Goal: Contribute content

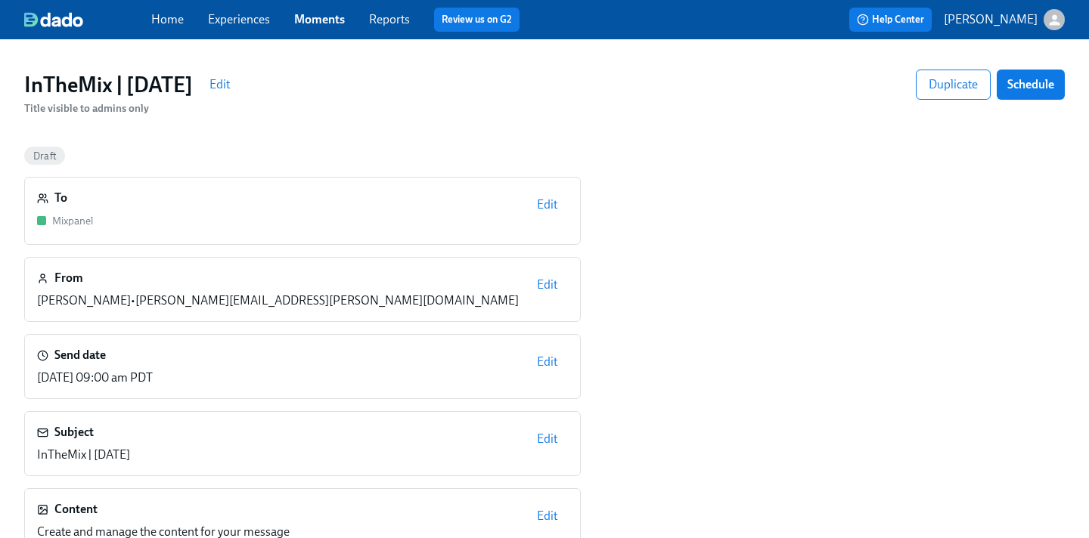
scroll to position [57, 0]
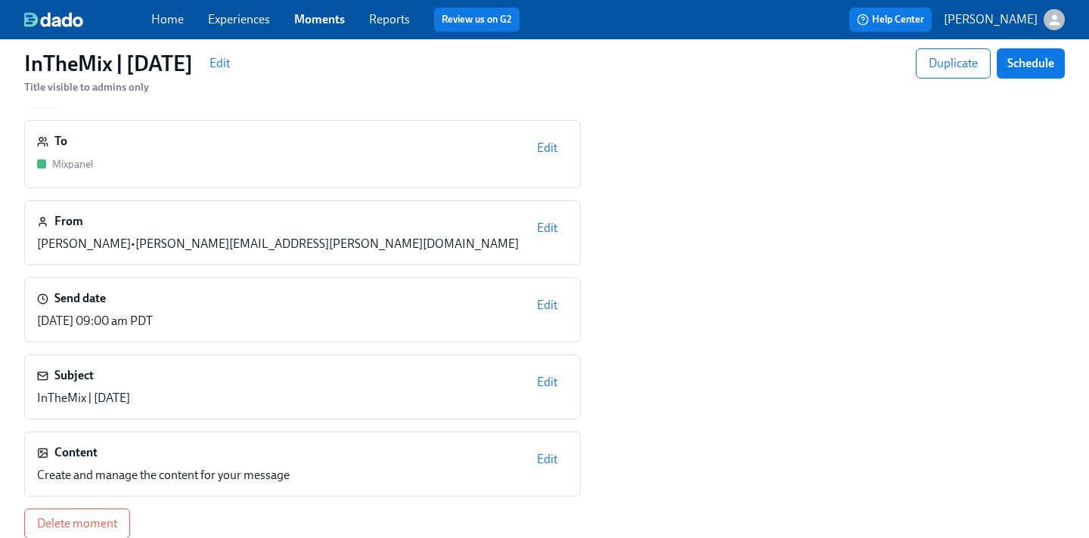
click at [544, 456] on span "Edit" at bounding box center [547, 459] width 20 height 15
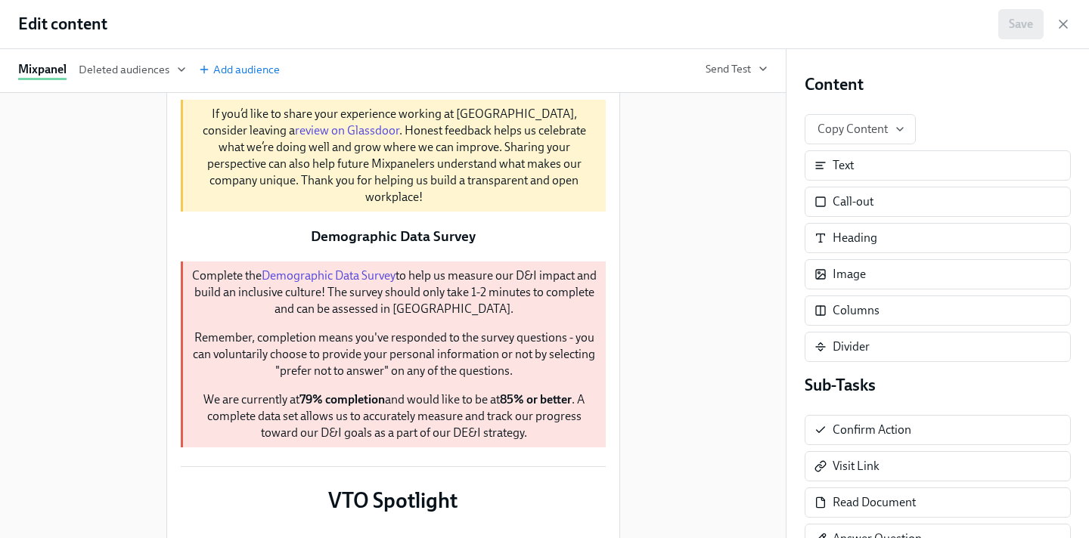
scroll to position [443, 0]
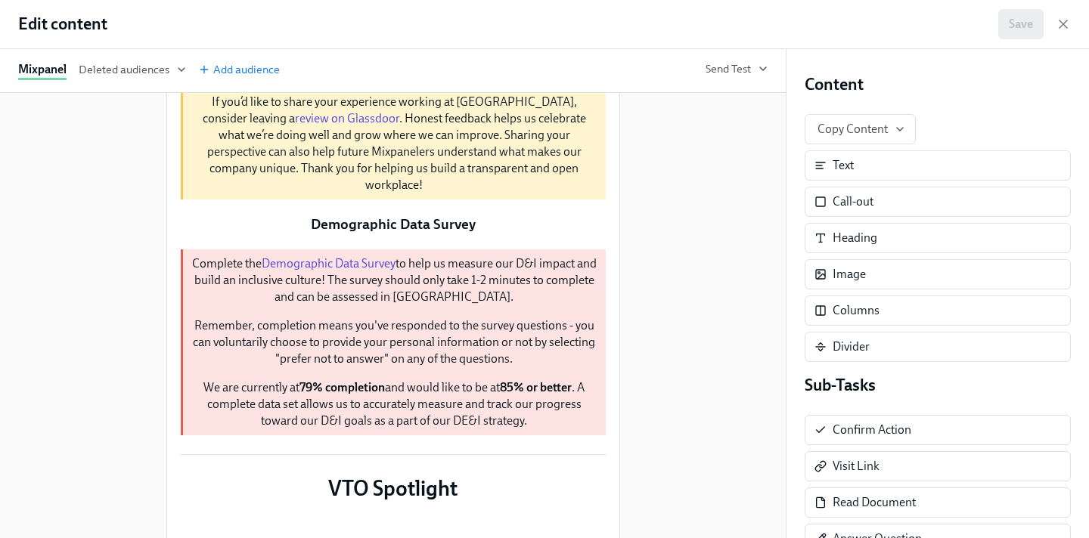
click at [526, 87] on div "Duplicate" at bounding box center [532, 81] width 40 height 11
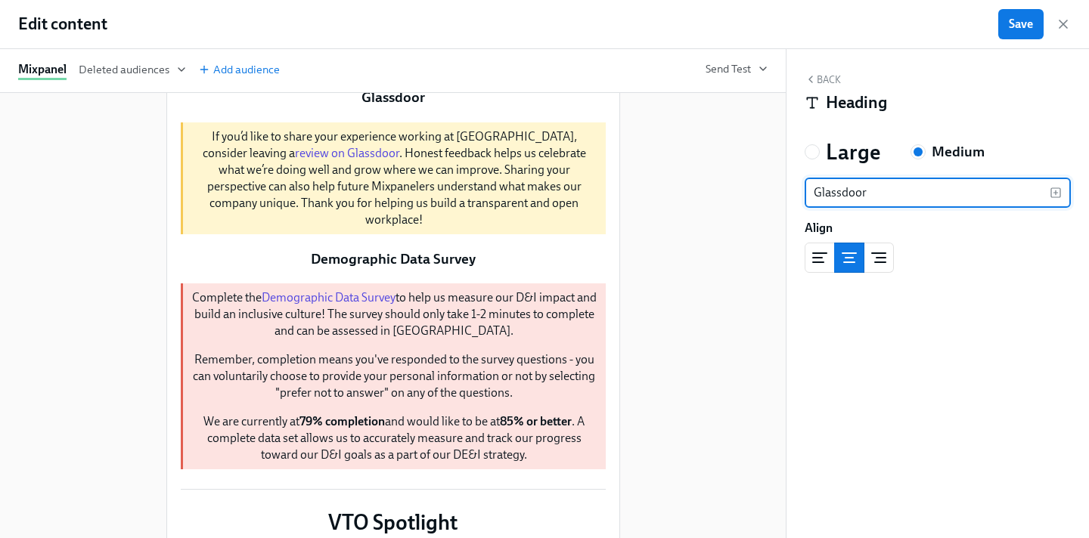
click at [466, 75] on div "Glassdoor Duplicate Delete" at bounding box center [393, 63] width 428 height 23
click at [897, 192] on input "Glassdoor" at bounding box center [926, 193] width 245 height 30
click at [939, 197] on input "Engagement Survey" at bounding box center [926, 193] width 245 height 30
type input "Engagement Survey Results"
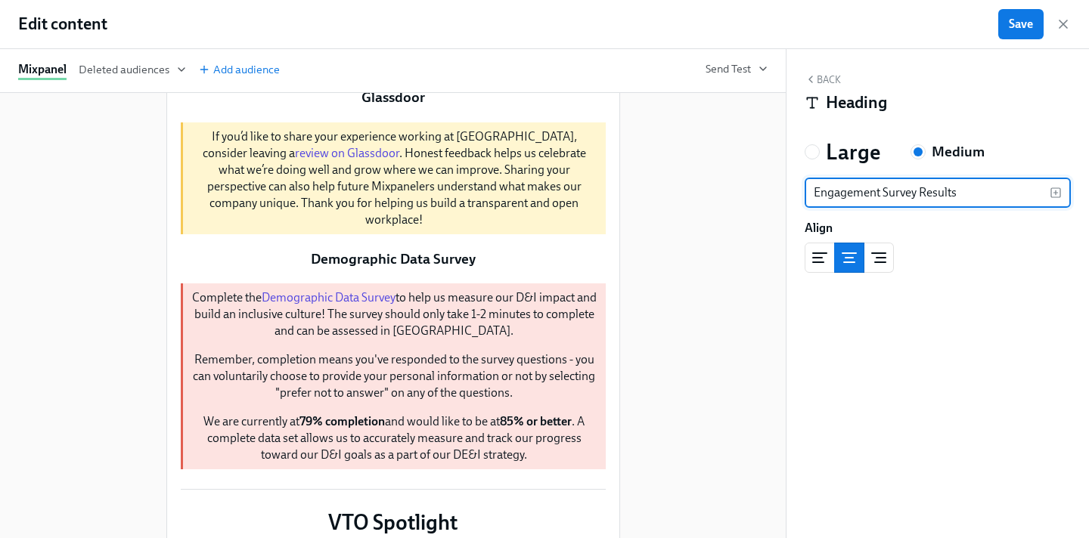
click at [727, 321] on div "Duplicate Delete Duplicate Delete Mixcursion 2026 Duplicate Delete Please take …" at bounding box center [393, 315] width 786 height 445
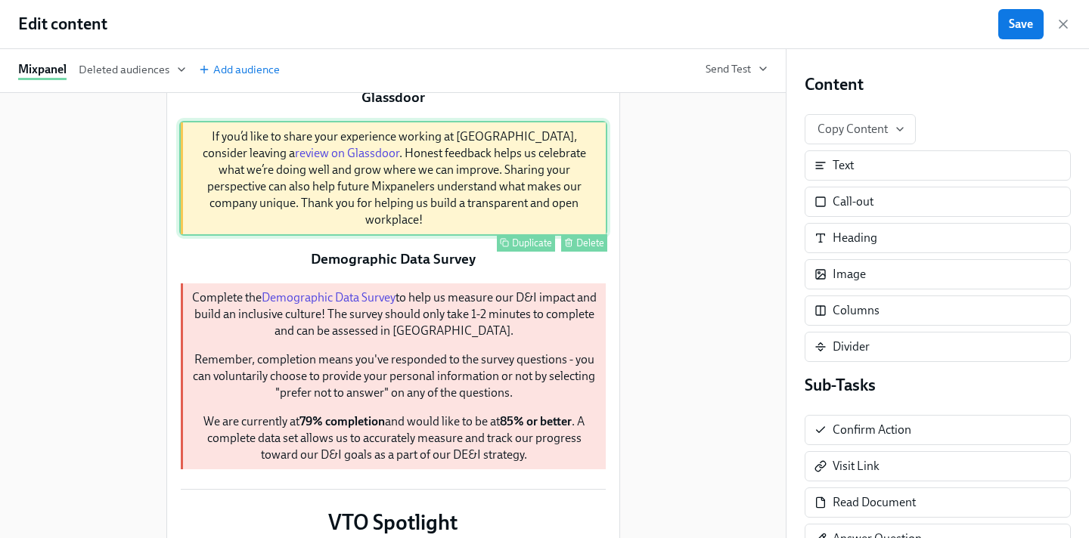
click at [518, 249] on div "Duplicate" at bounding box center [532, 242] width 40 height 11
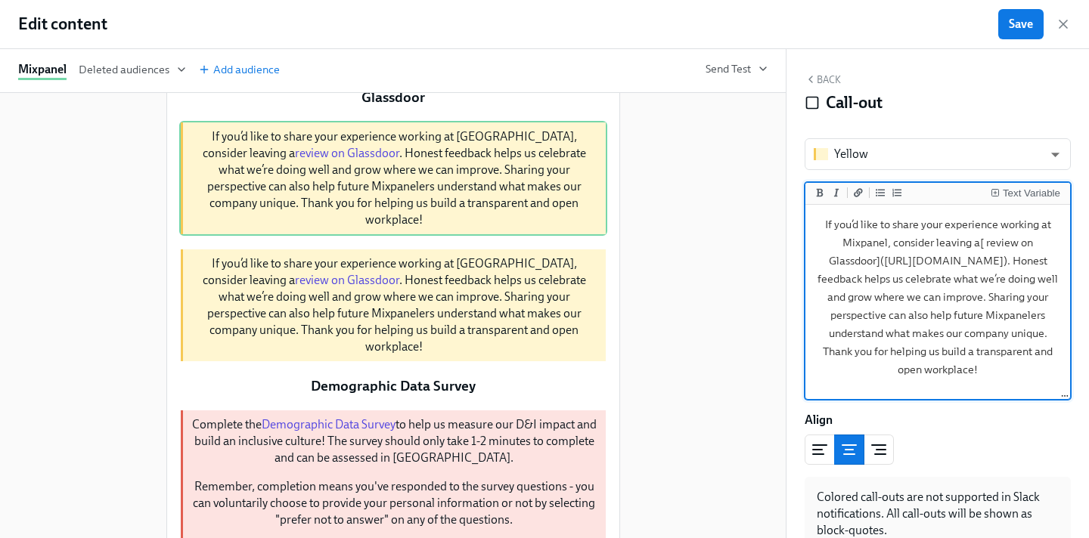
scroll to position [446, 0]
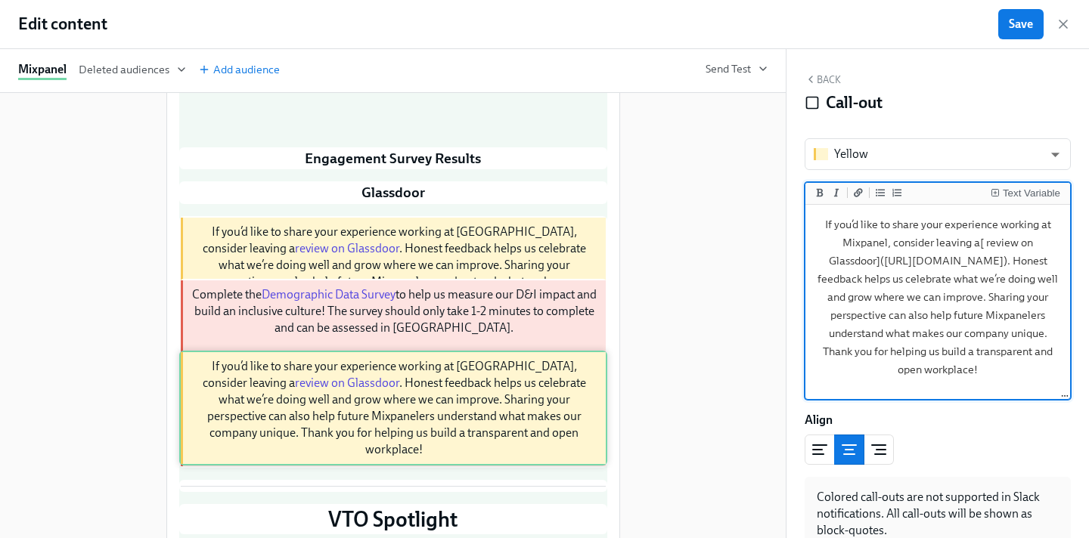
drag, startPoint x: 432, startPoint y: 480, endPoint x: 432, endPoint y: 410, distance: 70.3
click at [432, 410] on div "Duplicate Delete Duplicate Delete Mixcursion 2026 Duplicate Delete Please take …" at bounding box center [393, 502] width 428 height 1609
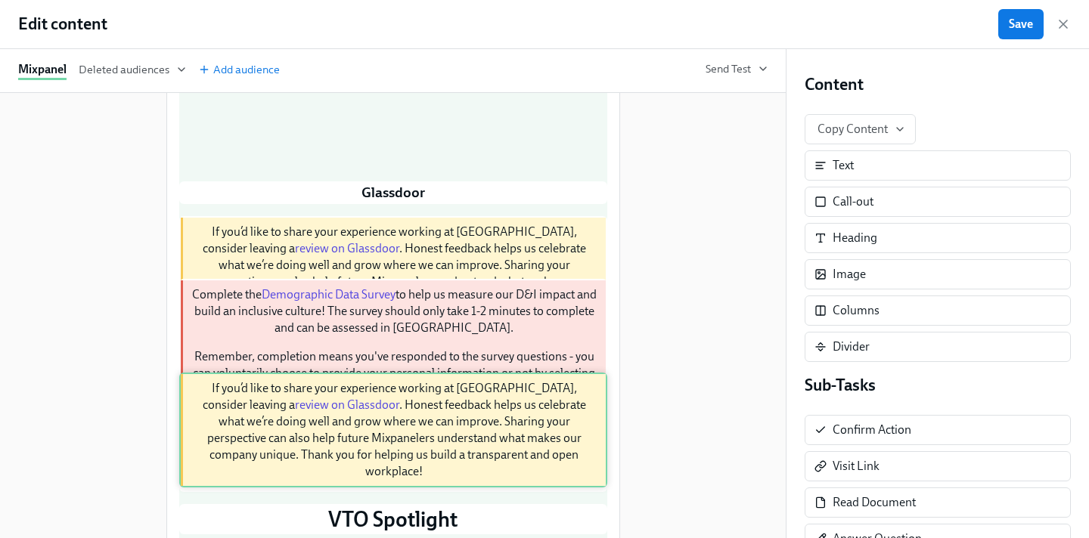
drag, startPoint x: 445, startPoint y: 387, endPoint x: 445, endPoint y: 425, distance: 37.8
click at [445, 426] on div "Duplicate Delete Duplicate Delete Mixcursion 2026 Duplicate Delete Please take …" at bounding box center [393, 502] width 428 height 1609
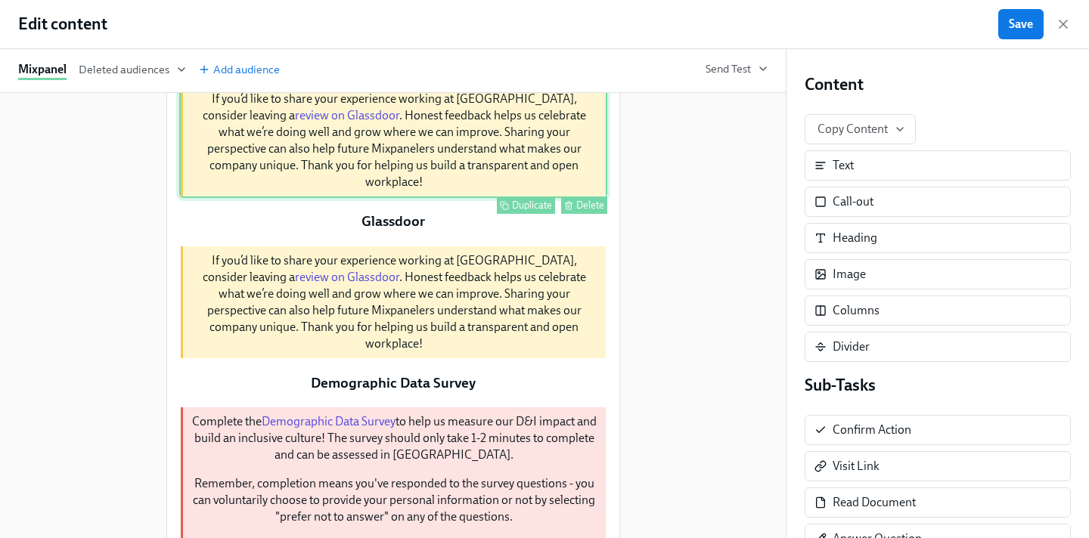
click at [539, 198] on div "If you’d like to share your experience working at Mixpanel, consider leaving a …" at bounding box center [393, 140] width 428 height 115
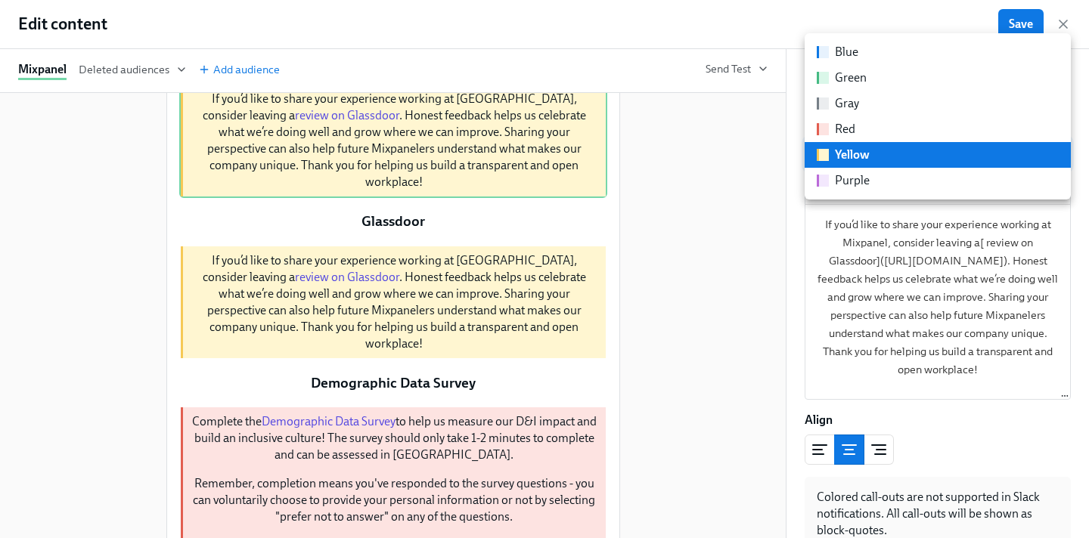
click at [880, 142] on body "Home Experiences Moments Reports Review us on G2 Help Center [PERSON_NAME] | [D…" at bounding box center [544, 289] width 1089 height 693
click at [857, 172] on div "Purple" at bounding box center [852, 180] width 35 height 17
type input "purple"
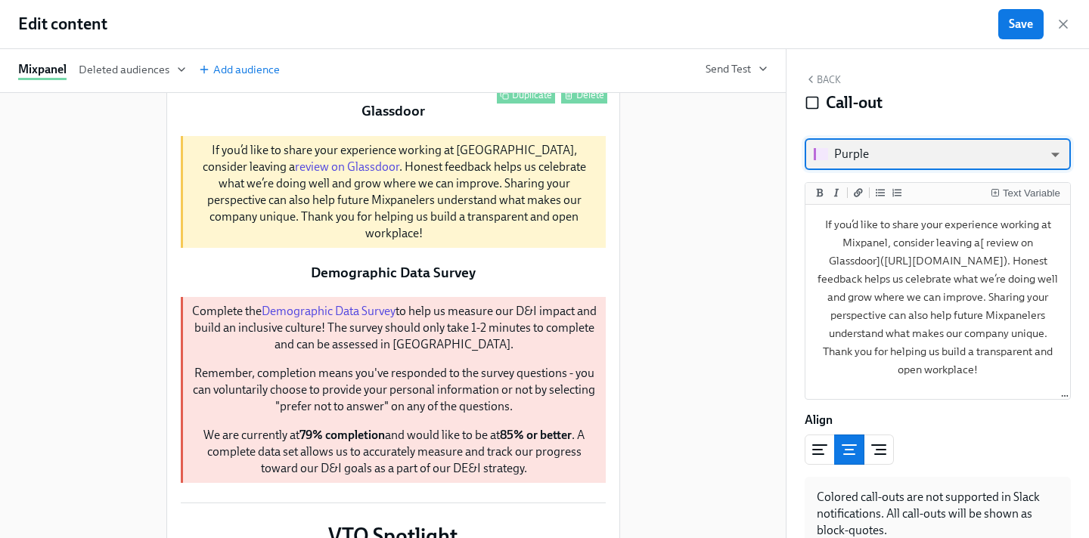
scroll to position [662, 0]
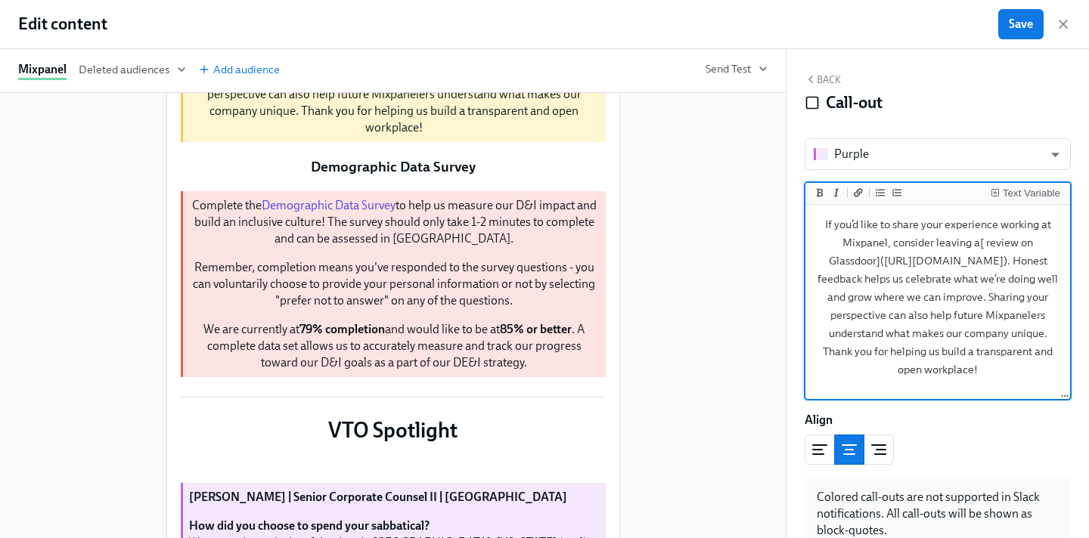
drag, startPoint x: 835, startPoint y: 228, endPoint x: 997, endPoint y: 405, distance: 239.7
click at [999, 407] on div "Purple purple ​ Text Variable If you’d like to share your experience working at…" at bounding box center [937, 344] width 266 height 413
drag, startPoint x: 1030, startPoint y: 390, endPoint x: 857, endPoint y: 237, distance: 231.9
click at [857, 237] on textarea "If you’d like to share your experience working at Mixpanel, consider leaving a[…" at bounding box center [937, 303] width 259 height 190
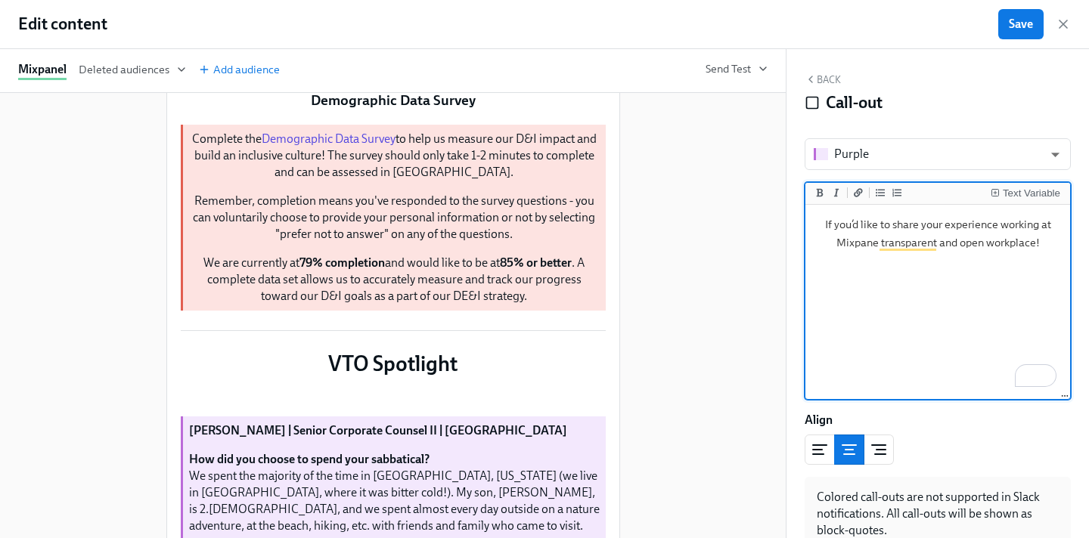
drag, startPoint x: 1048, startPoint y: 240, endPoint x: 838, endPoint y: 228, distance: 209.8
click at [838, 228] on textarea "If you’d like to share your experience working at Mixpane transparent and open …" at bounding box center [937, 303] width 259 height 190
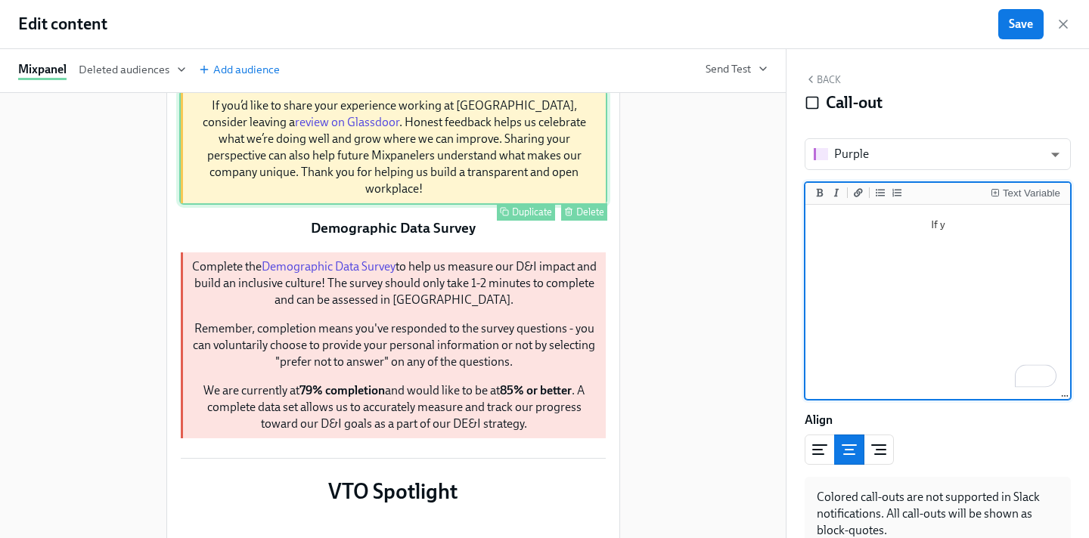
scroll to position [495, 0]
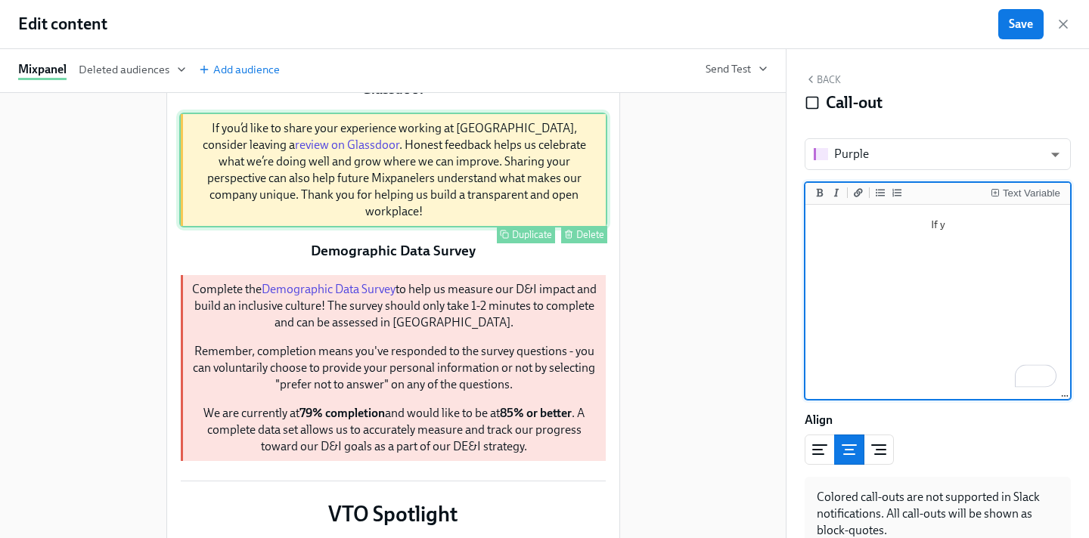
type textarea "If y"
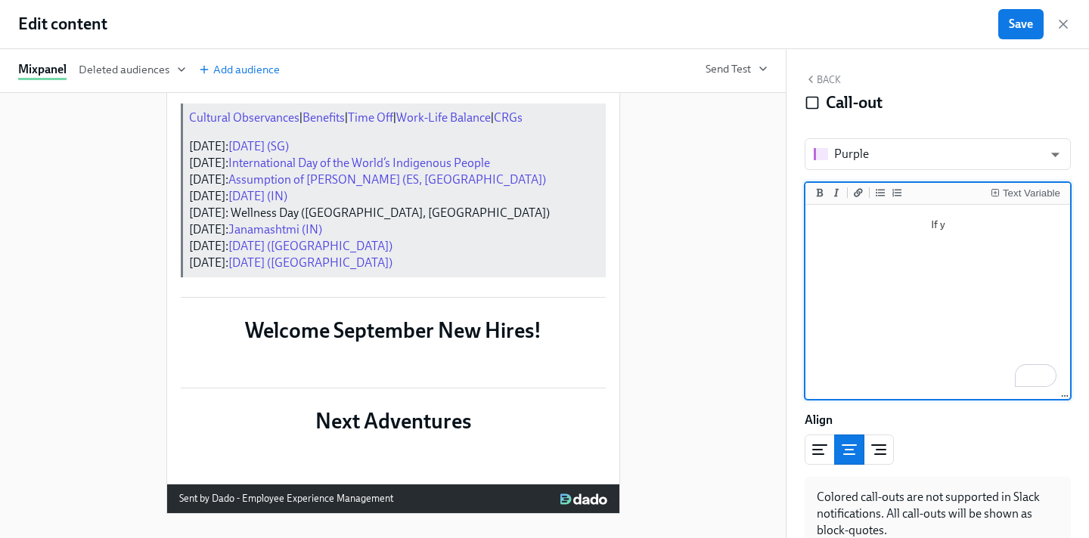
scroll to position [2231, 0]
click at [1024, 23] on span "Save" at bounding box center [1021, 24] width 24 height 15
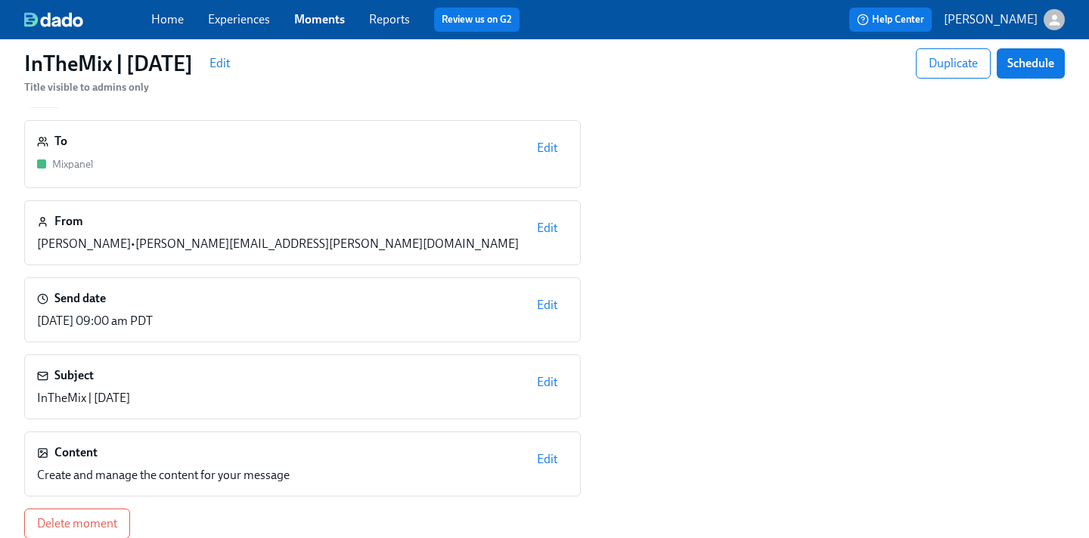
click at [538, 454] on span "Edit" at bounding box center [547, 459] width 20 height 15
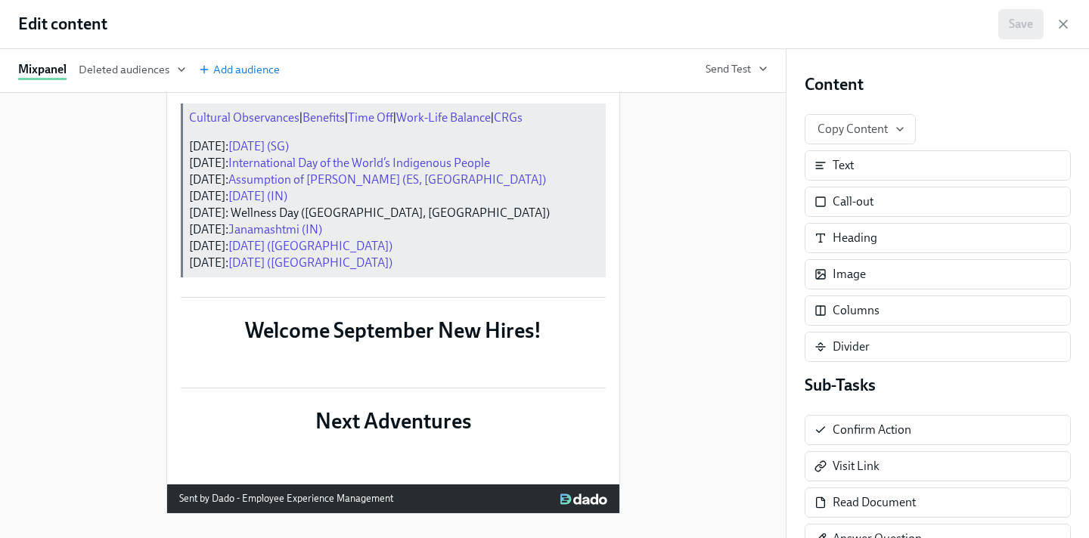
scroll to position [1788, 0]
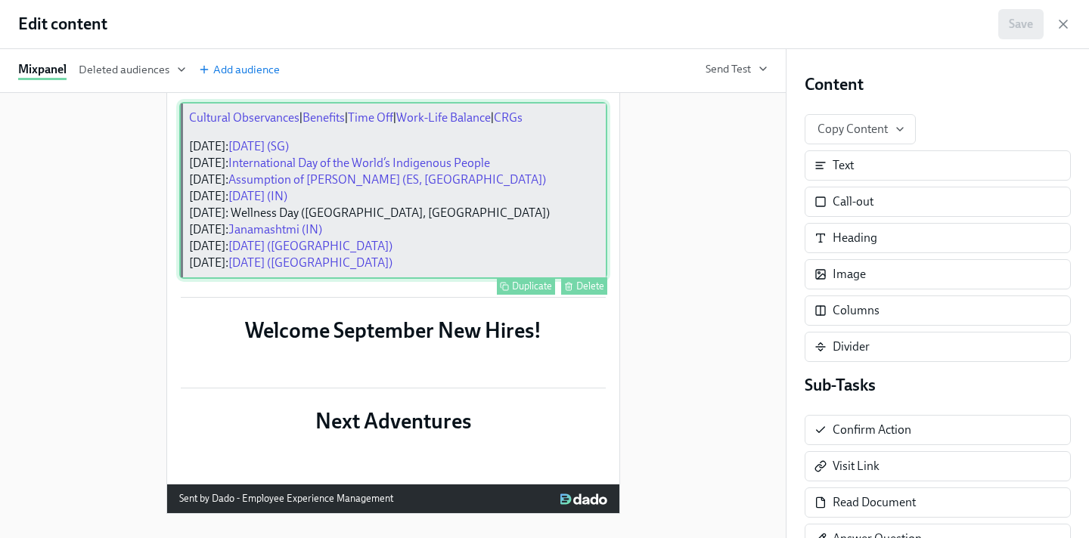
click at [420, 144] on div "Cultural Observances | Benefits | Time Off | Work-Life Balance | CRGs [DATE]: […" at bounding box center [393, 190] width 428 height 177
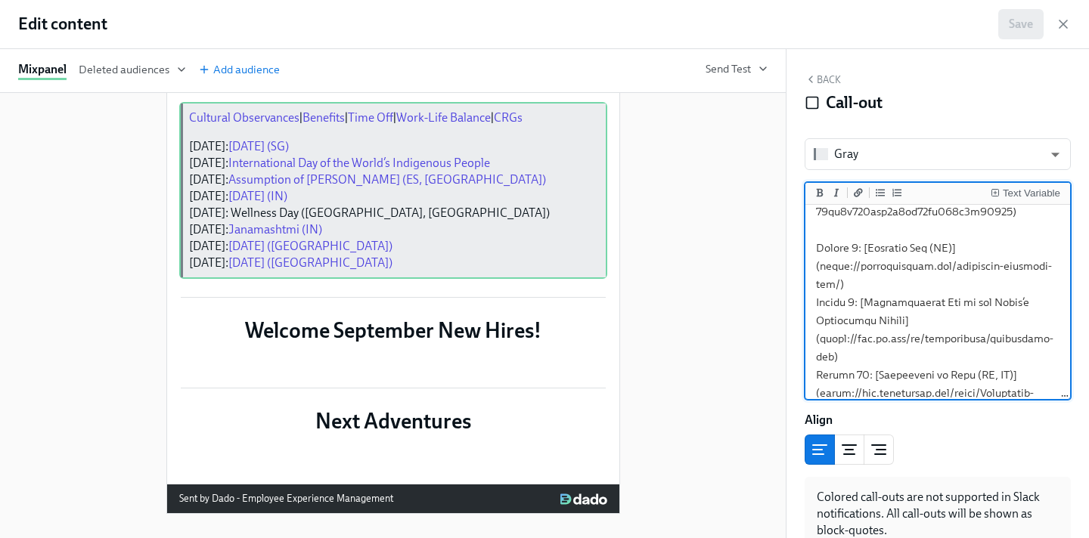
scroll to position [479, 0]
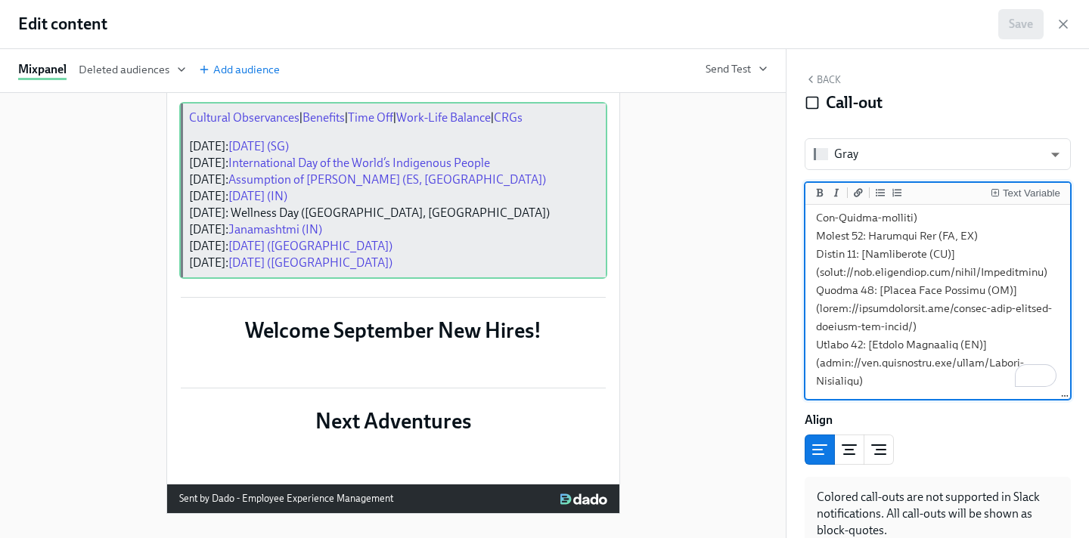
drag, startPoint x: 816, startPoint y: 251, endPoint x: 919, endPoint y: 456, distance: 229.6
click at [919, 456] on div "[PERSON_NAME] ​ Text Variable Align Colored call-outs are not supported in Slac…" at bounding box center [937, 344] width 266 height 413
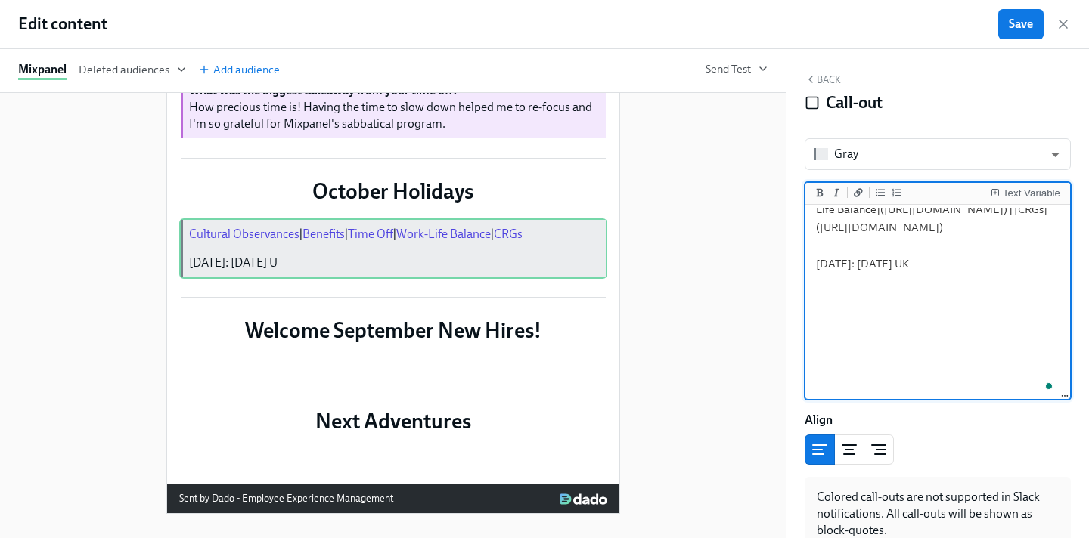
scroll to position [98, 0]
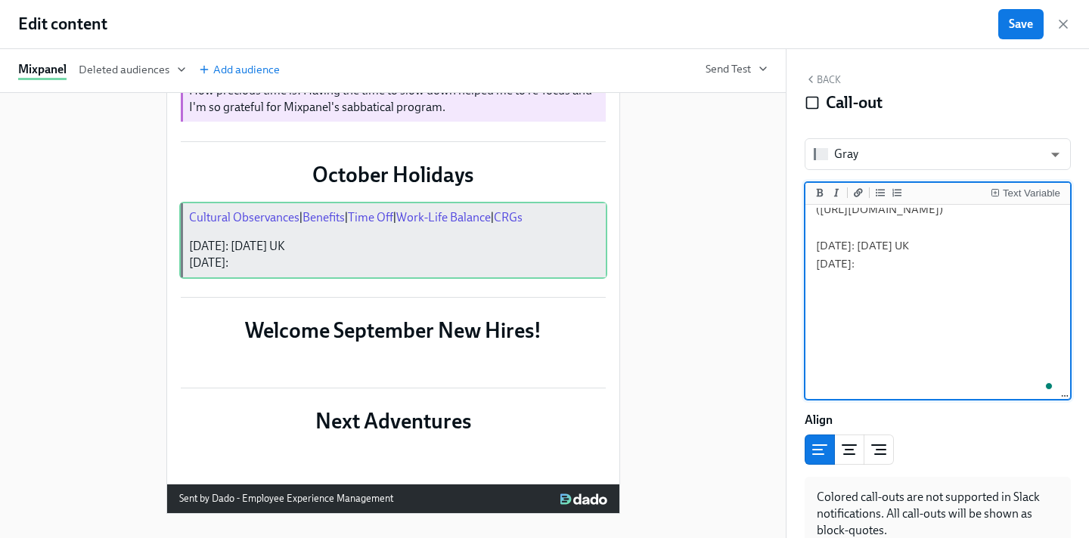
paste textarea "[DATE]"
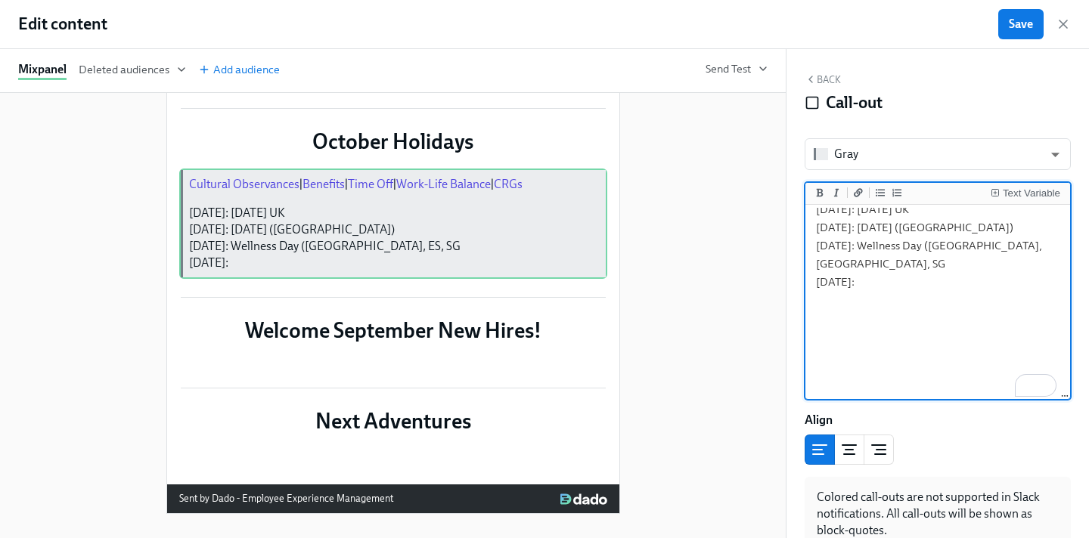
paste textarea "Deepavali"
click at [977, 299] on textarea "[Cultural Observances]([URL][DOMAIN_NAME]) | [Benefits]([URL][DOMAIN_NAME]) | […" at bounding box center [937, 182] width 259 height 233
click at [959, 299] on textarea "[Cultural Observances]([URL][DOMAIN_NAME]) | [Benefits]([URL][DOMAIN_NAME]) | […" at bounding box center [937, 182] width 259 height 233
click at [876, 299] on textarea "[Cultural Observances]([URL][DOMAIN_NAME]) | [Benefits]([URL][DOMAIN_NAME]) | […" at bounding box center [937, 182] width 259 height 233
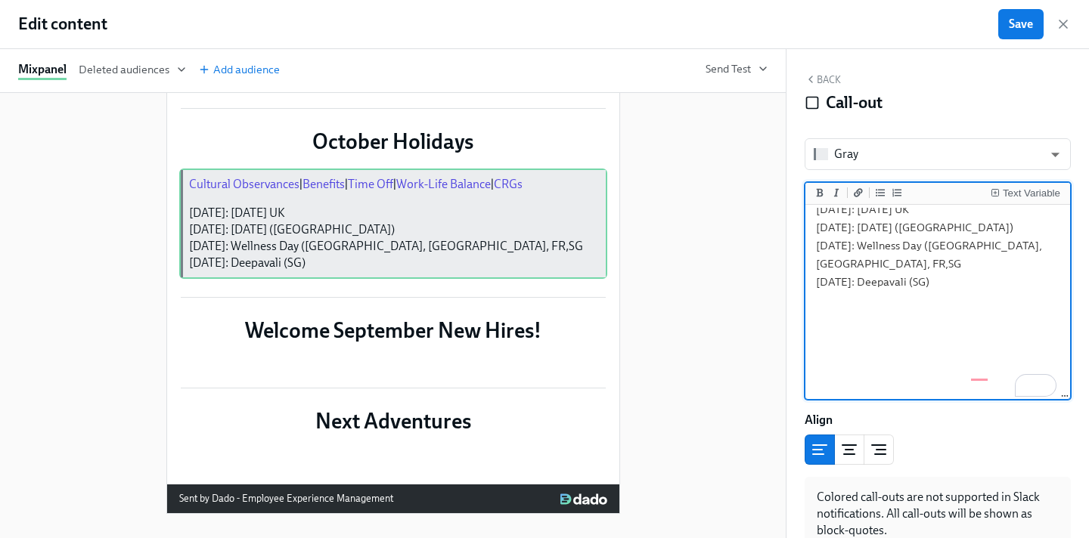
paste textarea "iw"
click at [894, 299] on textarea "[Cultural Observances]([URL][DOMAIN_NAME]) | [Benefits]([URL][DOMAIN_NAME]) | […" at bounding box center [937, 182] width 259 height 233
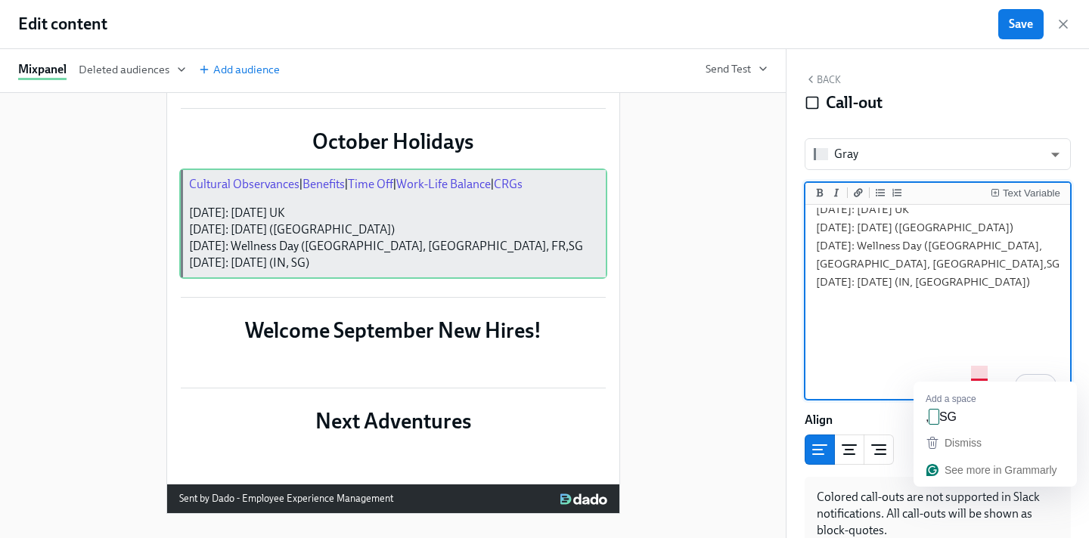
click at [987, 299] on textarea "[Cultural Observances]([URL][DOMAIN_NAME]) | [Benefits]([URL][DOMAIN_NAME]) | […" at bounding box center [937, 182] width 259 height 233
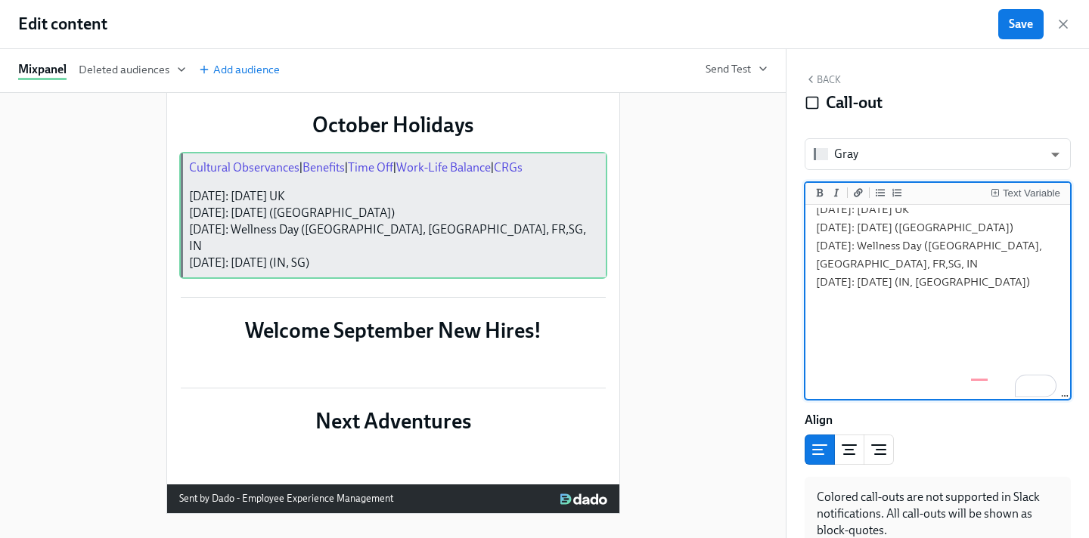
click at [978, 299] on textarea "[Cultural Observances]([URL][DOMAIN_NAME]) | [Benefits]([URL][DOMAIN_NAME]) | […" at bounding box center [937, 182] width 259 height 233
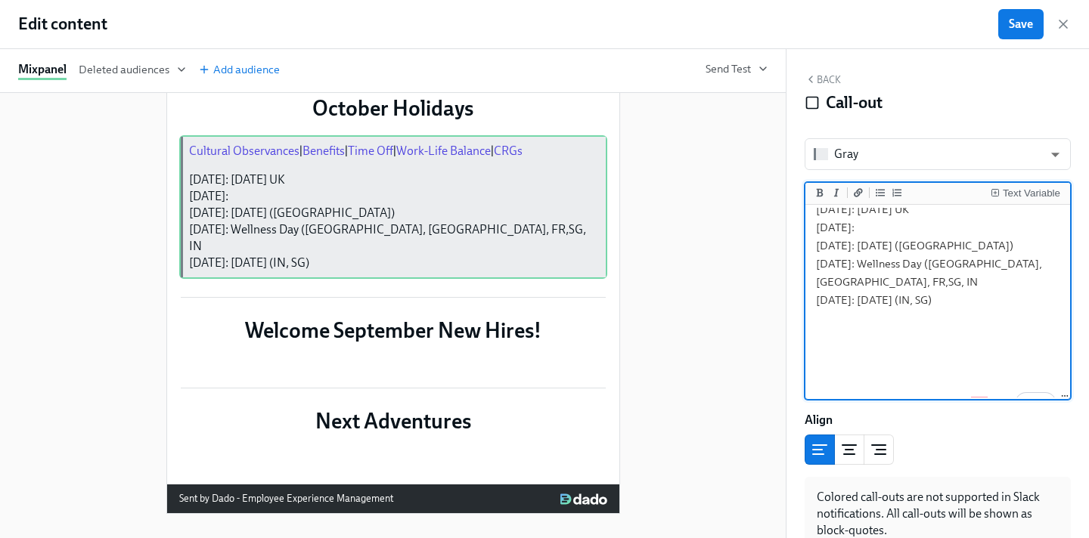
paste textarea "[PERSON_NAME] [PERSON_NAME]/[PERSON_NAME]"
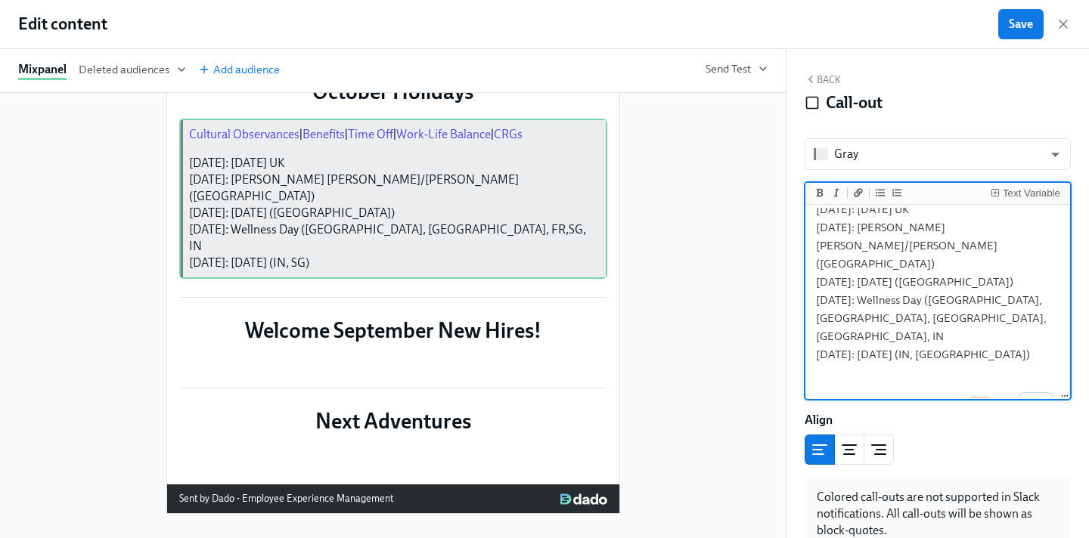
click at [975, 342] on textarea "[Cultural Observances]([URL][DOMAIN_NAME]) | [Benefits]([URL][DOMAIN_NAME]) | […" at bounding box center [937, 218] width 259 height 305
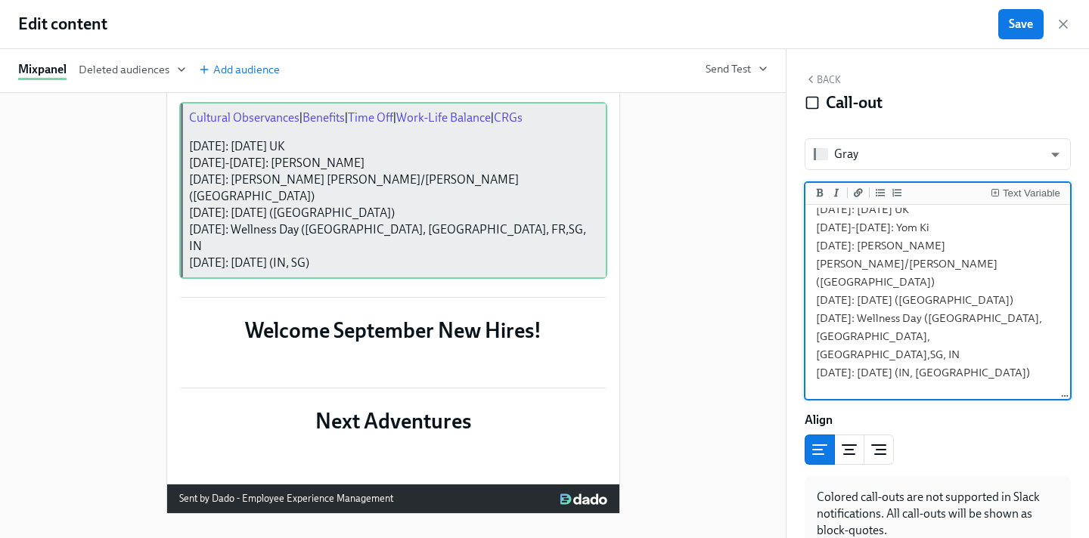
drag, startPoint x: 892, startPoint y: 359, endPoint x: 857, endPoint y: 355, distance: 35.1
click at [857, 355] on textarea "[Cultural Observances]([URL][DOMAIN_NAME]) | [Benefits]([URL][DOMAIN_NAME]) | […" at bounding box center [937, 228] width 259 height 324
paste textarea "[DATE]"
click at [861, 352] on textarea "[Cultural Observances]([URL][DOMAIN_NAME]) | [Benefits]([URL][DOMAIN_NAME]) | […" at bounding box center [937, 218] width 259 height 305
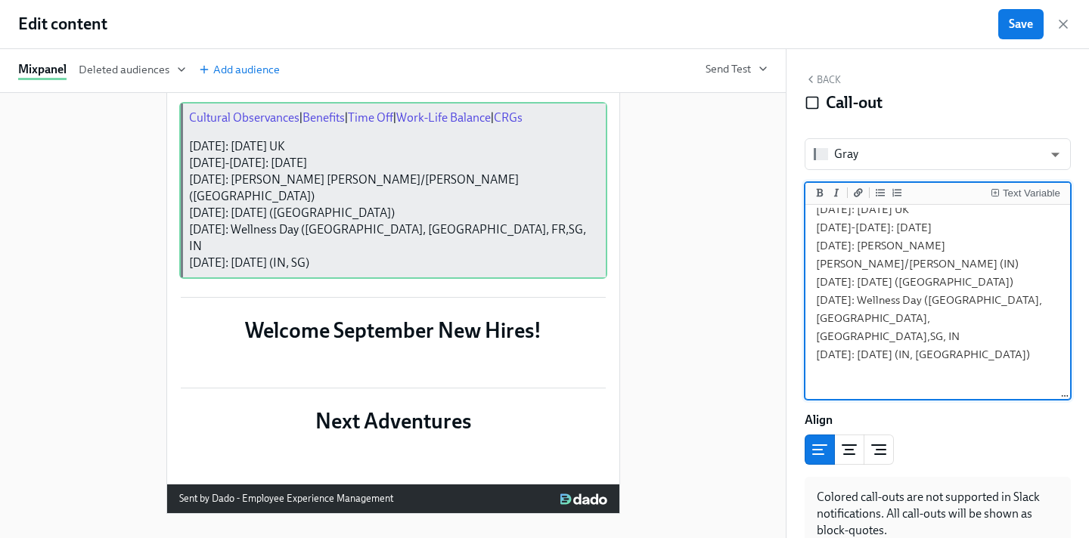
click at [916, 354] on textarea "[Cultural Observances]([URL][DOMAIN_NAME]) | [Benefits]([URL][DOMAIN_NAME]) | […" at bounding box center [937, 218] width 259 height 305
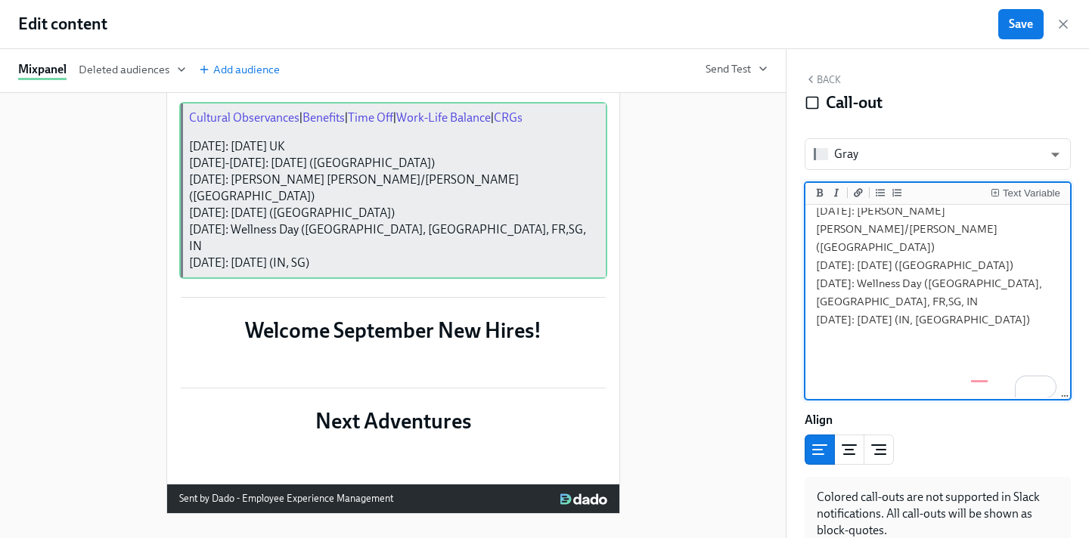
scroll to position [188, 0]
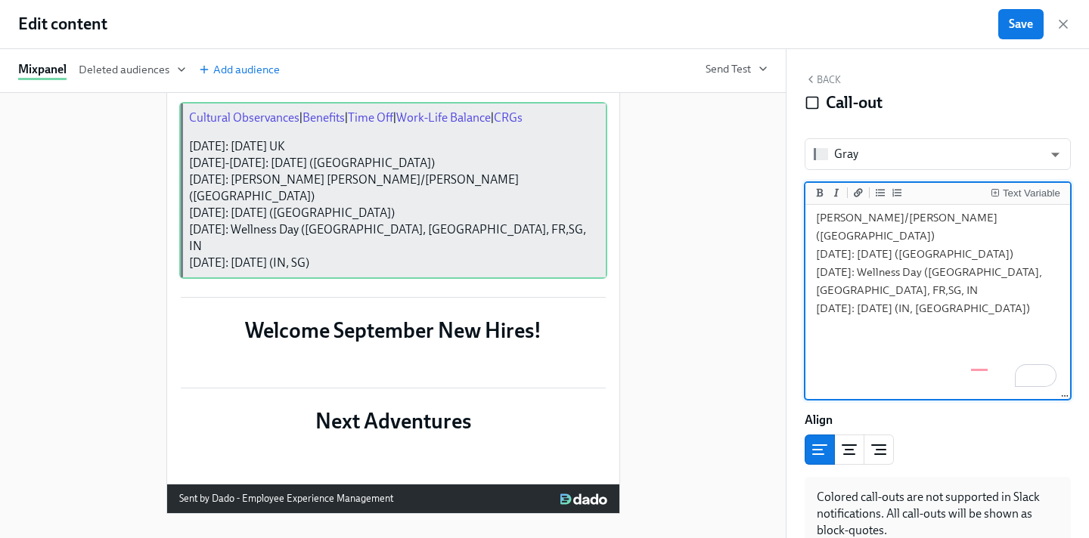
click at [1046, 321] on textarea "[Cultural Observances]([URL][DOMAIN_NAME]) | [Benefits]([URL][DOMAIN_NAME]) | […" at bounding box center [937, 172] width 259 height 305
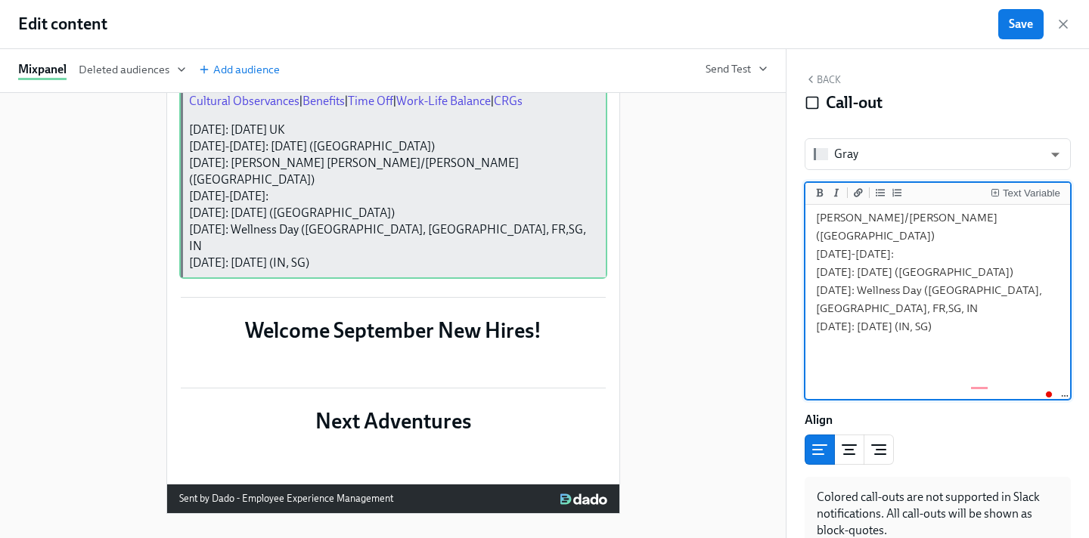
paste textarea "Sukkot"
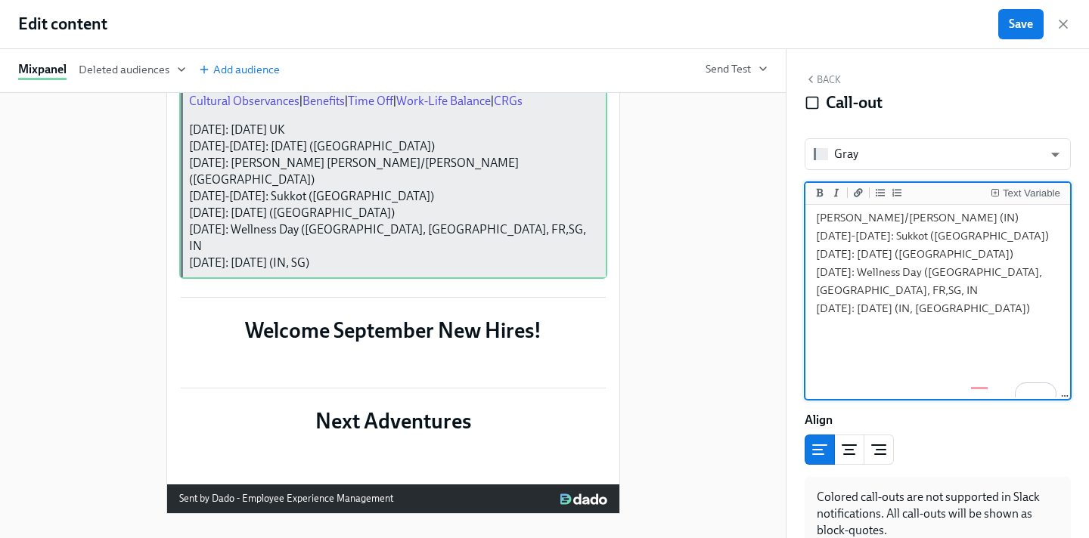
scroll to position [206, 0]
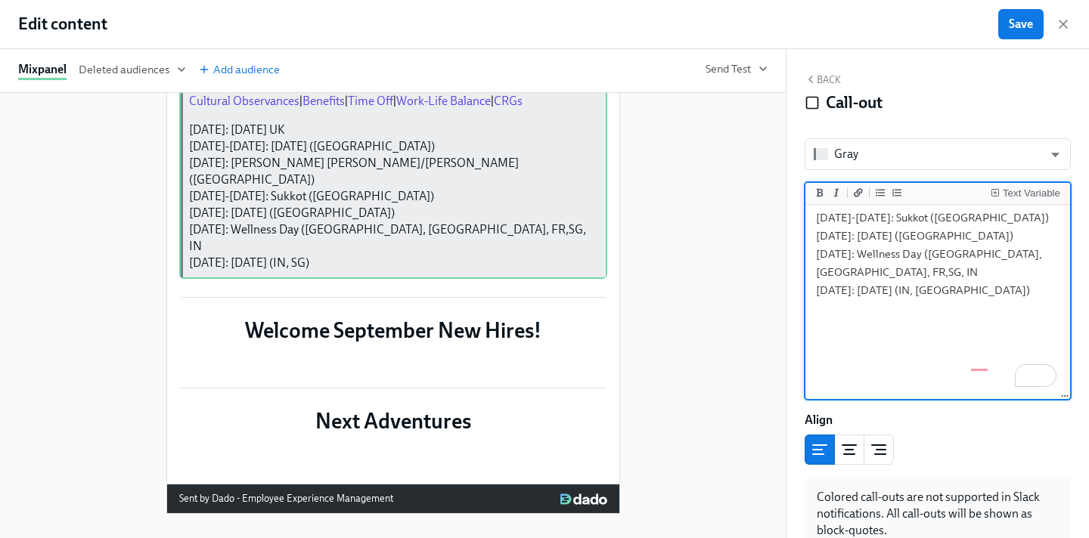
click at [1016, 307] on textarea "[Cultural Observances]([URL][DOMAIN_NAME]) | [Benefits]([URL][DOMAIN_NAME]) | […" at bounding box center [937, 154] width 259 height 305
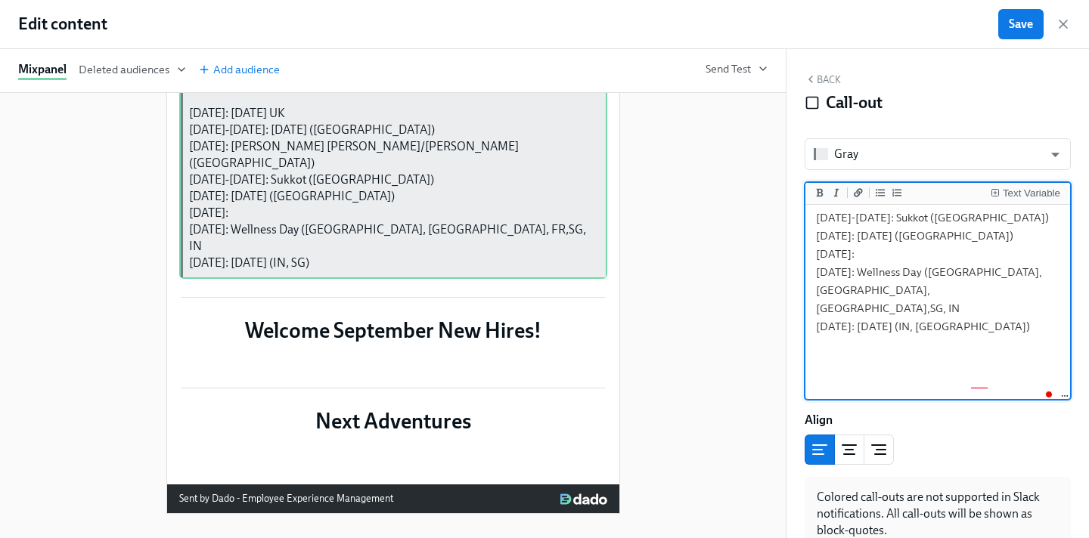
paste textarea "[DEMOGRAPHIC_DATA]"
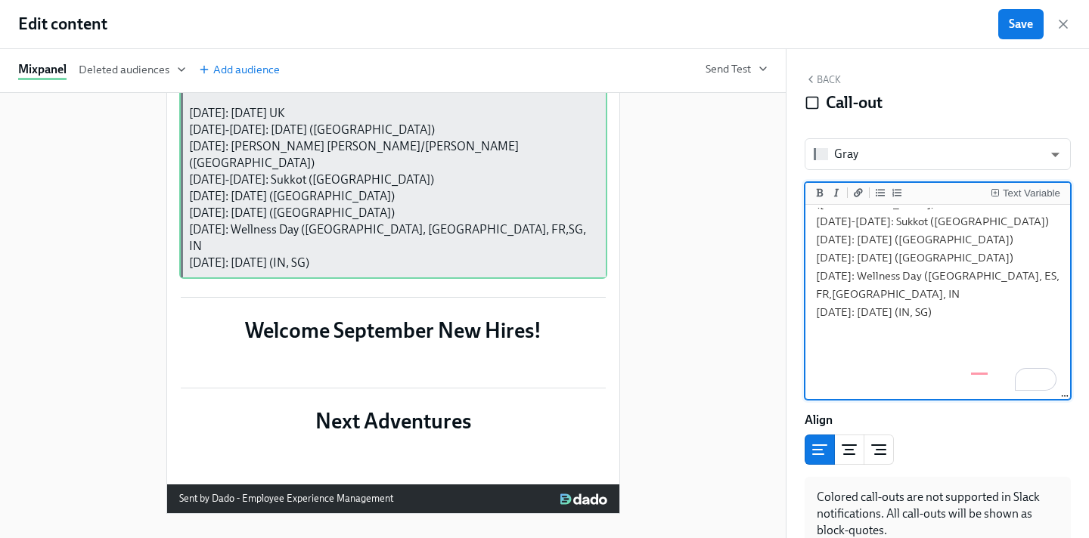
scroll to position [225, 0]
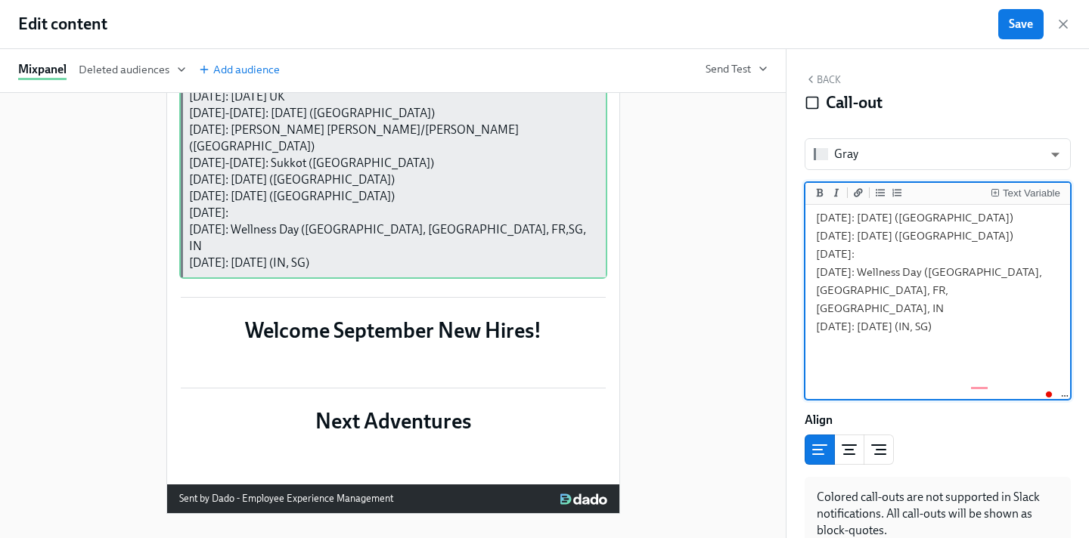
paste textarea "Our [DEMOGRAPHIC_DATA] of Aparecida (Observed)"
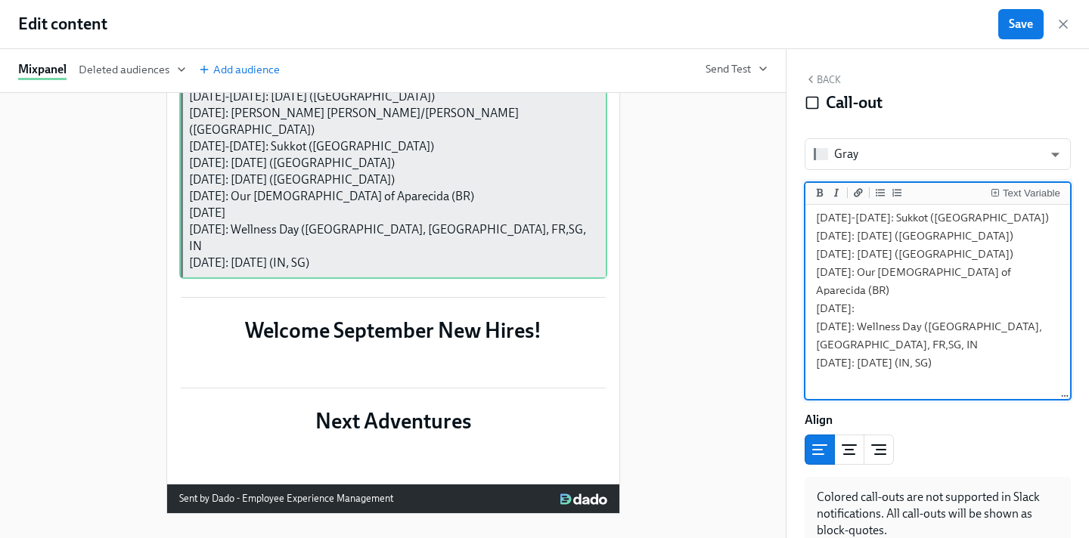
paste textarea "Dia de la Raza"
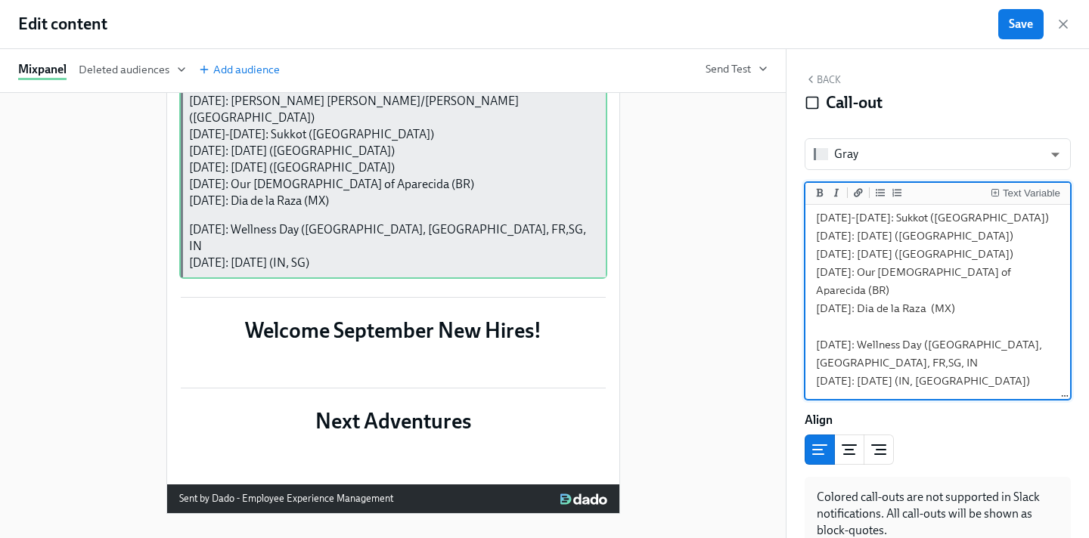
scroll to position [233, 0]
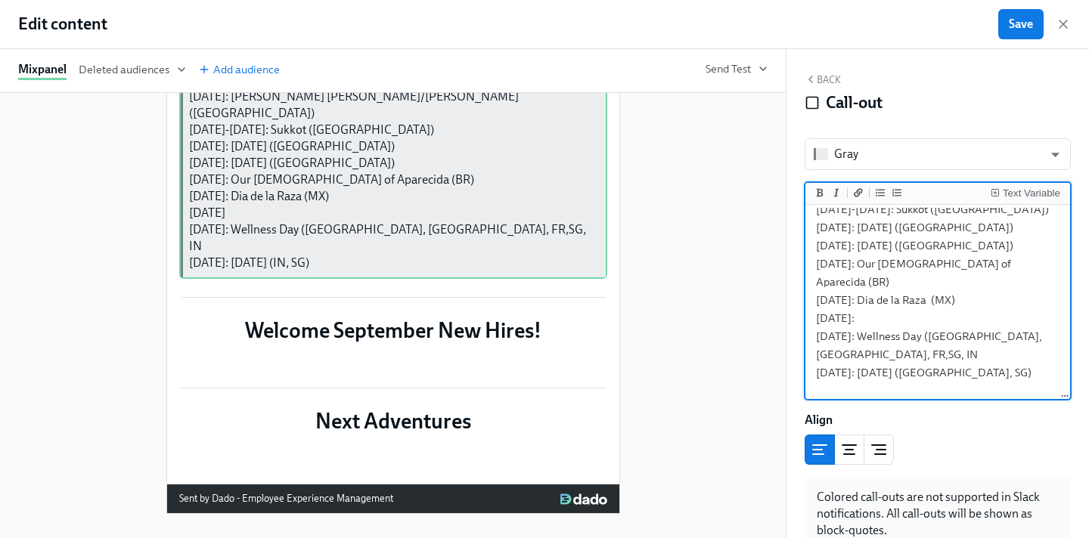
paste textarea "[DATE]"
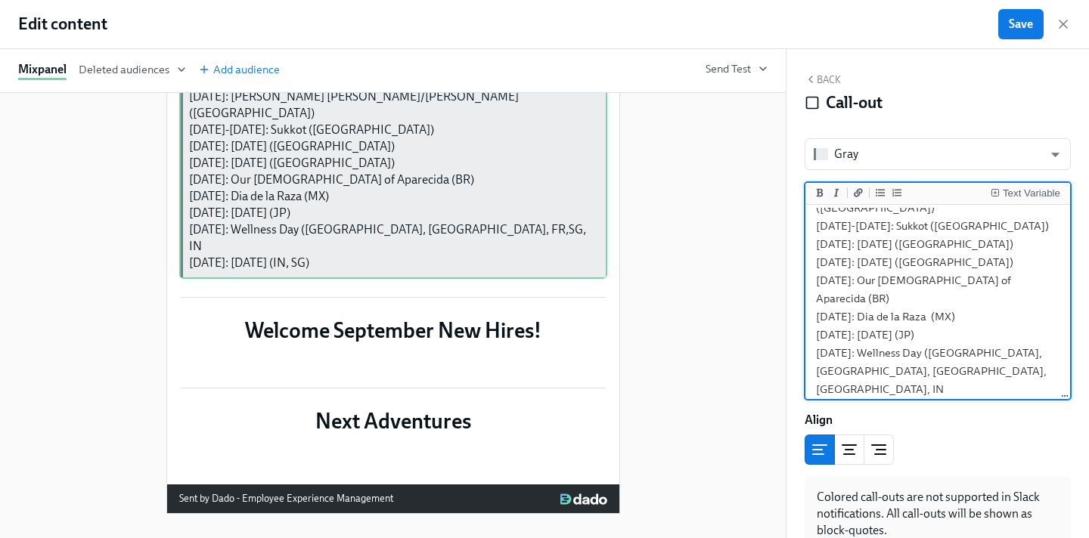
scroll to position [208, 0]
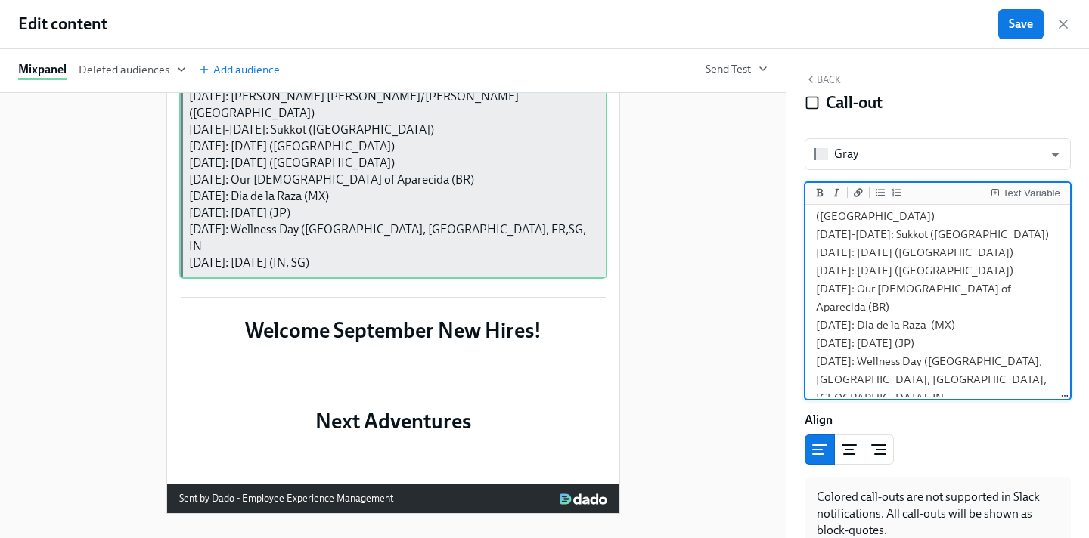
click at [838, 270] on textarea "[Cultural Observances]([URL][DOMAIN_NAME]) | [Benefits]([URL][DOMAIN_NAME]) | […" at bounding box center [937, 216] width 259 height 432
click at [956, 265] on textarea "[Cultural Observances]([URL][DOMAIN_NAME]) | [Benefits]([URL][DOMAIN_NAME]) | […" at bounding box center [937, 216] width 259 height 432
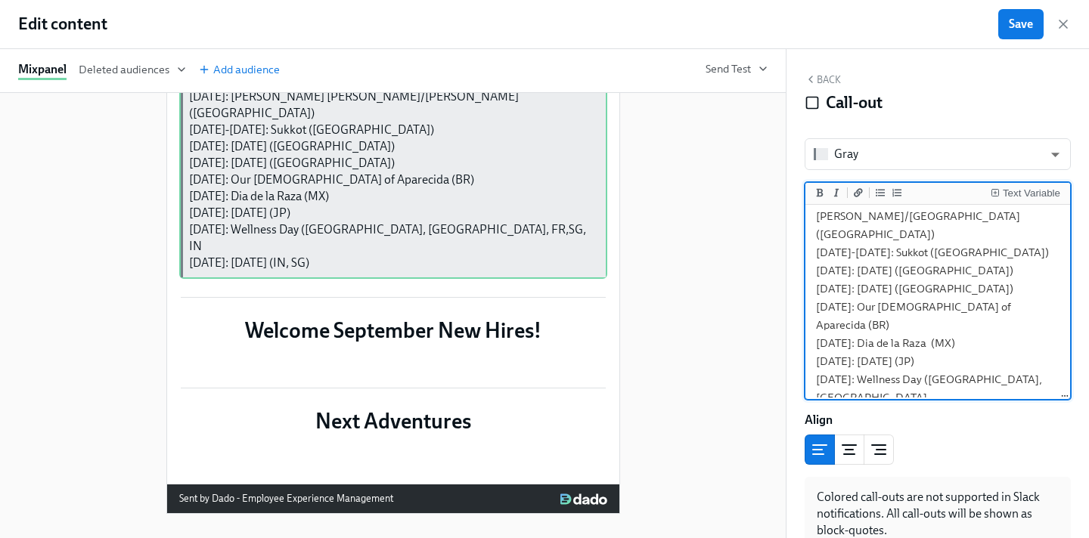
paste textarea "National Disability Employment Awareness Month"
click at [818, 304] on textarea "[Cultural Observances]([URL][DOMAIN_NAME]) | [Benefits]([URL][DOMAIN_NAME]) | […" at bounding box center [937, 216] width 259 height 432
type textarea "[Cultural Observances]([URL][DOMAIN_NAME]) | [Benefits]([URL][DOMAIN_NAME]) | […"
click at [1009, 29] on span "Save" at bounding box center [1021, 24] width 24 height 15
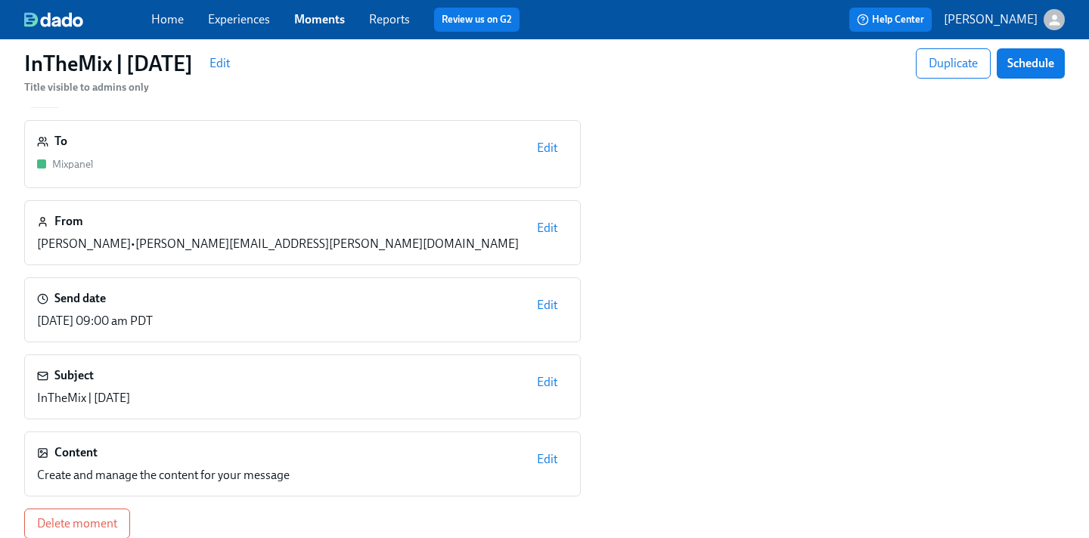
click at [304, 17] on link "Moments" at bounding box center [319, 19] width 51 height 14
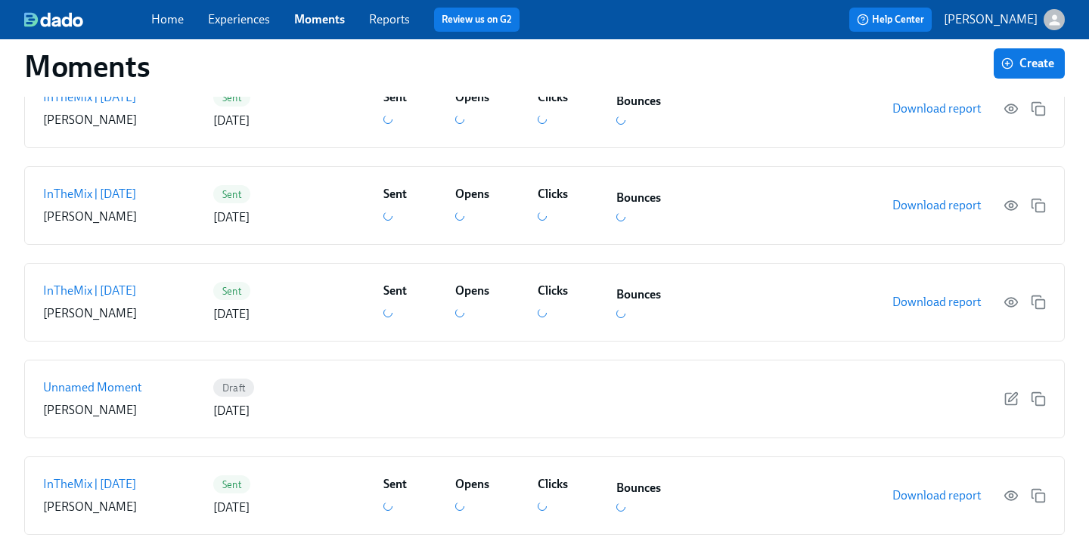
scroll to position [1285, 0]
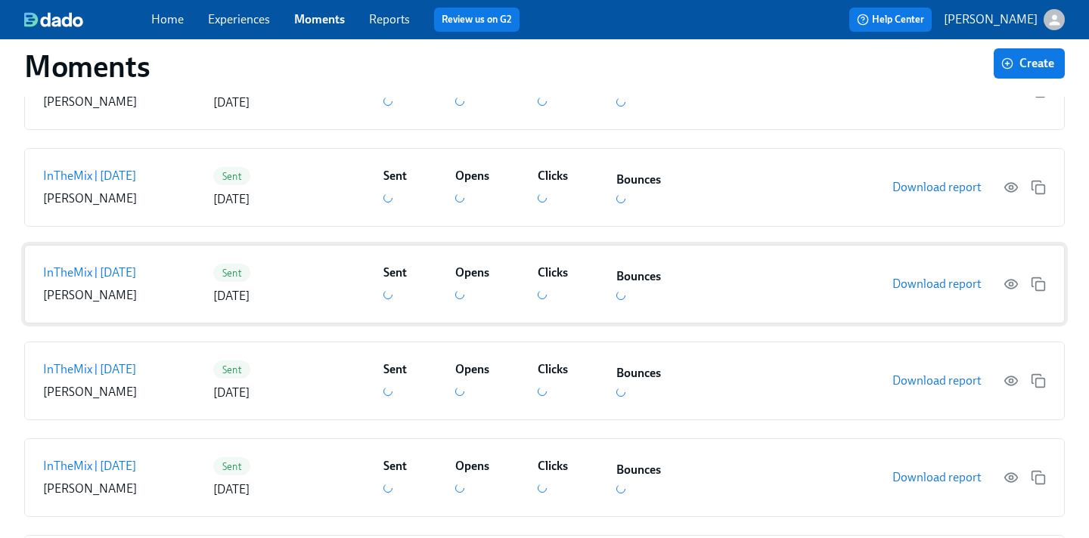
click at [315, 288] on div "Sent [DATE]" at bounding box center [295, 284] width 164 height 41
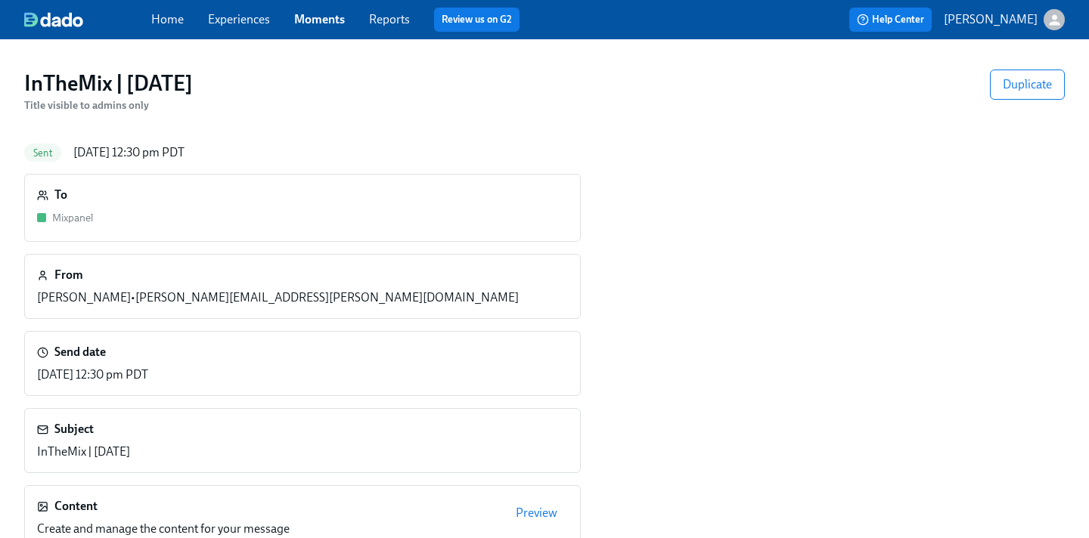
click at [527, 505] on button "Preview" at bounding box center [536, 513] width 63 height 30
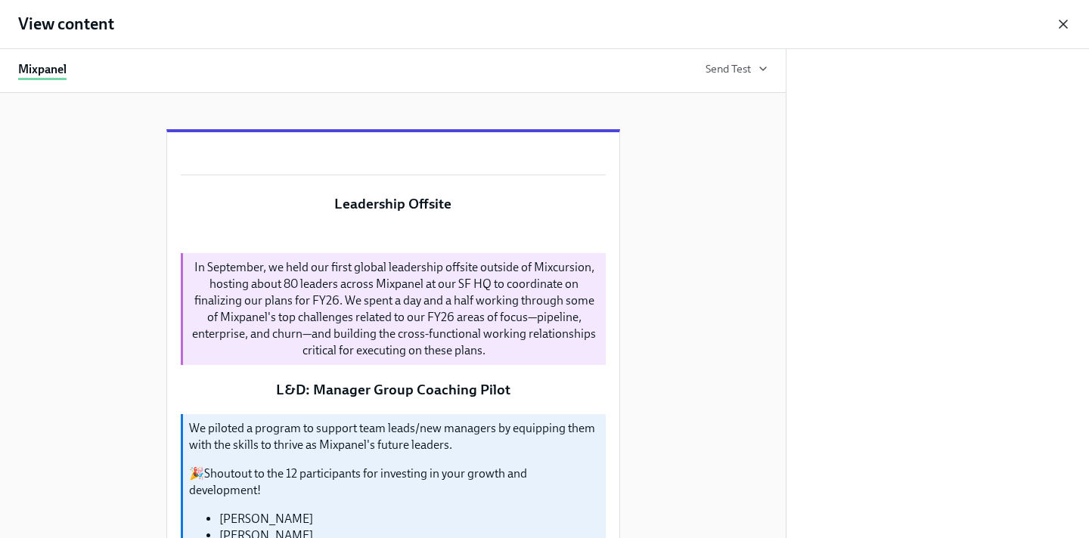
click at [1065, 23] on icon "button" at bounding box center [1062, 24] width 15 height 15
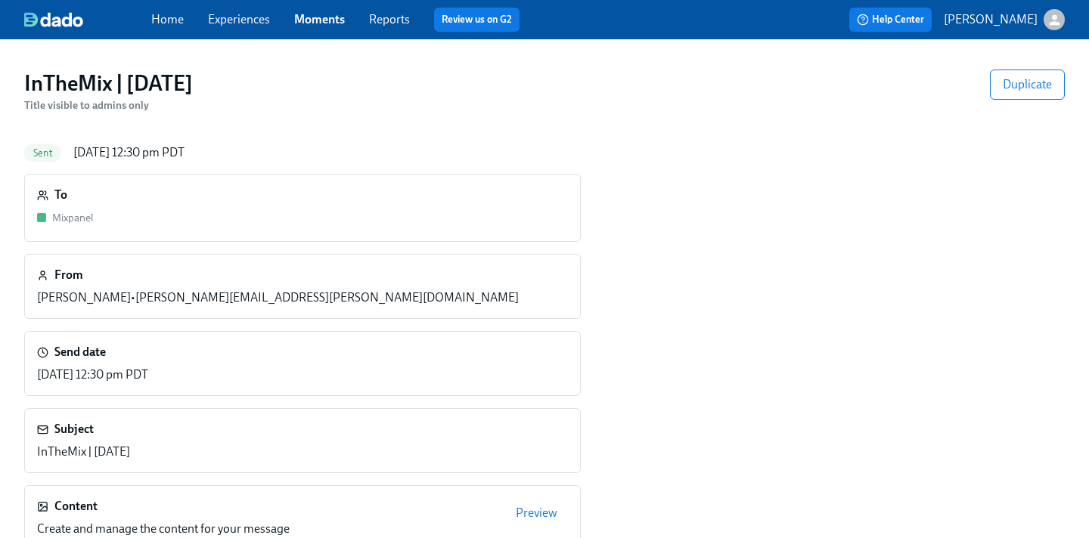
click at [314, 23] on link "Moments" at bounding box center [319, 19] width 51 height 14
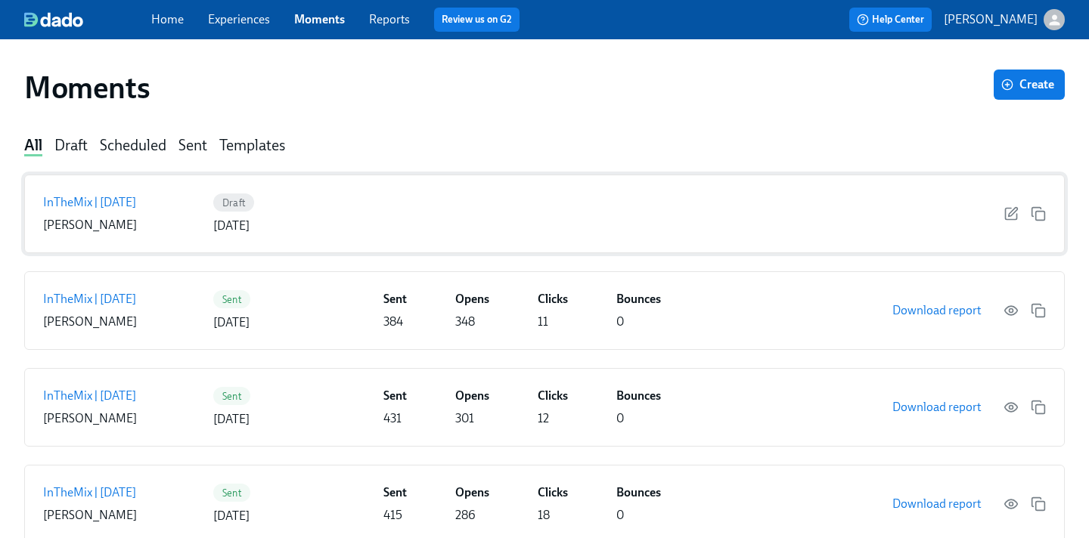
click at [181, 220] on div "InTheMix | [DATE] [PERSON_NAME]" at bounding box center [125, 213] width 164 height 39
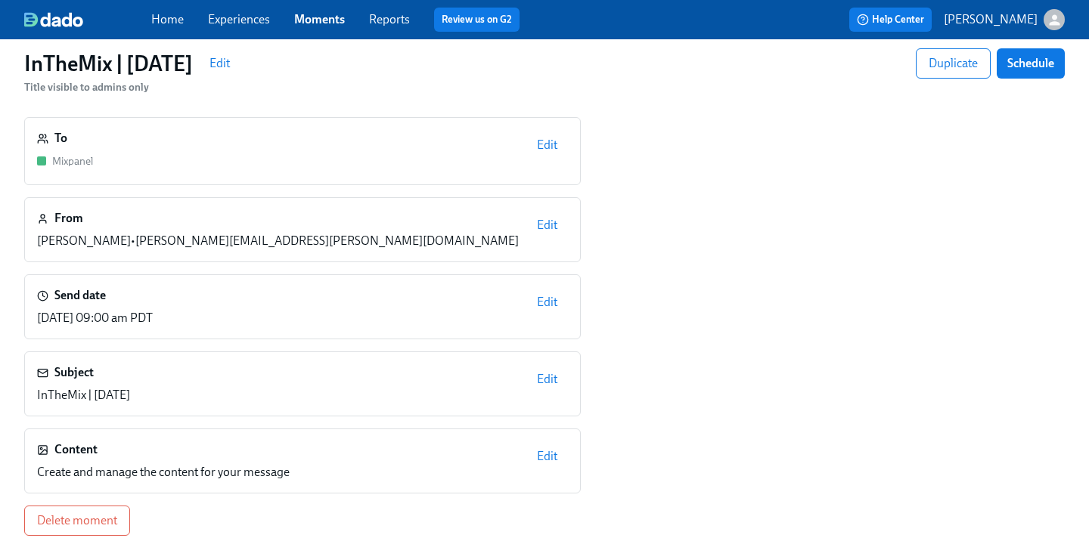
scroll to position [93, 0]
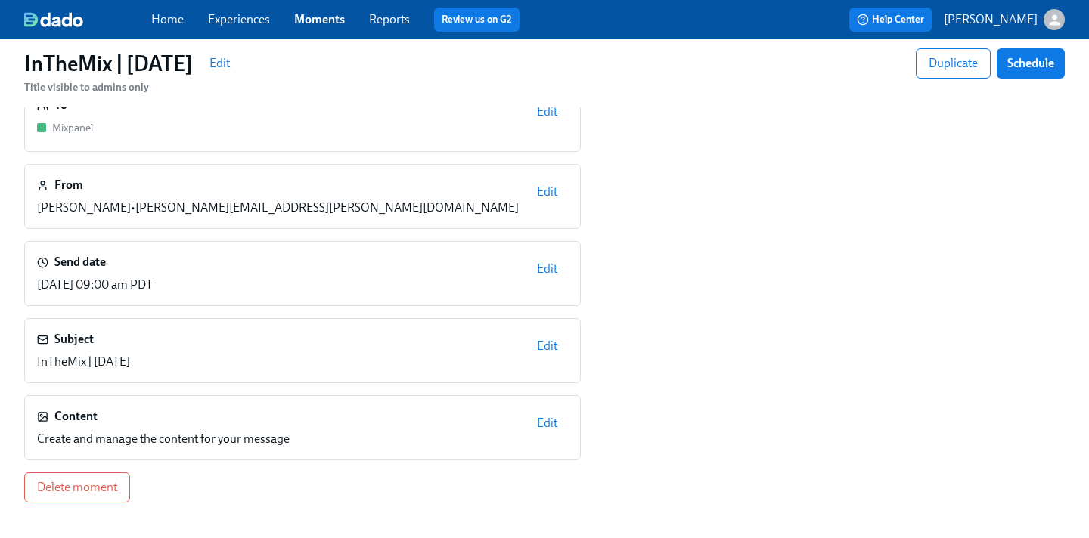
click at [542, 421] on span "Edit" at bounding box center [547, 423] width 20 height 15
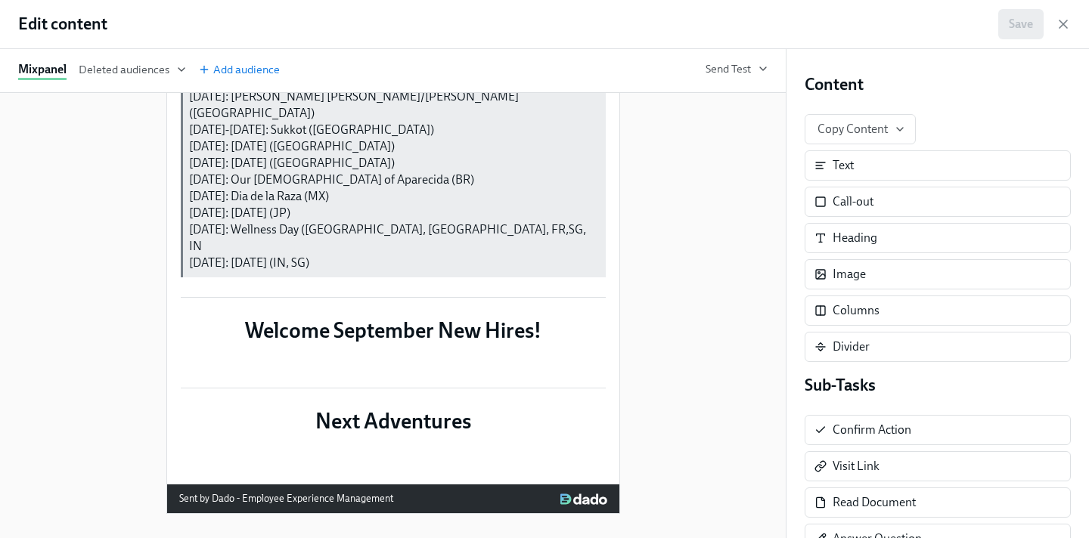
scroll to position [1677, 0]
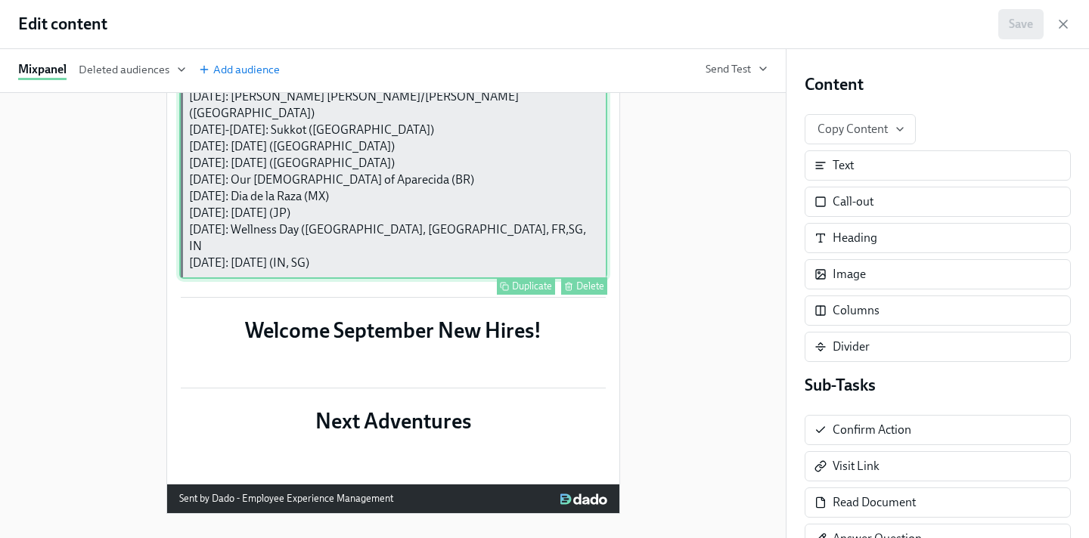
click at [347, 279] on div "Cultural Observances | Benefits | Time Off | Work-Life Balance | CRGs Oct: [DAT…" at bounding box center [393, 140] width 428 height 277
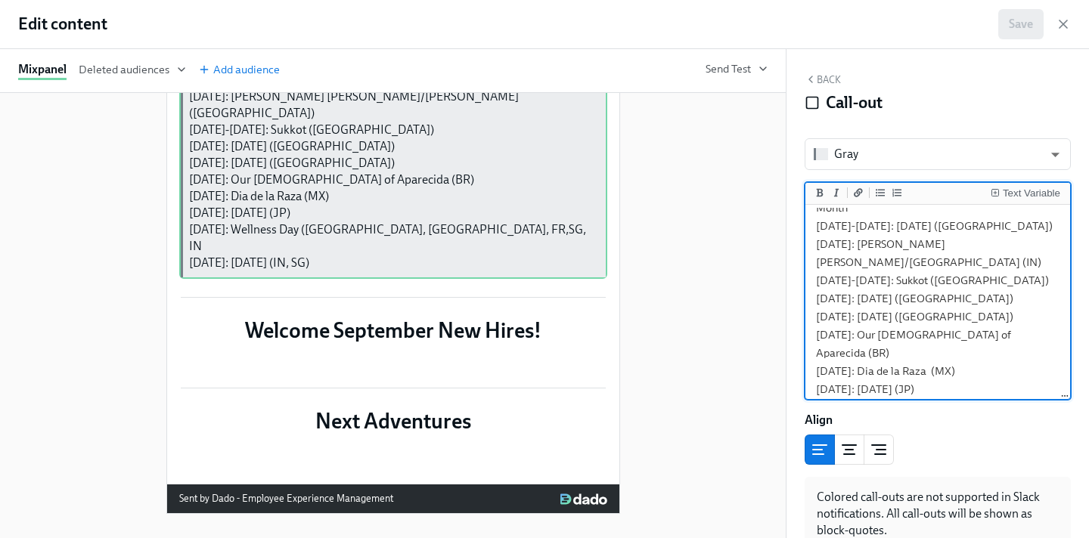
scroll to position [180, 0]
drag, startPoint x: 961, startPoint y: 296, endPoint x: 839, endPoint y: 296, distance: 121.7
click at [839, 296] on textarea "[Cultural Observances]([URL][DOMAIN_NAME]) | [Benefits]([URL][DOMAIN_NAME]) | […" at bounding box center [937, 244] width 259 height 432
click at [860, 190] on icon "Add a link" at bounding box center [858, 192] width 9 height 8
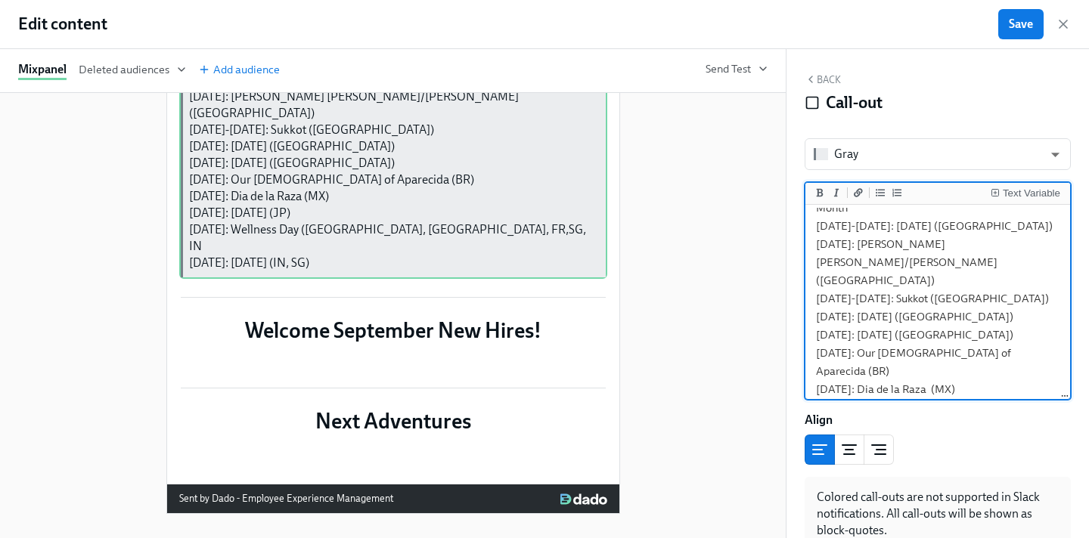
click at [968, 301] on textarea "[Cultural Observances]([URL][DOMAIN_NAME]) | [Benefits]([URL][DOMAIN_NAME]) | […" at bounding box center [937, 262] width 259 height 469
paste textarea "[URL][DOMAIN_NAME]"
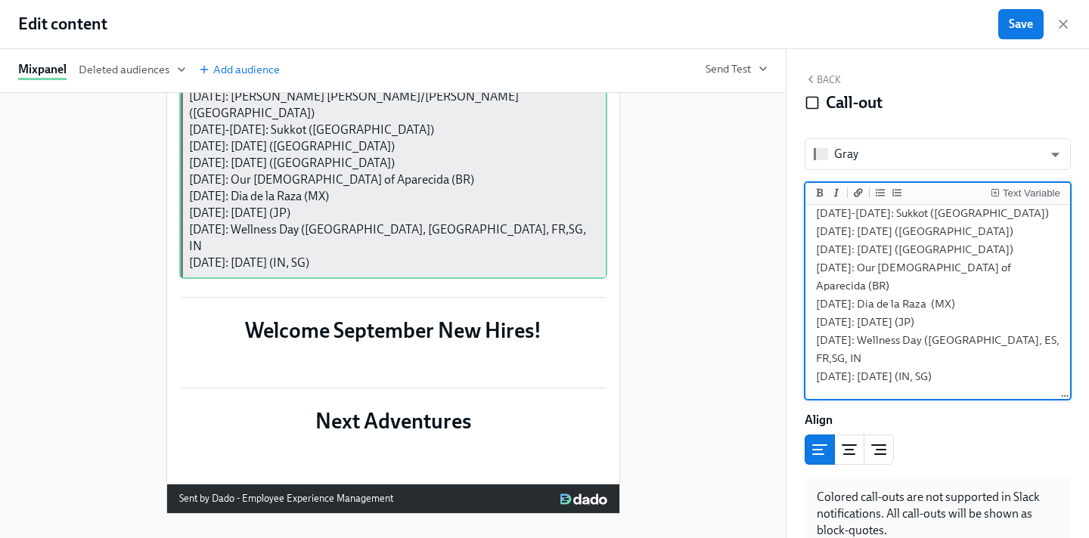
scroll to position [274, 0]
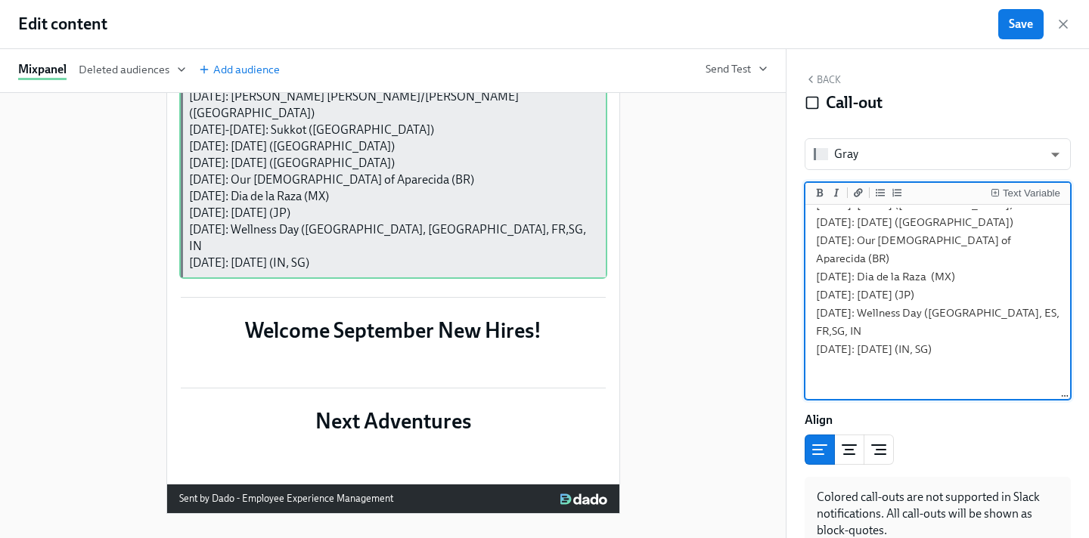
drag, startPoint x: 912, startPoint y: 313, endPoint x: 854, endPoint y: 312, distance: 57.5
click at [854, 312] on textarea "[Cultural Observances]([URL][DOMAIN_NAME]) | [Benefits]([URL][DOMAIN_NAME]) | […" at bounding box center [937, 149] width 259 height 432
click at [856, 197] on icon "Add a link" at bounding box center [858, 192] width 9 height 8
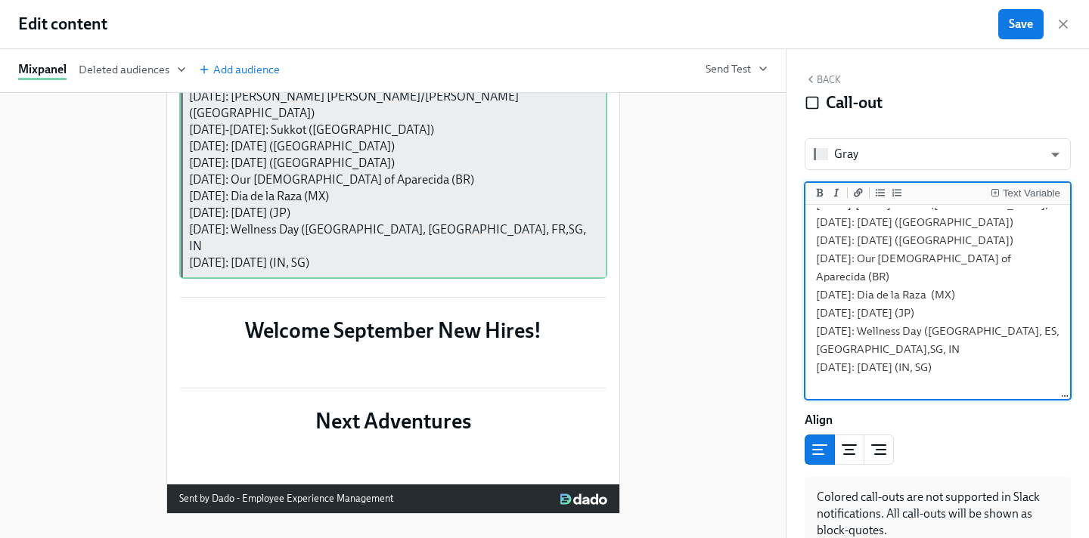
click at [926, 315] on textarea "[Cultural Observances]([URL][DOMAIN_NAME]) | [Benefits]([URL][DOMAIN_NAME]) | […" at bounding box center [937, 158] width 259 height 451
paste textarea "[URL][DOMAIN_NAME]"
drag, startPoint x: 857, startPoint y: 293, endPoint x: 841, endPoint y: 274, distance: 24.2
click at [841, 274] on textarea "[Cultural Observances]([URL][DOMAIN_NAME]) | [Benefits]([URL][DOMAIN_NAME]) | […" at bounding box center [937, 158] width 259 height 451
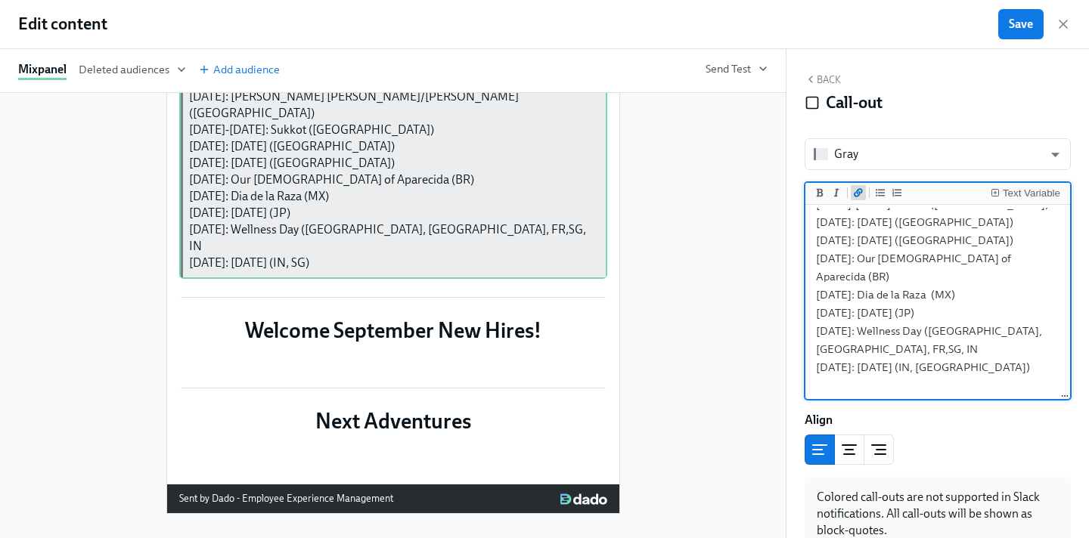
click at [861, 191] on icon "Add a link" at bounding box center [858, 192] width 9 height 8
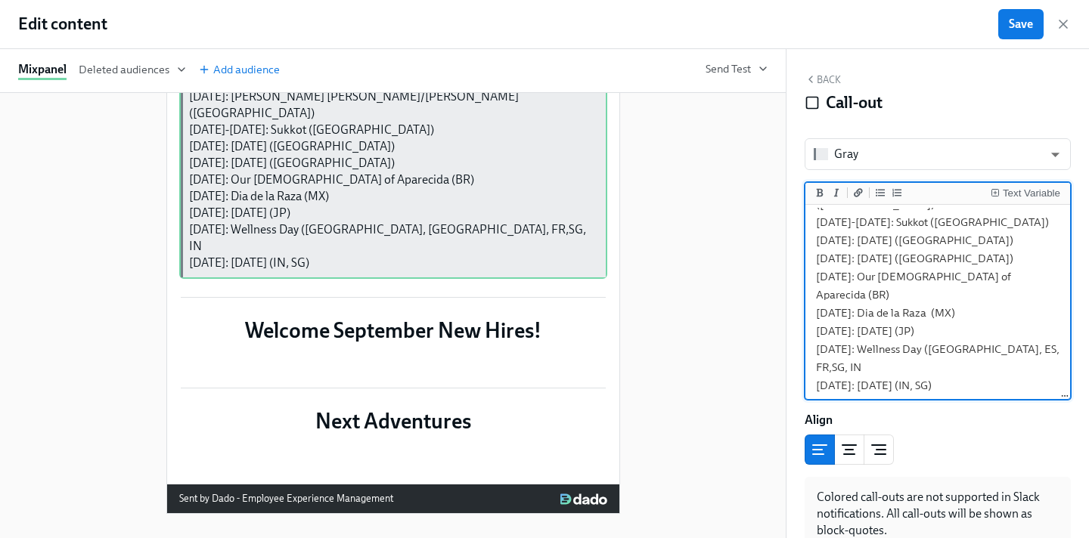
click at [862, 296] on textarea "[Cultural Observances]([URL][DOMAIN_NAME]) | [Benefits]([URL][DOMAIN_NAME]) | […" at bounding box center [937, 167] width 259 height 469
paste textarea "[URL][DOMAIN_NAME]"
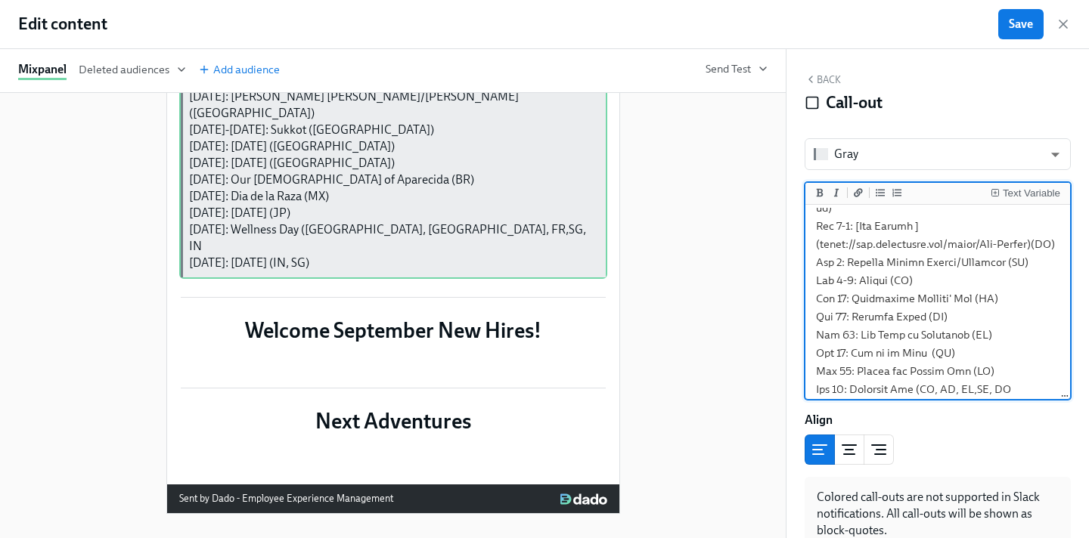
scroll to position [426, 0]
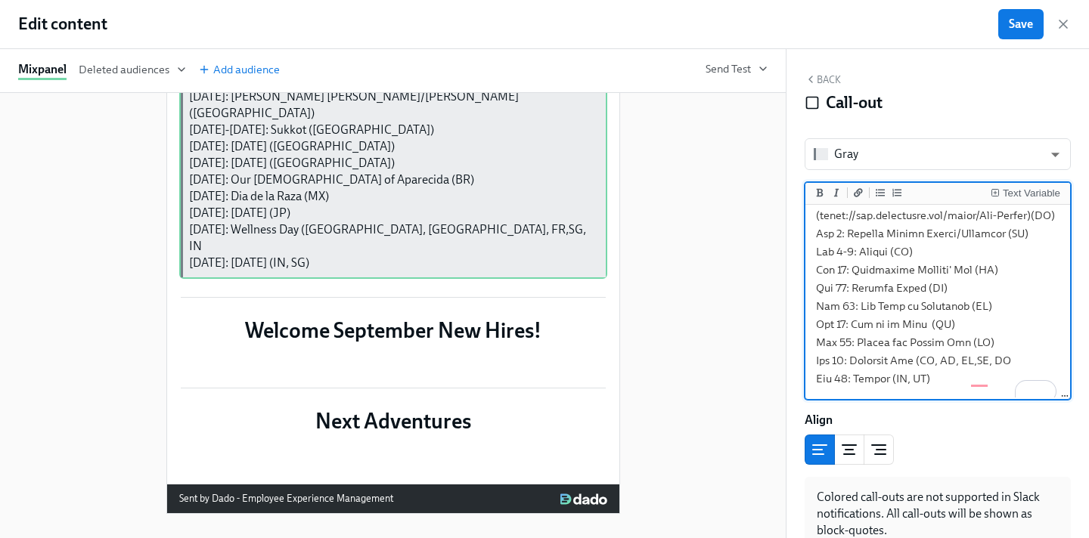
drag, startPoint x: 1013, startPoint y: 253, endPoint x: 848, endPoint y: 251, distance: 164.8
click at [848, 251] on textarea "To enrich screen reader interactions, please activate Accessibility in Grammarl…" at bounding box center [937, 89] width 259 height 614
click at [859, 194] on icon "Add a link" at bounding box center [858, 192] width 9 height 8
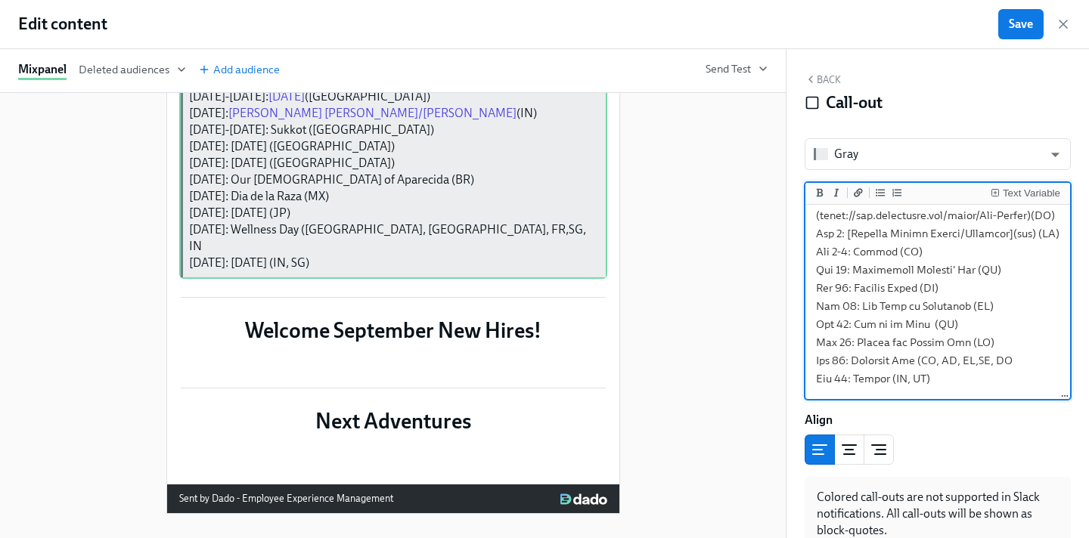
click at [1028, 253] on textarea "To enrich screen reader interactions, please activate Accessibility in Grammarl…" at bounding box center [937, 89] width 259 height 614
paste textarea "[URL][DOMAIN_NAME][PERSON_NAME][DATE]"
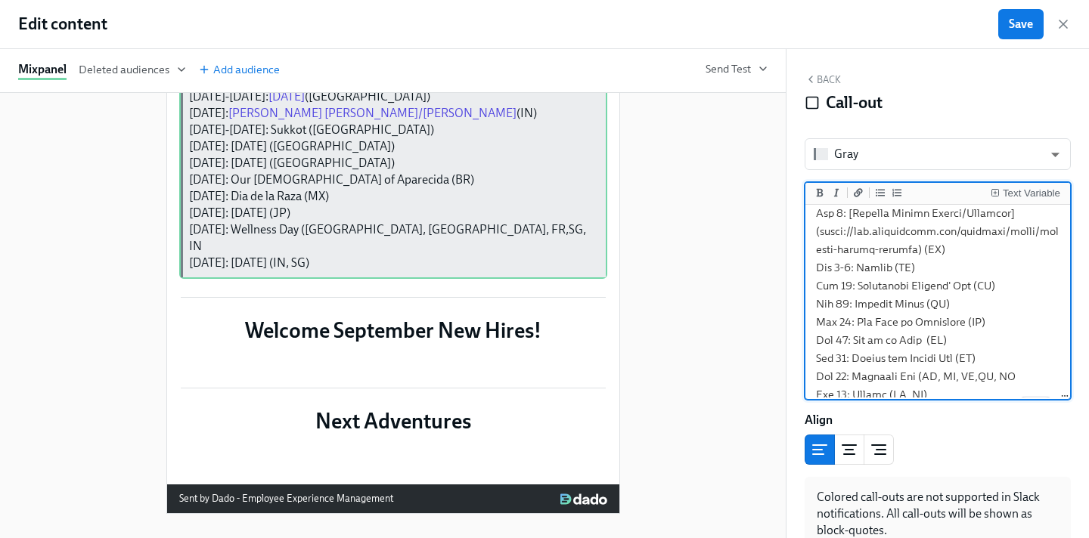
scroll to position [456, 0]
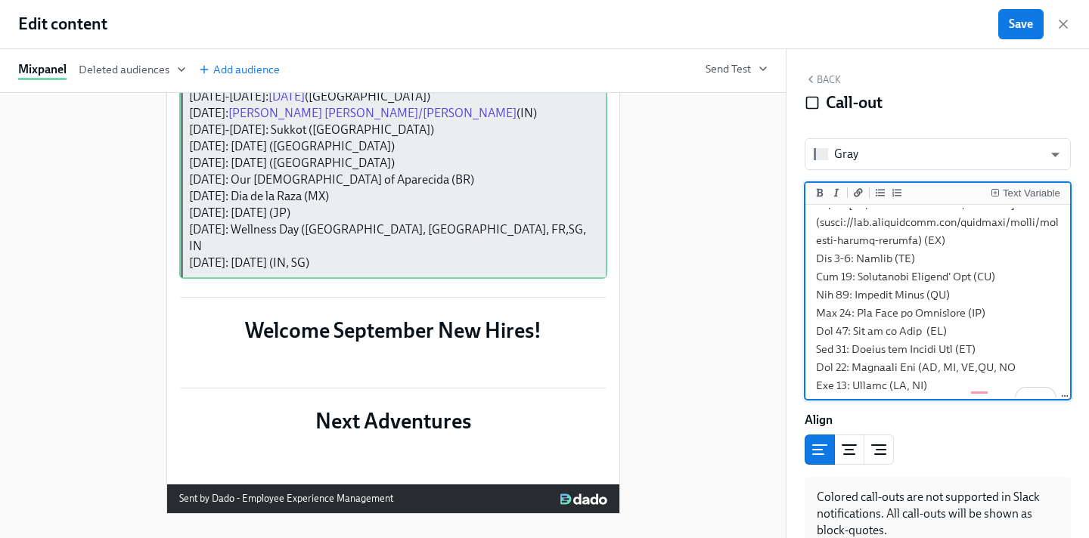
drag, startPoint x: 888, startPoint y: 277, endPoint x: 855, endPoint y: 277, distance: 32.5
click at [855, 276] on textarea "To enrich screen reader interactions, please activate Accessibility in Grammarl…" at bounding box center [937, 77] width 259 height 650
click at [854, 192] on icon "Add a link" at bounding box center [858, 192] width 9 height 9
click at [904, 278] on textarea "To enrich screen reader interactions, please activate Accessibility in Grammarl…" at bounding box center [937, 77] width 259 height 650
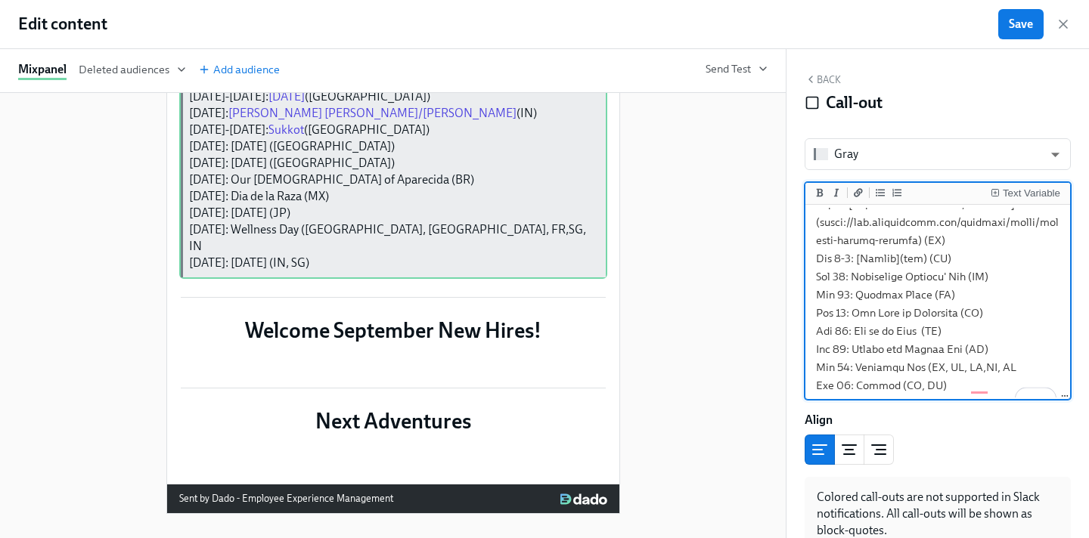
paste textarea "[URL][DOMAIN_NAME]"
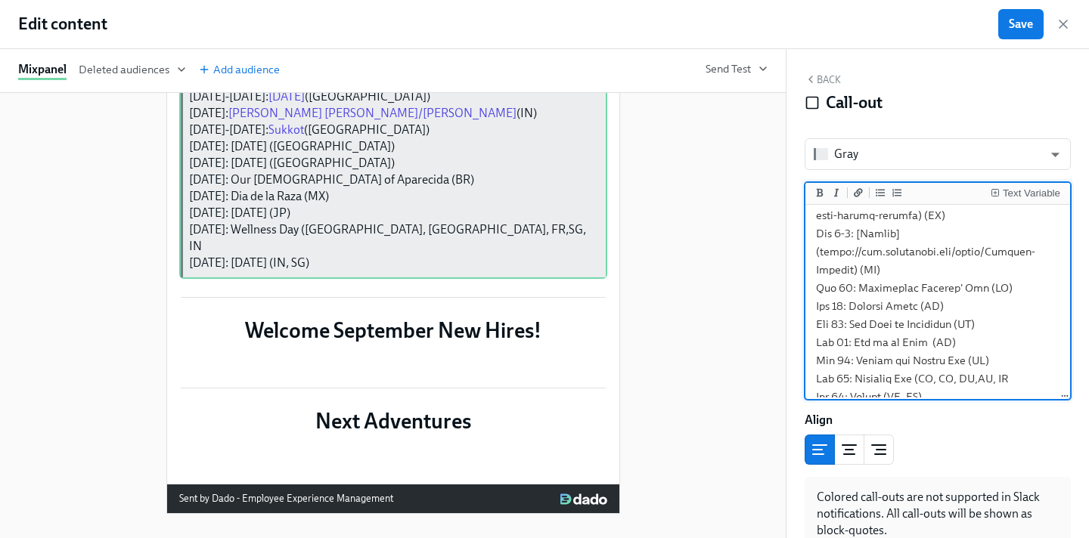
scroll to position [484, 0]
drag, startPoint x: 969, startPoint y: 304, endPoint x: 852, endPoint y: 300, distance: 117.2
click at [852, 300] on textarea "To enrich screen reader interactions, please activate Accessibility in Grammarl…" at bounding box center [937, 67] width 259 height 686
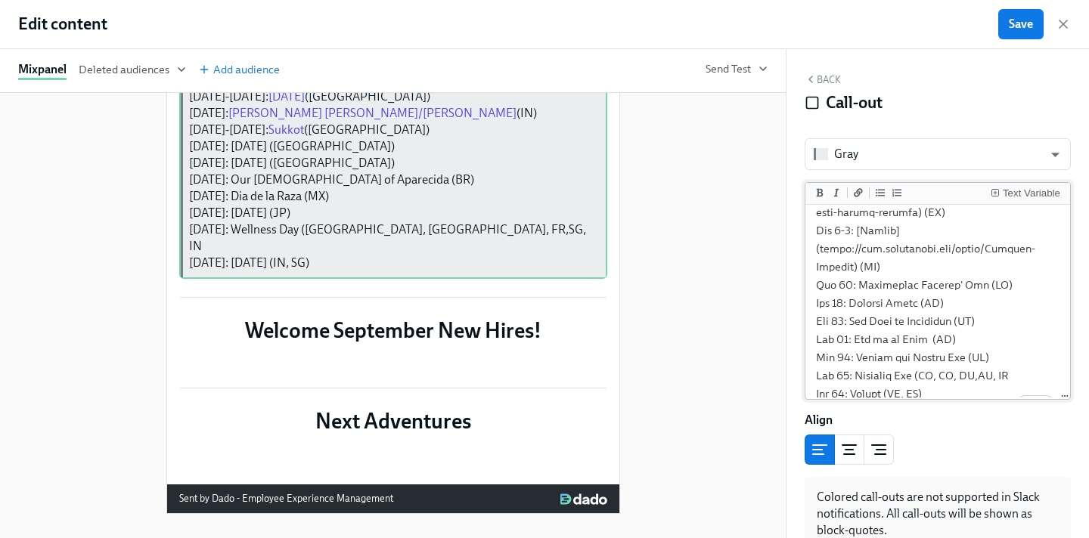
click at [852, 201] on li at bounding box center [858, 193] width 17 height 17
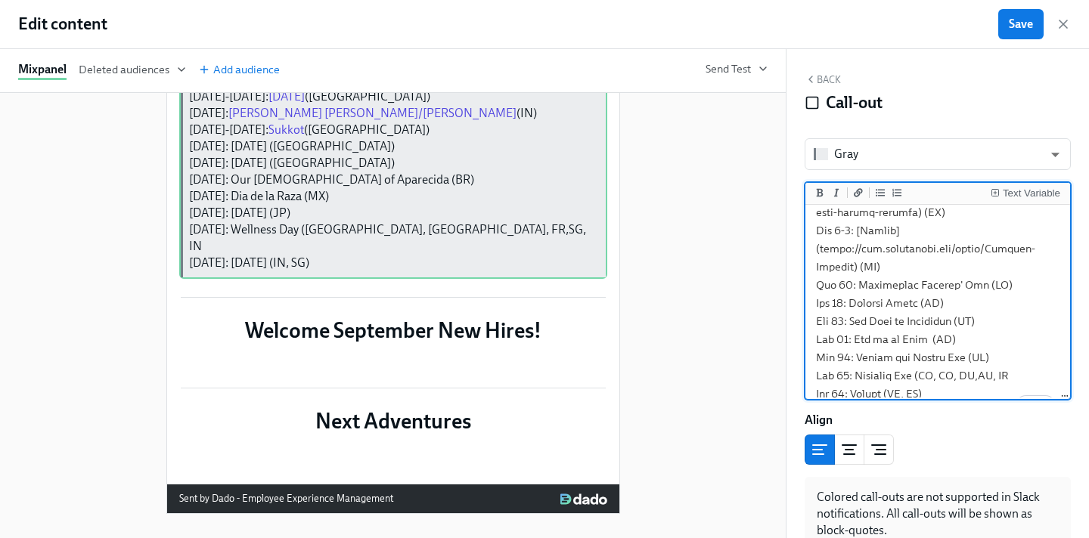
click at [973, 314] on textarea "To enrich screen reader interactions, please activate Accessibility in Grammarl…" at bounding box center [937, 67] width 259 height 686
drag, startPoint x: 972, startPoint y: 303, endPoint x: 852, endPoint y: 302, distance: 119.5
click at [852, 302] on textarea "To enrich screen reader interactions, please activate Accessibility in Grammarl…" at bounding box center [937, 67] width 259 height 686
click at [851, 191] on button "Add a link" at bounding box center [858, 192] width 15 height 15
click at [987, 303] on textarea "To enrich screen reader interactions, please activate Accessibility in Grammarl…" at bounding box center [937, 67] width 259 height 686
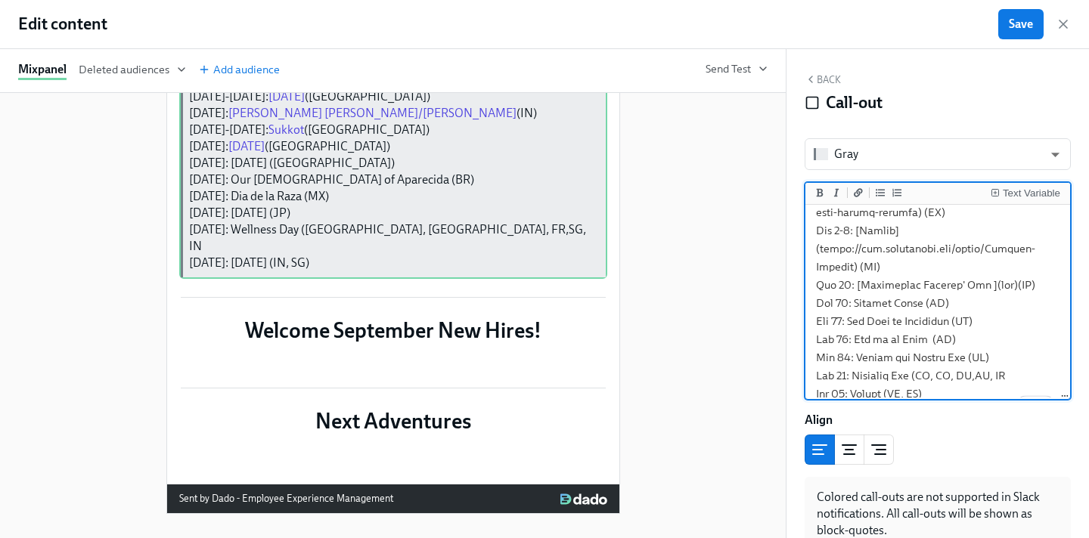
click at [987, 303] on textarea "To enrich screen reader interactions, please activate Accessibility in Grammarl…" at bounding box center [937, 67] width 259 height 686
paste textarea "[URL][DOMAIN_NAME]"
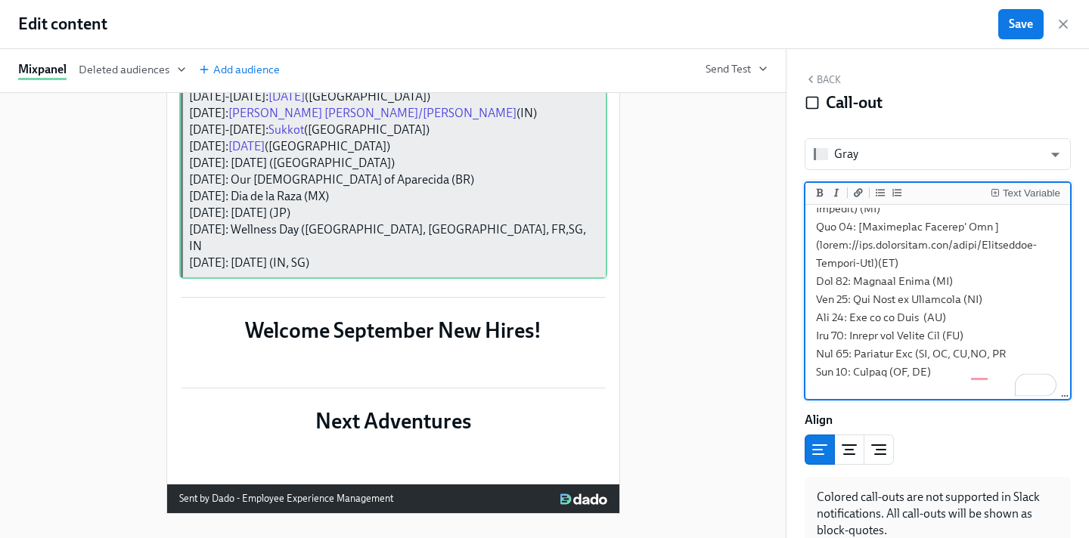
scroll to position [551, 0]
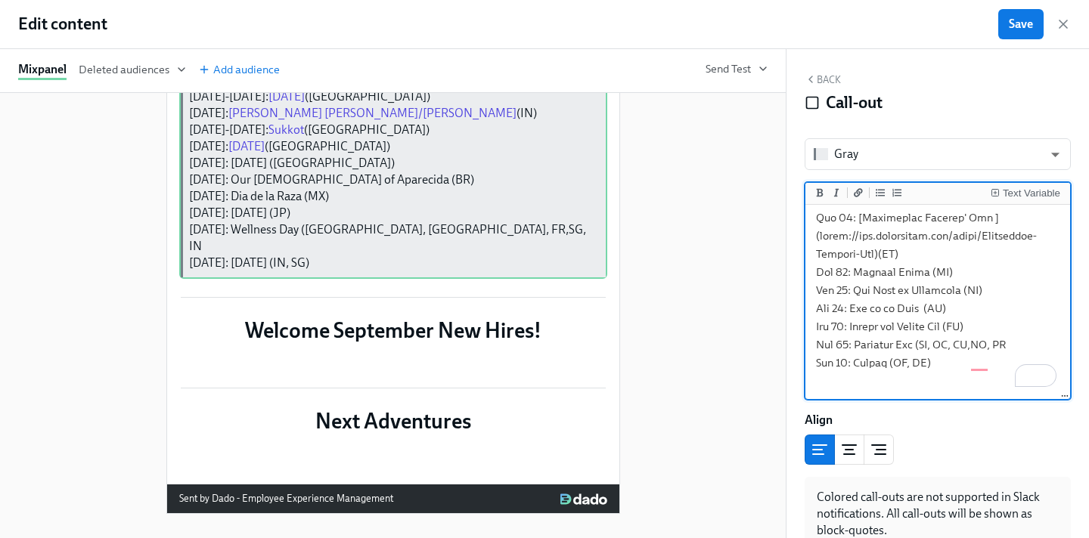
drag, startPoint x: 921, startPoint y: 292, endPoint x: 852, endPoint y: 290, distance: 68.8
click at [852, 290] on textarea "To enrich screen reader interactions, please activate Accessibility in Grammarl…" at bounding box center [937, 18] width 259 height 723
click at [856, 191] on icon "Add a link" at bounding box center [858, 192] width 9 height 9
click at [938, 289] on textarea "To enrich screen reader interactions, please activate Accessibility in Grammarl…" at bounding box center [937, 18] width 259 height 723
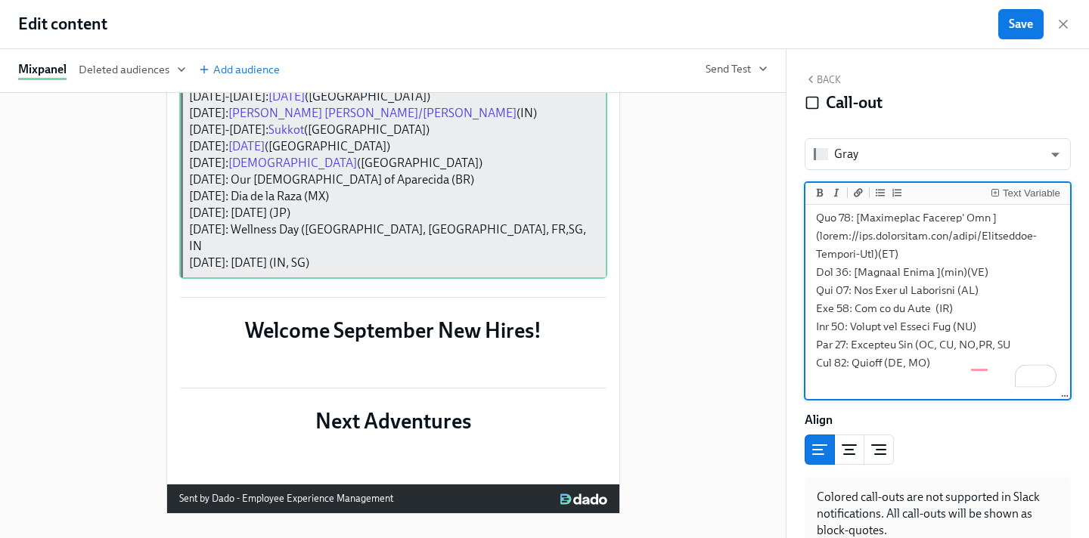
paste textarea "[URL][DOMAIN_NAME]"
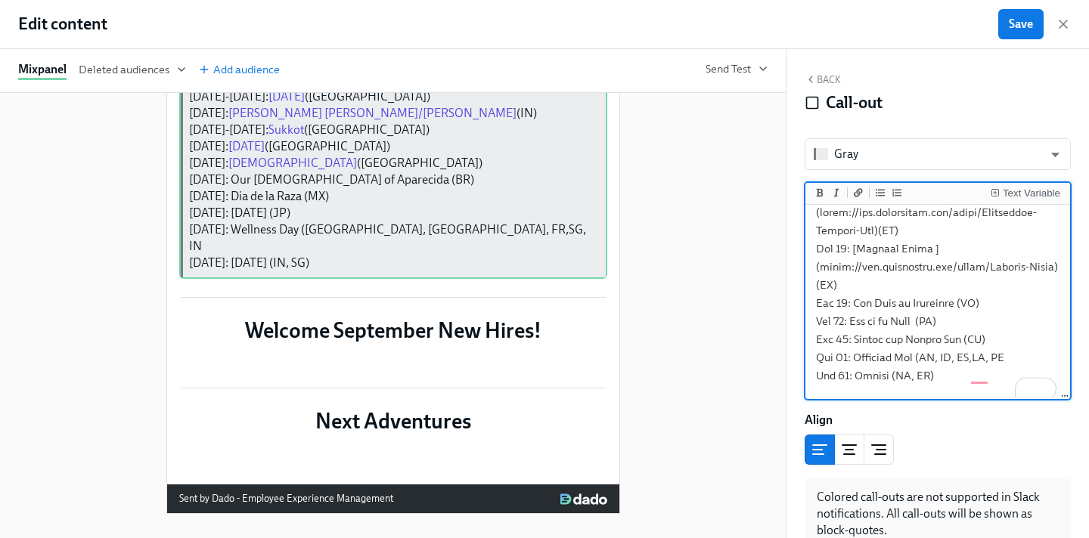
scroll to position [587, 0]
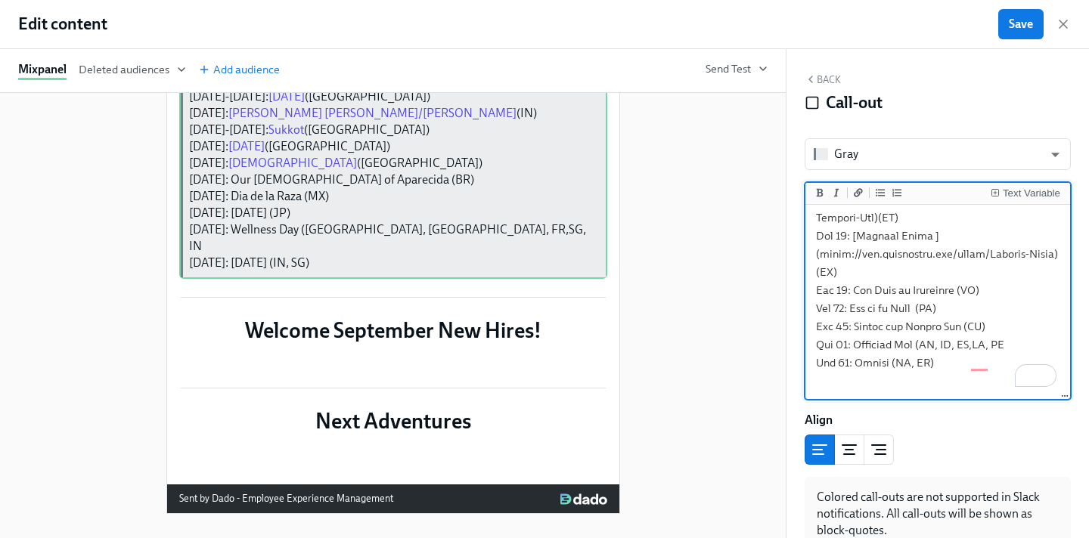
drag, startPoint x: 960, startPoint y: 312, endPoint x: 852, endPoint y: 311, distance: 108.1
click at [852, 311] on textarea "To enrich screen reader interactions, please activate Accessibility in Grammarl…" at bounding box center [937, -1] width 259 height 759
click at [858, 194] on icon "Add a link" at bounding box center [858, 192] width 9 height 9
click at [978, 307] on textarea "To enrich screen reader interactions, please activate Accessibility in Grammarl…" at bounding box center [937, -1] width 259 height 759
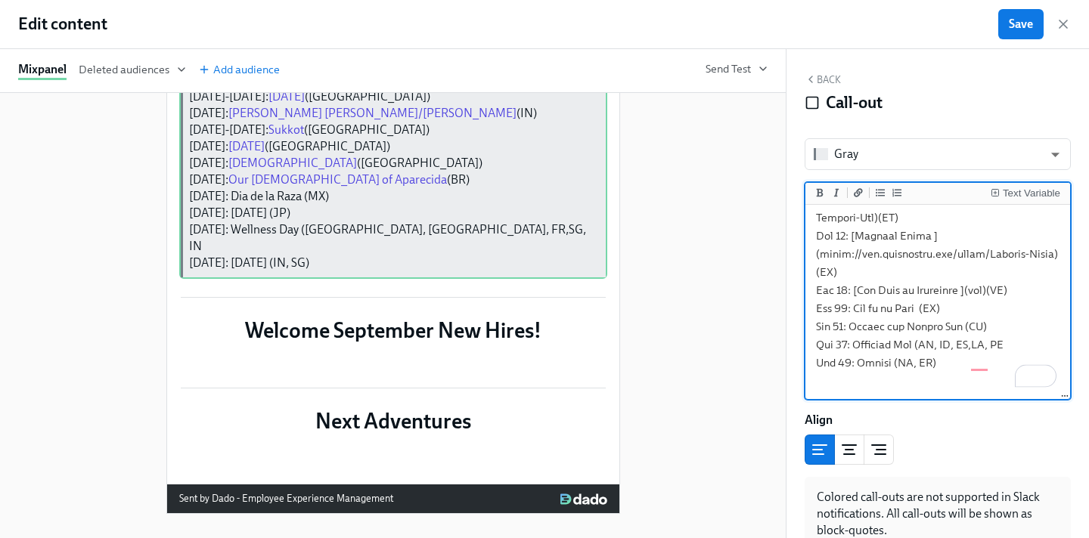
paste textarea "[URL][DOMAIN_NAME][DEMOGRAPHIC_DATA]"
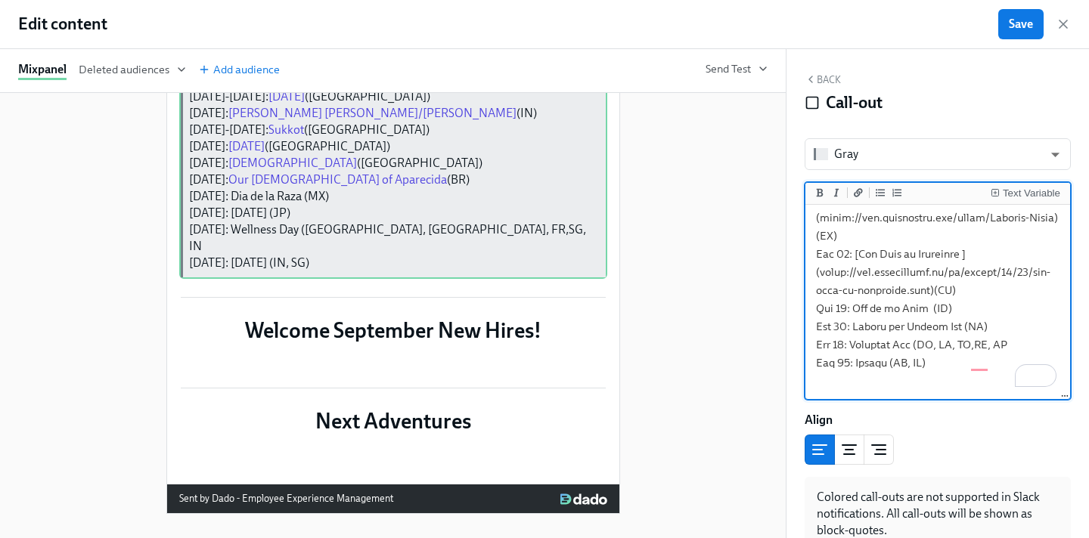
drag, startPoint x: 921, startPoint y: 330, endPoint x: 851, endPoint y: 327, distance: 70.4
click at [860, 189] on icon "Add a link" at bounding box center [858, 192] width 9 height 8
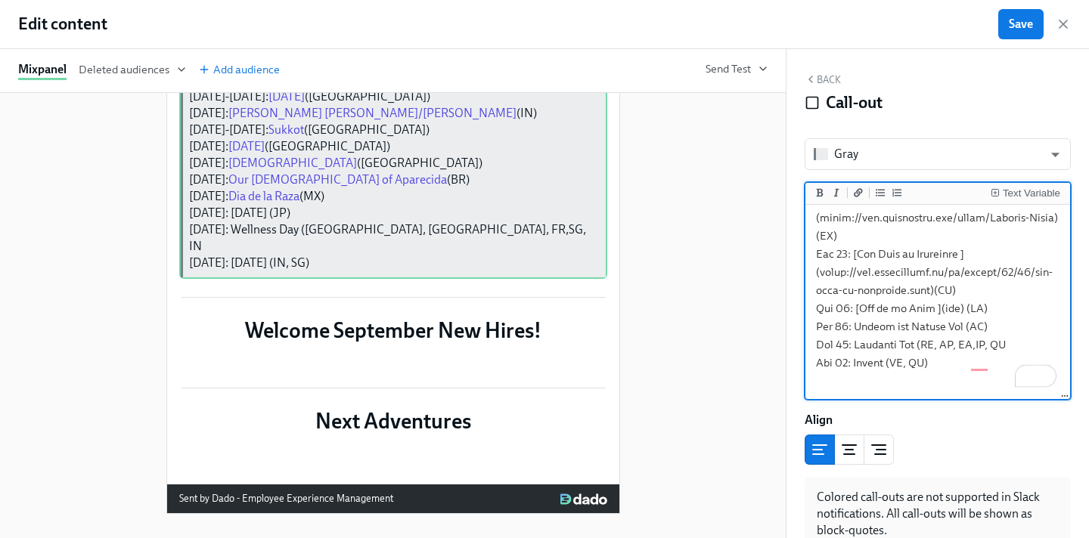
paste textarea "[URL][DOMAIN_NAME][PERSON_NAME]"
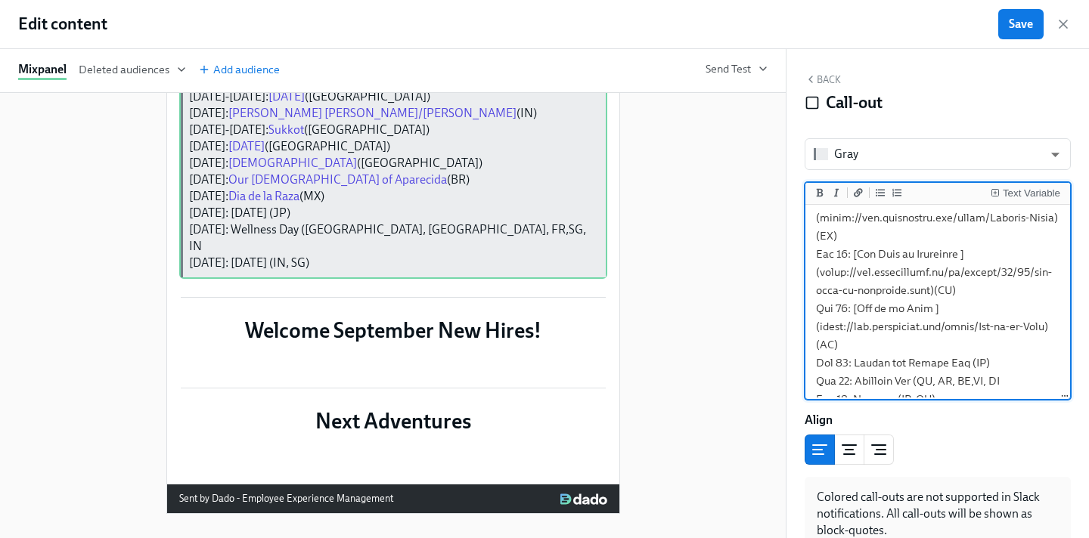
scroll to position [659, 0]
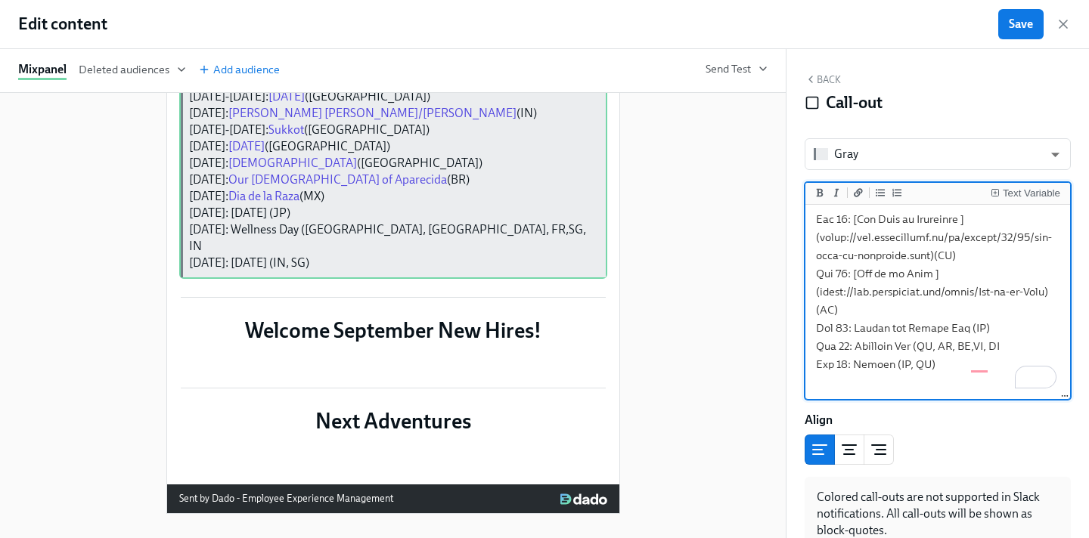
drag, startPoint x: 960, startPoint y: 346, endPoint x: 854, endPoint y: 350, distance: 106.7
click at [857, 196] on icon "Add a link" at bounding box center [858, 192] width 9 height 8
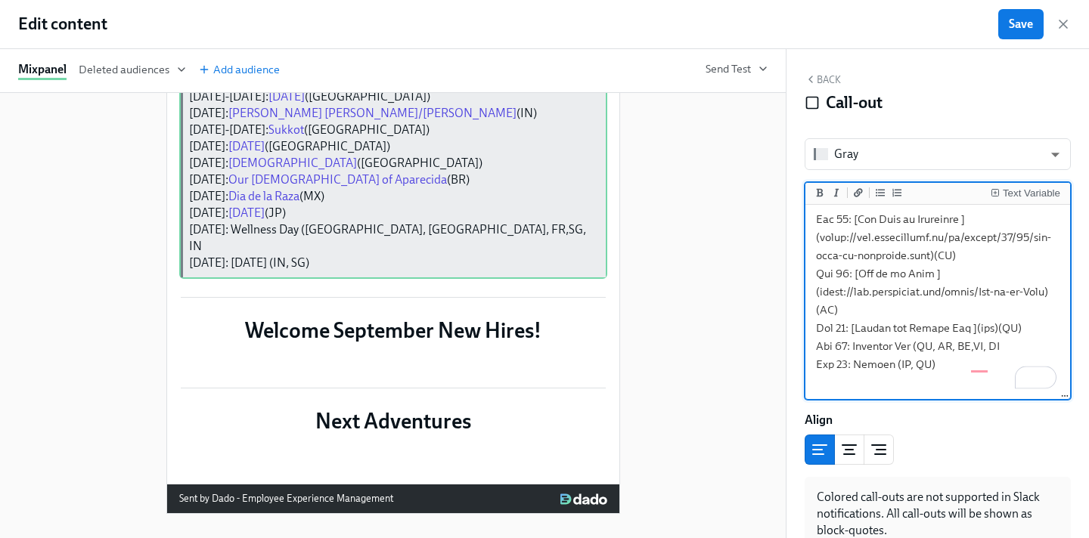
paste textarea "[URL][DOMAIN_NAME]"
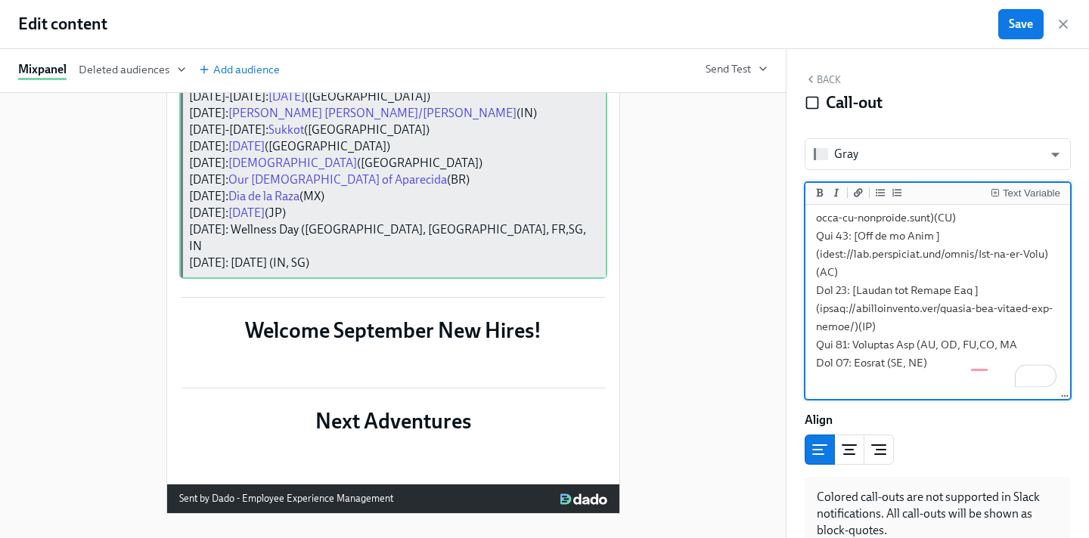
click at [857, 189] on icon "Add a link" at bounding box center [858, 192] width 9 height 9
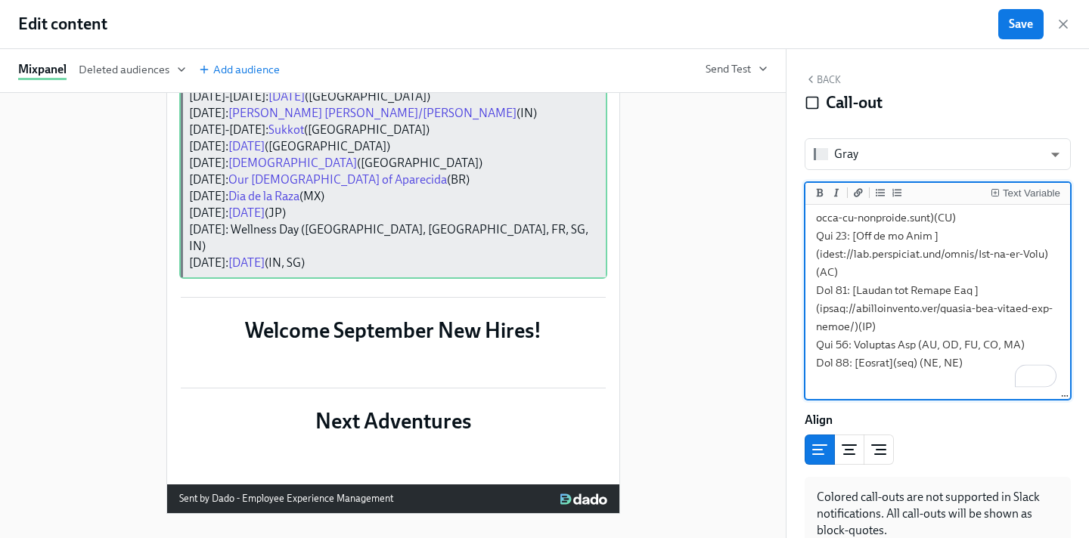
paste textarea "[URL][DOMAIN_NAME]"
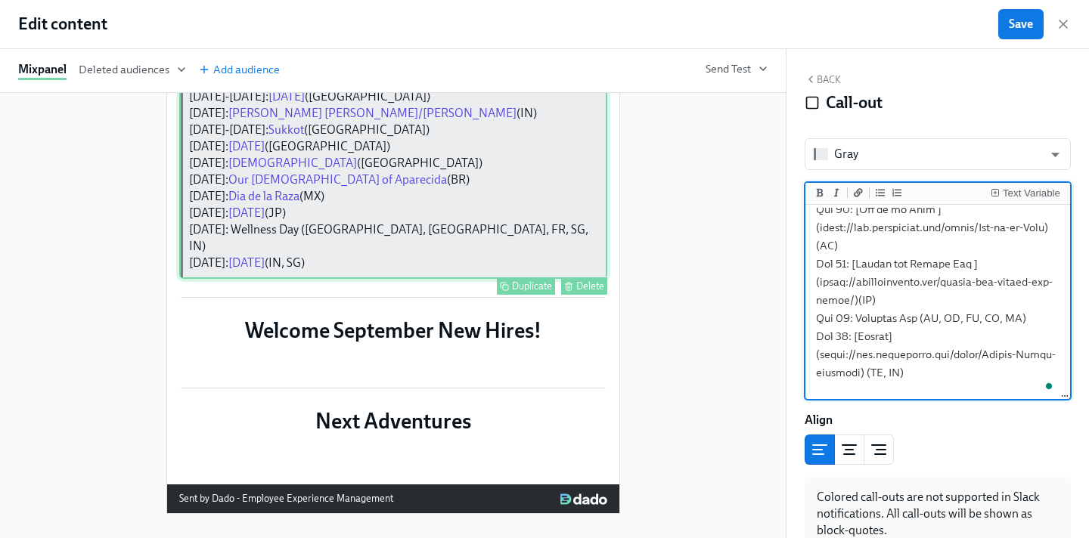
scroll to position [1712, 0]
type textarea "[Cultural Observances]([URL][DOMAIN_NAME]) | [Benefits]([URL][DOMAIN_NAME]) | […"
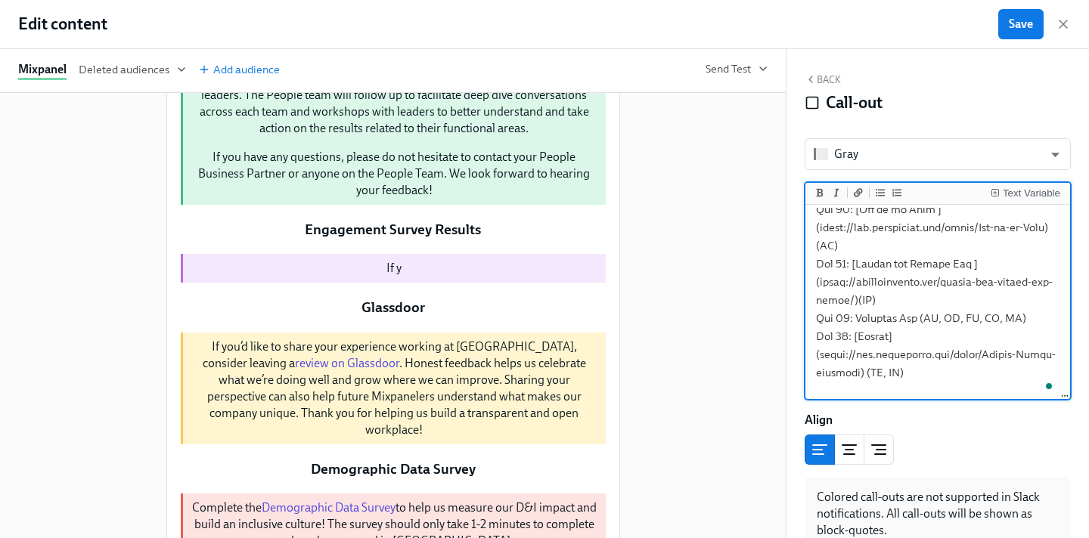
scroll to position [276, 0]
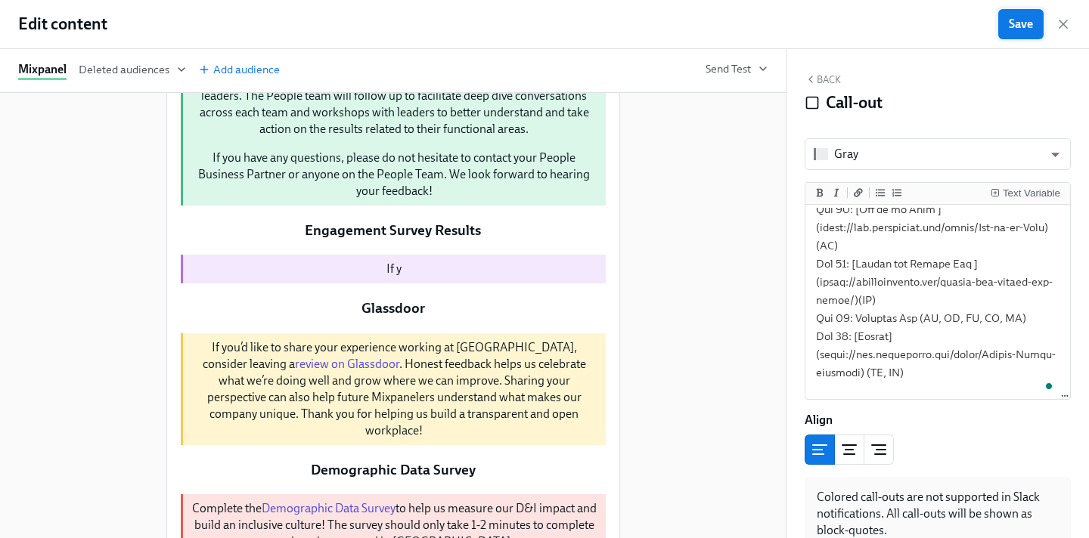
click at [1034, 18] on button "Save" at bounding box center [1020, 24] width 45 height 30
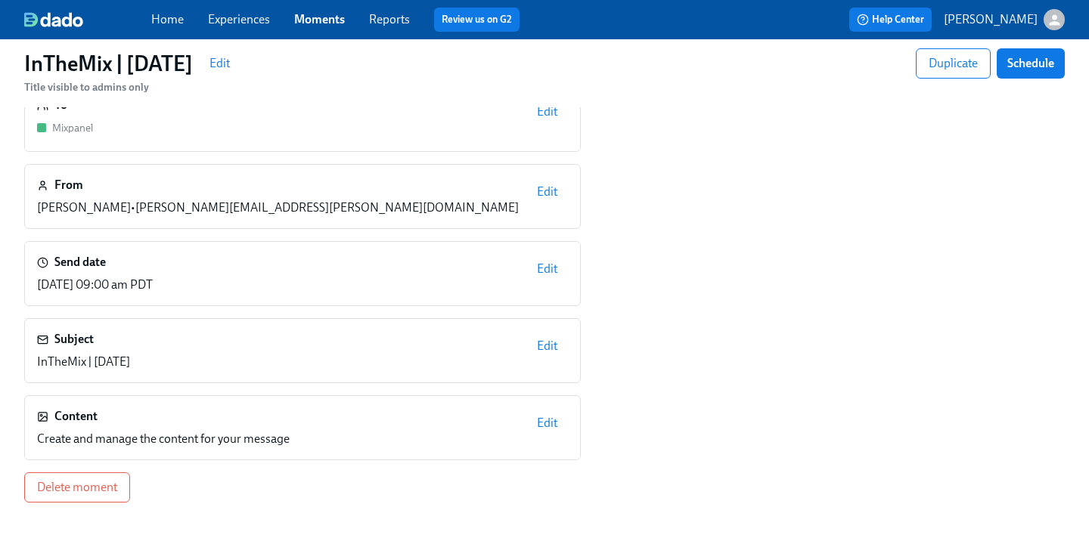
click at [314, 18] on link "Moments" at bounding box center [319, 19] width 51 height 14
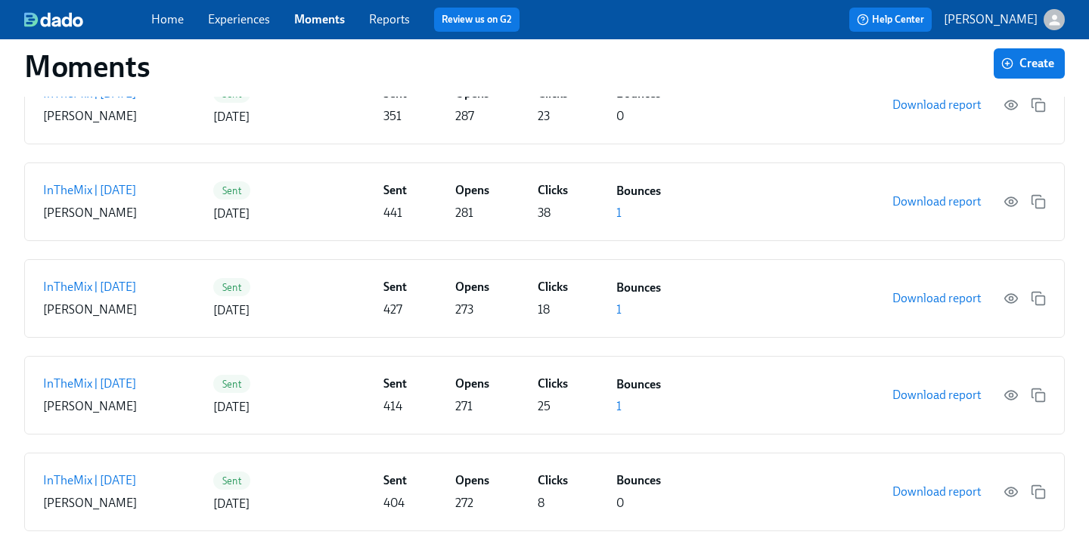
scroll to position [1288, 0]
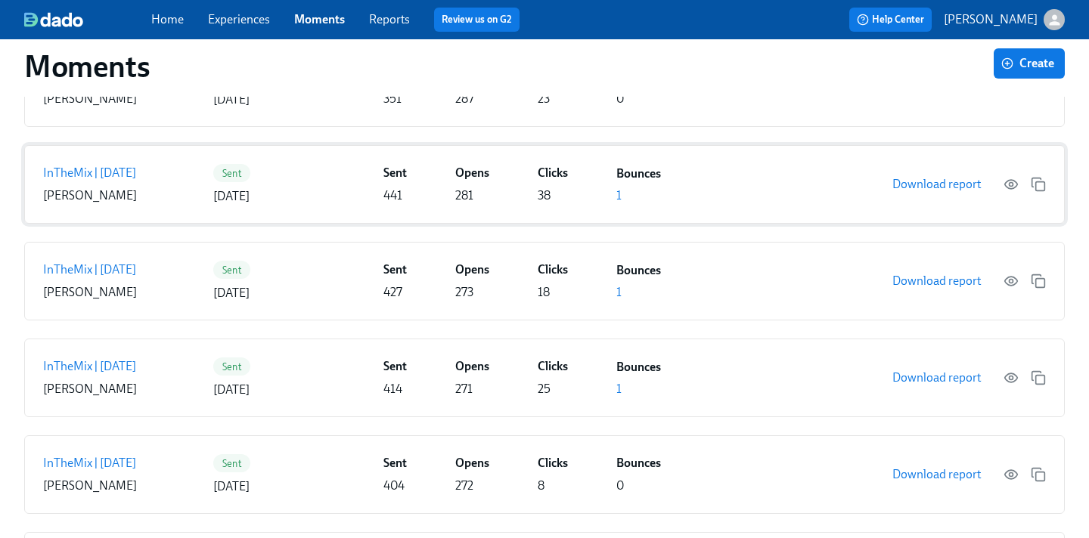
click at [575, 196] on div "Sent 441 Opens 281 Clicks 38 Bounces 1" at bounding box center [629, 184] width 492 height 39
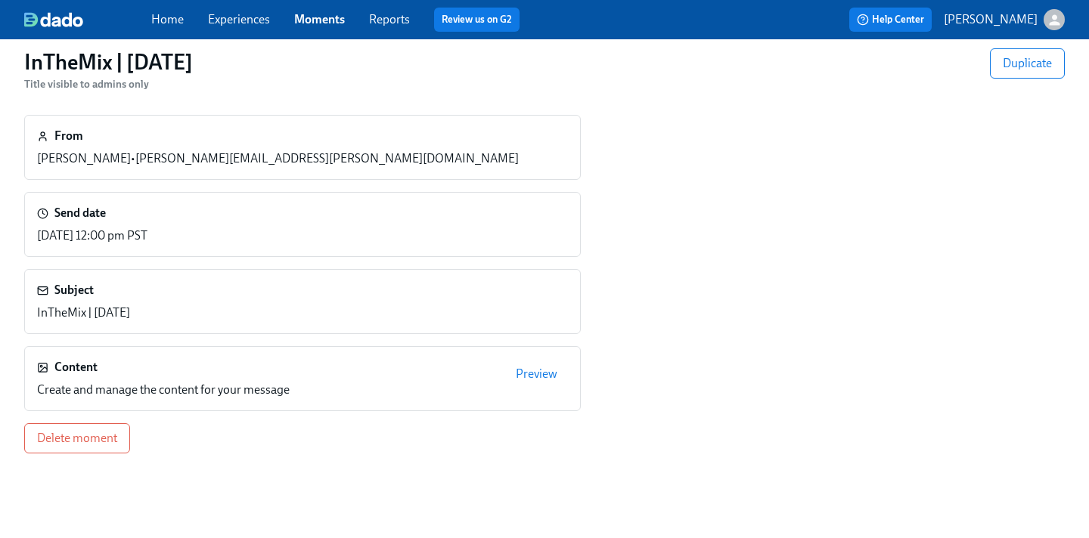
click at [525, 370] on span "Preview" at bounding box center [537, 374] width 42 height 15
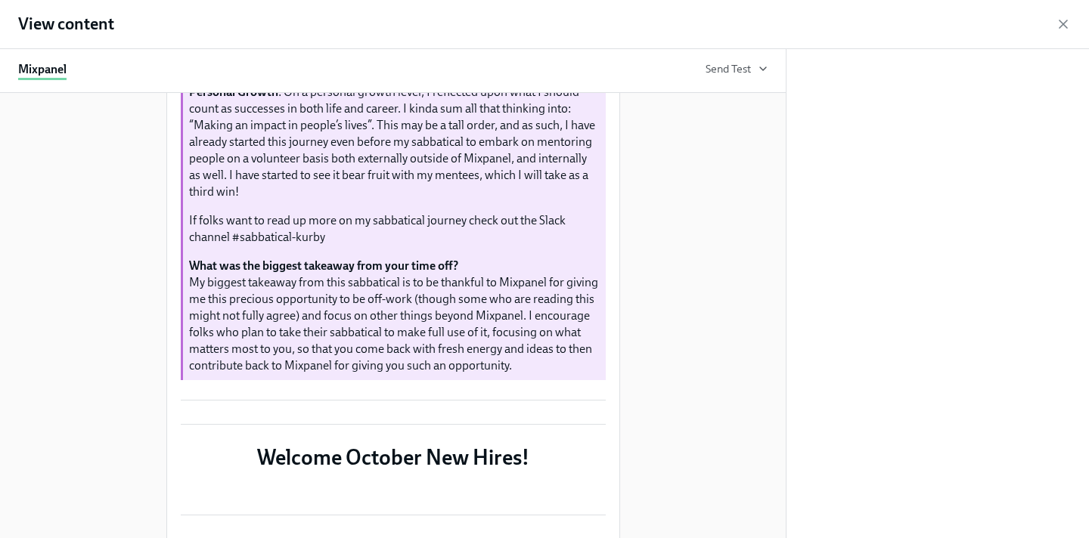
scroll to position [1935, 0]
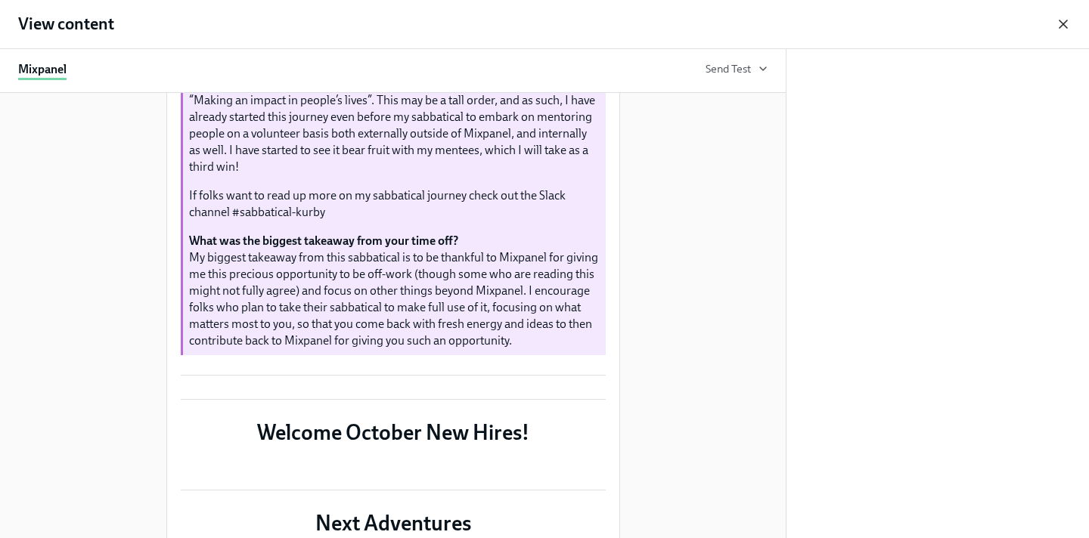
click at [1062, 21] on icon "button" at bounding box center [1062, 24] width 15 height 15
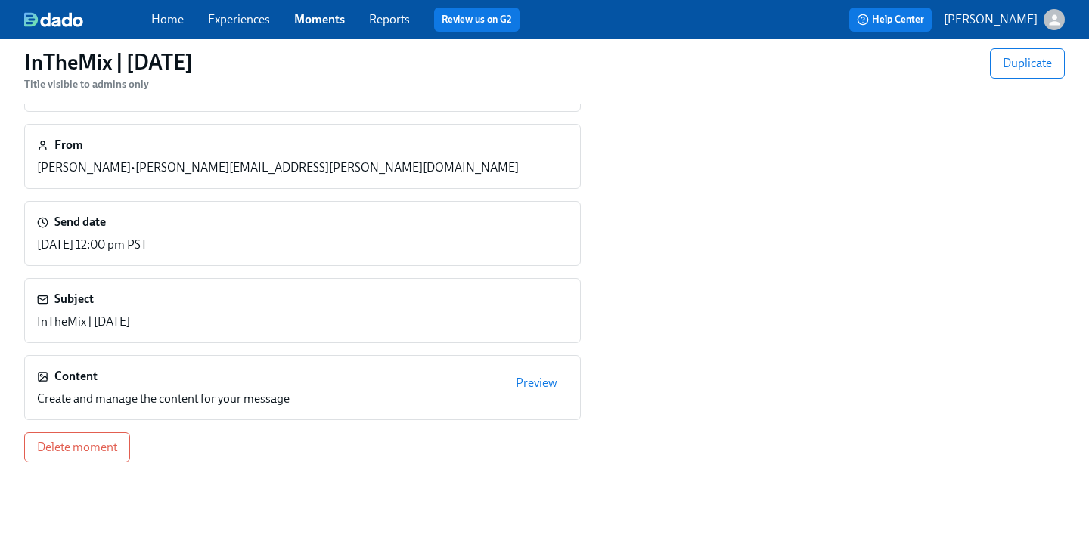
click at [324, 13] on link "Moments" at bounding box center [319, 19] width 51 height 14
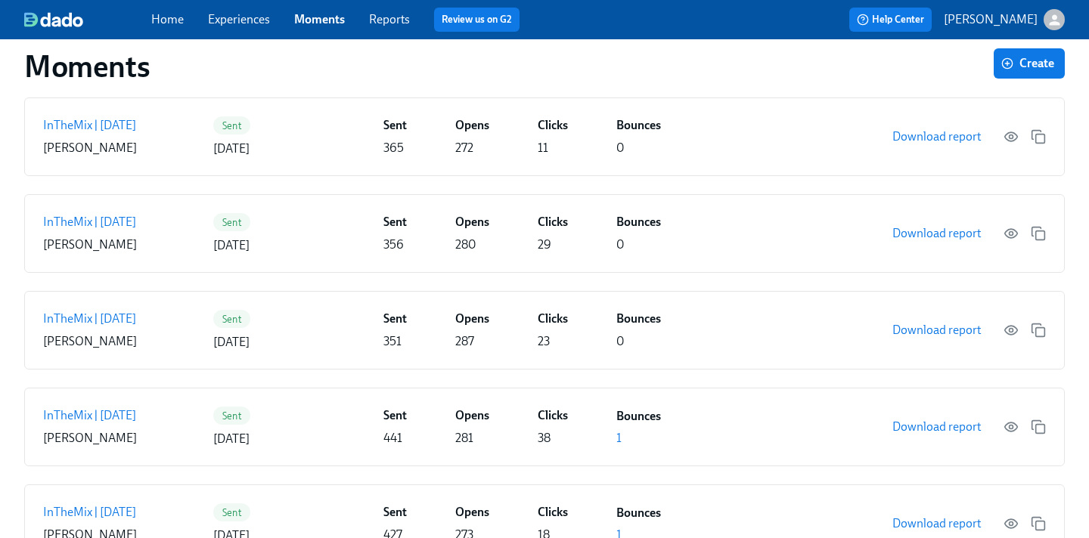
scroll to position [1048, 0]
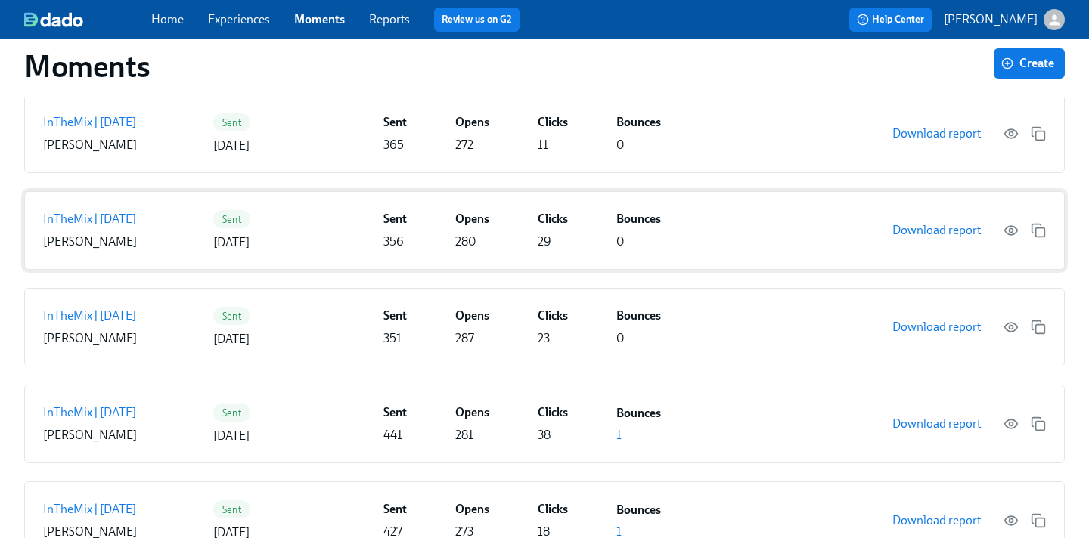
click at [318, 225] on div "Sent [DATE]" at bounding box center [295, 230] width 164 height 41
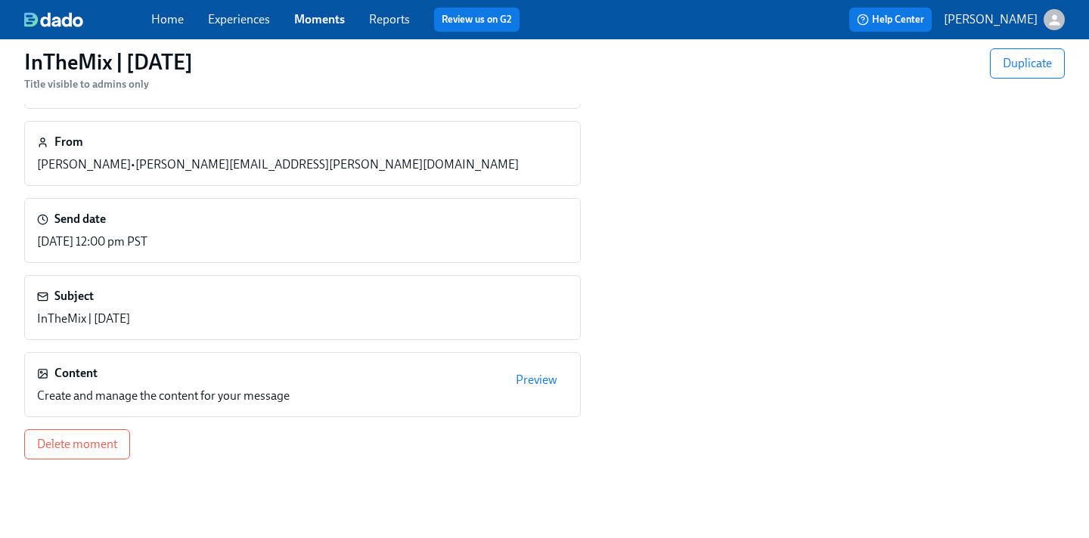
click at [543, 377] on span "Preview" at bounding box center [537, 380] width 42 height 15
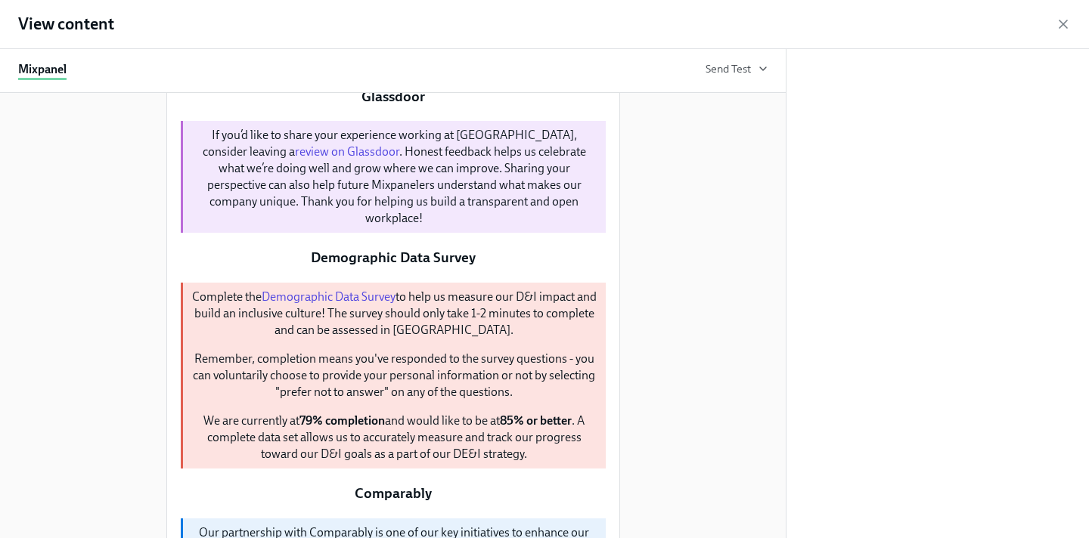
scroll to position [470, 0]
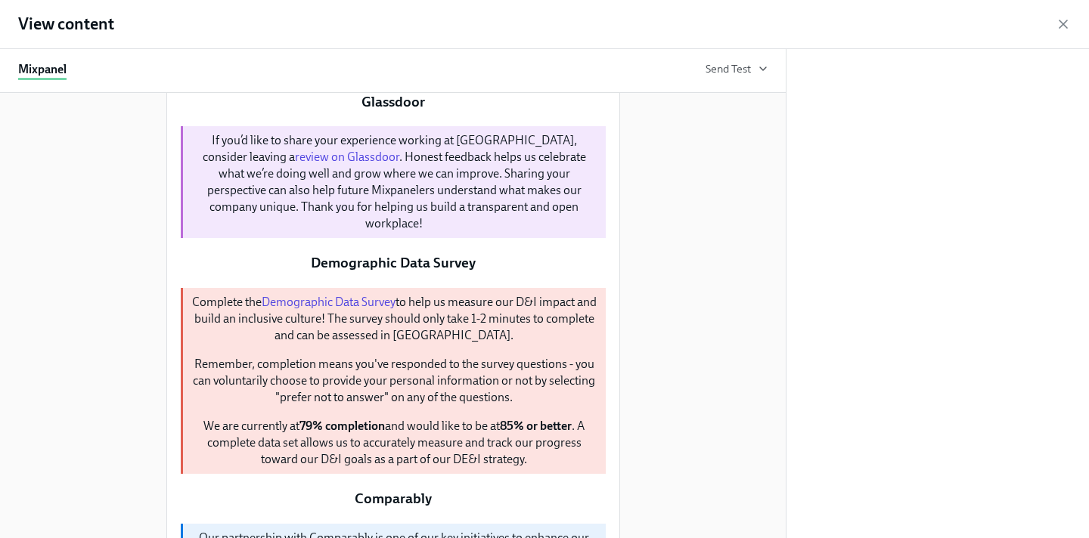
copy p "Thank you to everyone who took the time to complete the engagement survey. Your…"
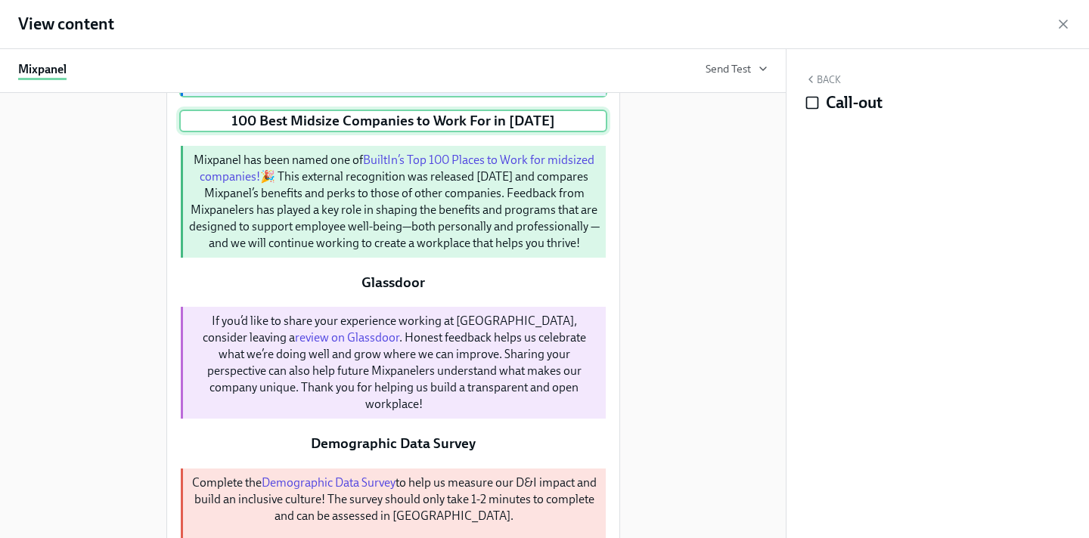
scroll to position [288, 0]
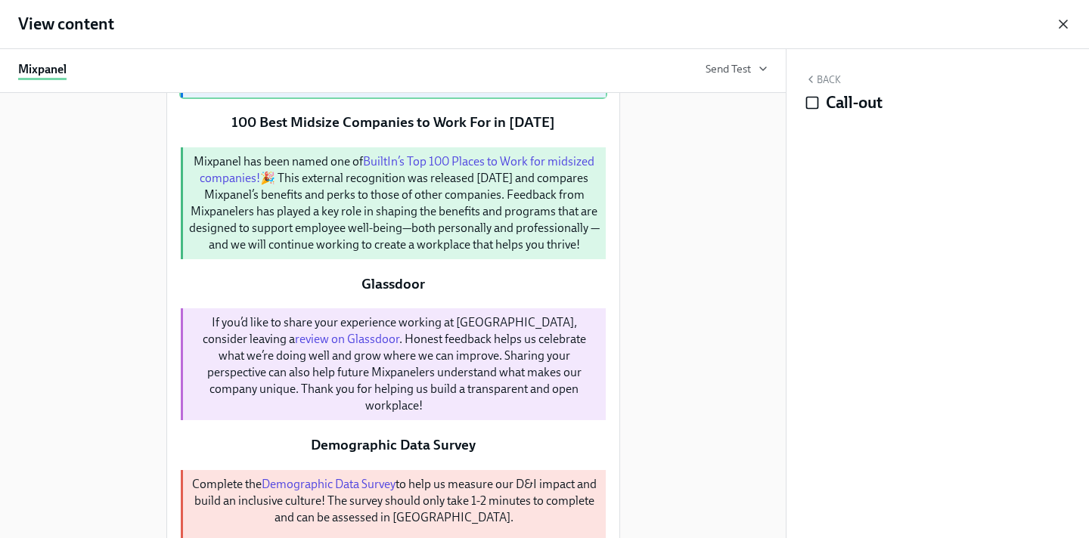
click at [1059, 20] on icon "button" at bounding box center [1063, 24] width 8 height 8
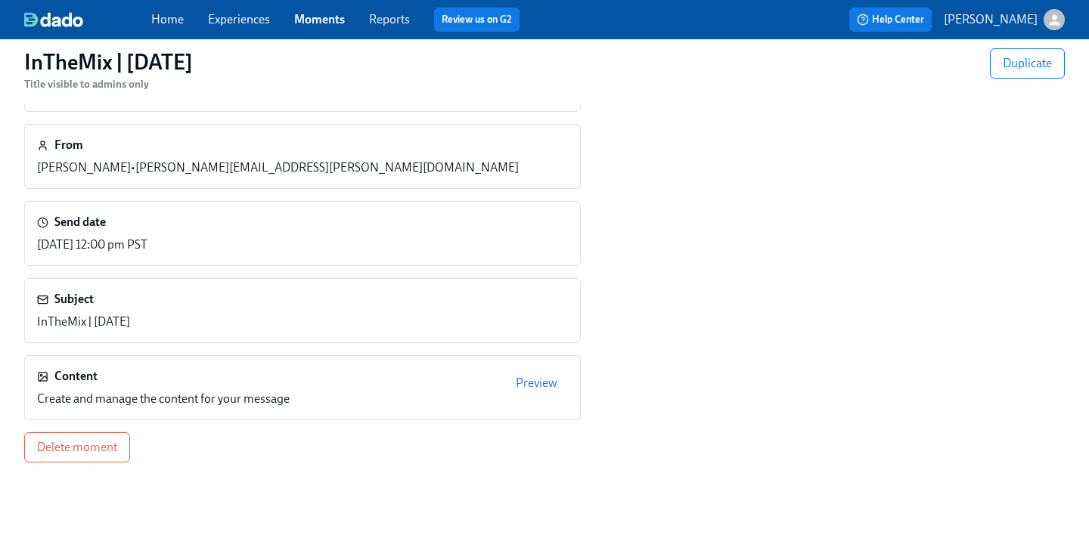
click at [322, 14] on link "Moments" at bounding box center [319, 19] width 51 height 14
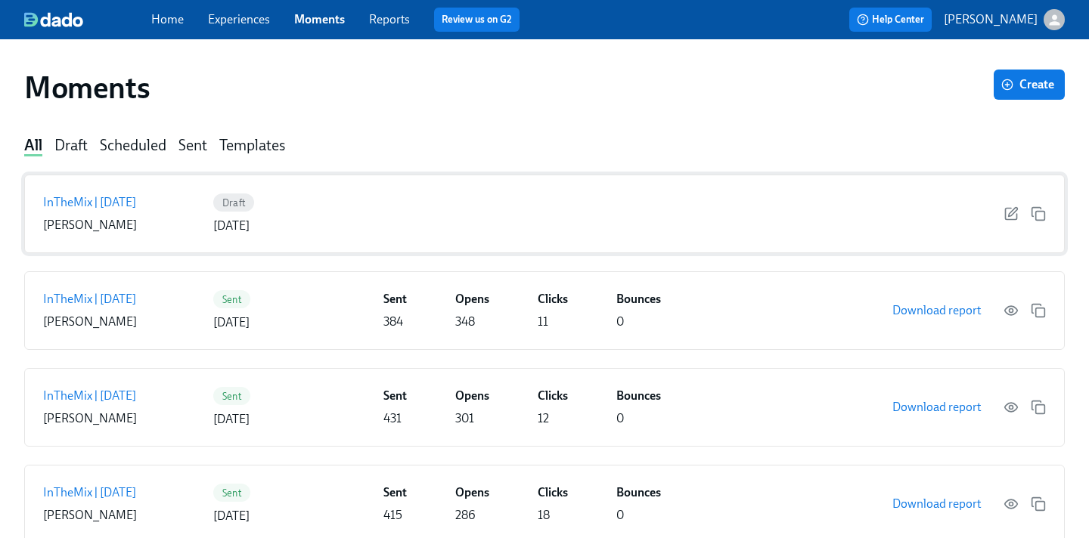
click at [311, 213] on div "Draft [DATE]" at bounding box center [295, 214] width 164 height 41
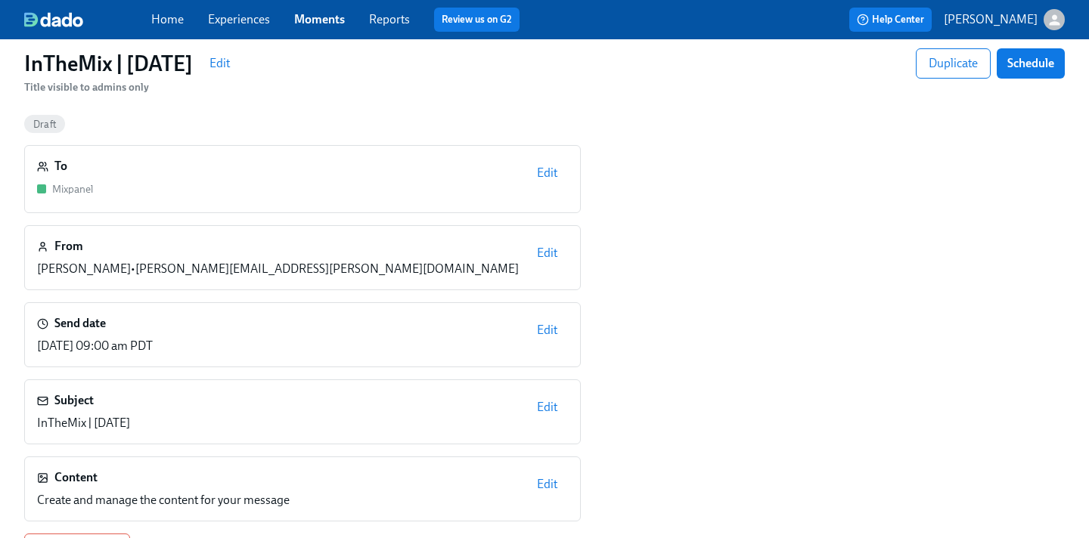
scroll to position [49, 0]
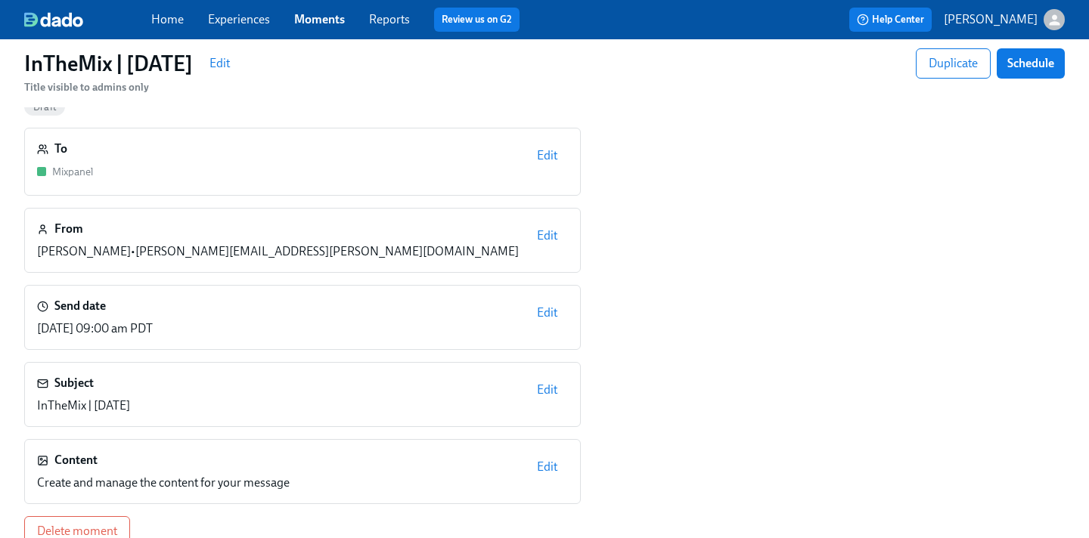
click at [549, 479] on button "Edit" at bounding box center [547, 467] width 42 height 30
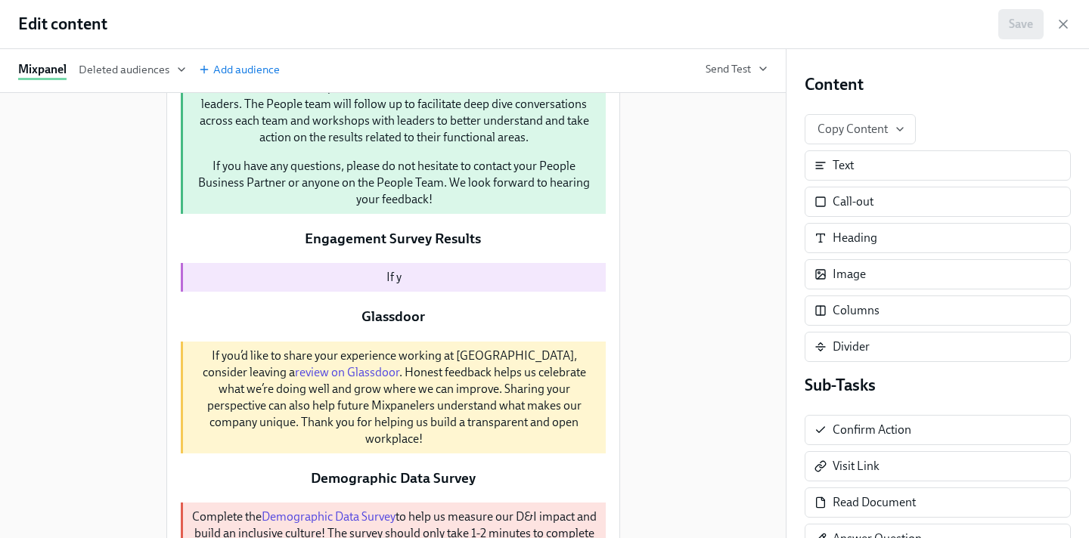
scroll to position [334, 0]
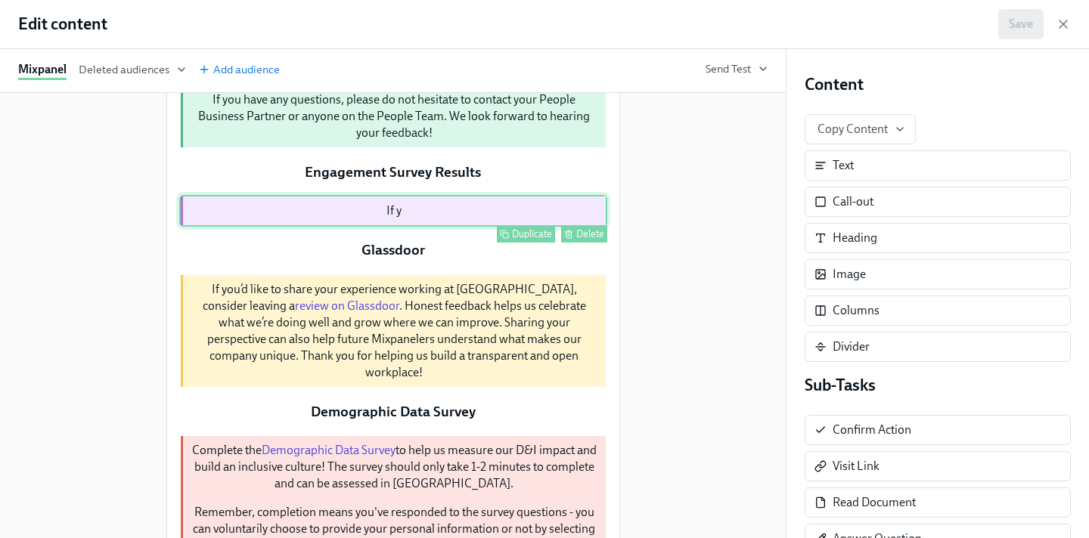
click at [459, 227] on div "If y Duplicate Delete" at bounding box center [393, 211] width 428 height 32
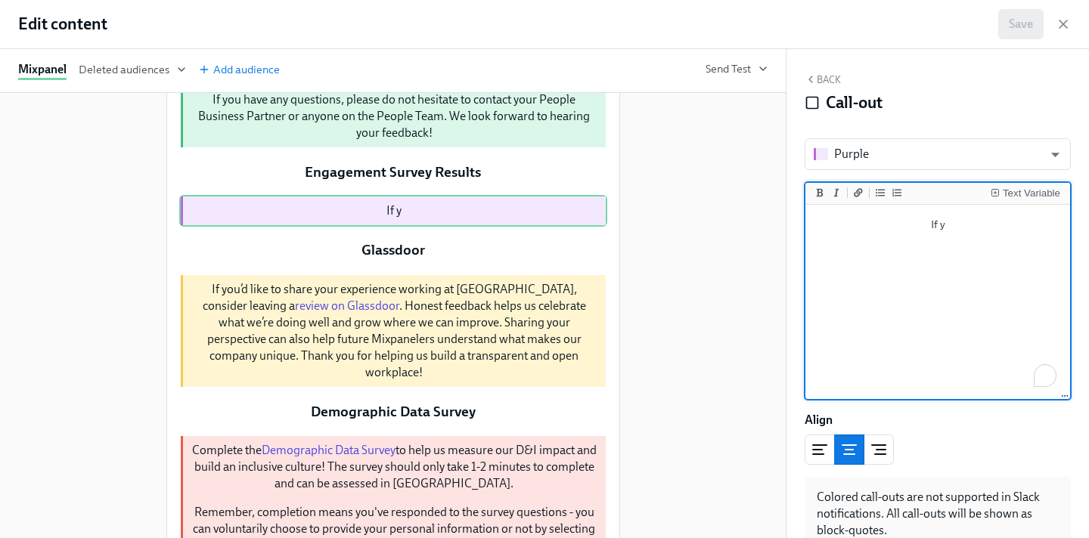
click at [975, 296] on textarea "If y" at bounding box center [937, 303] width 259 height 190
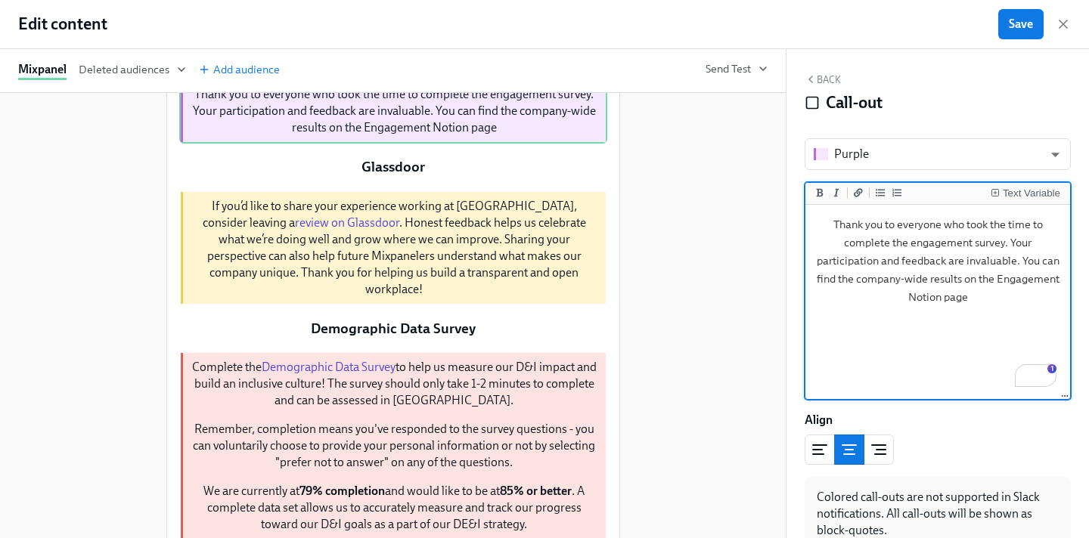
scroll to position [452, 0]
type textarea "Thank you to everyone who took the time to complete the engagement survey. Your…"
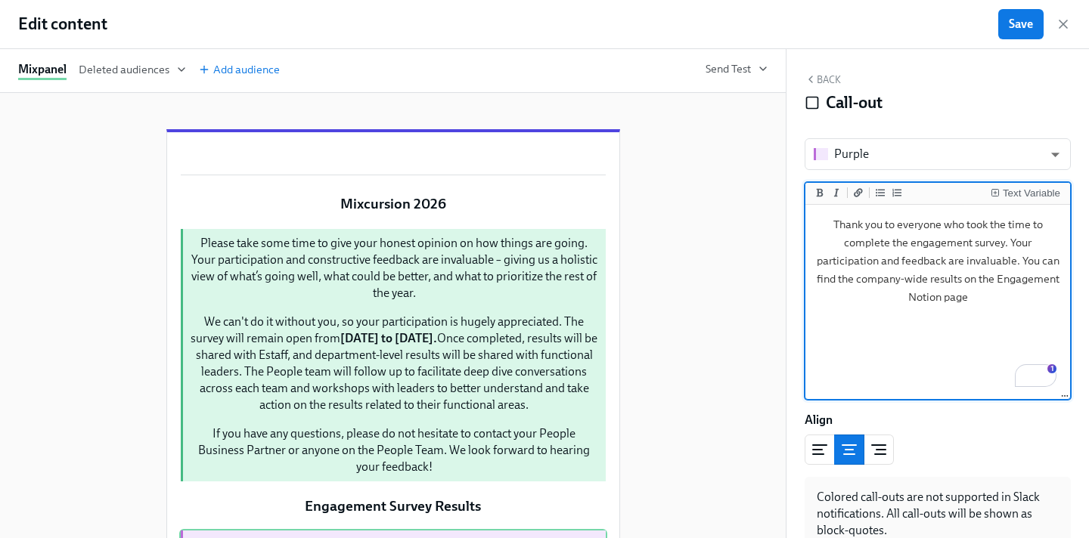
scroll to position [452, 0]
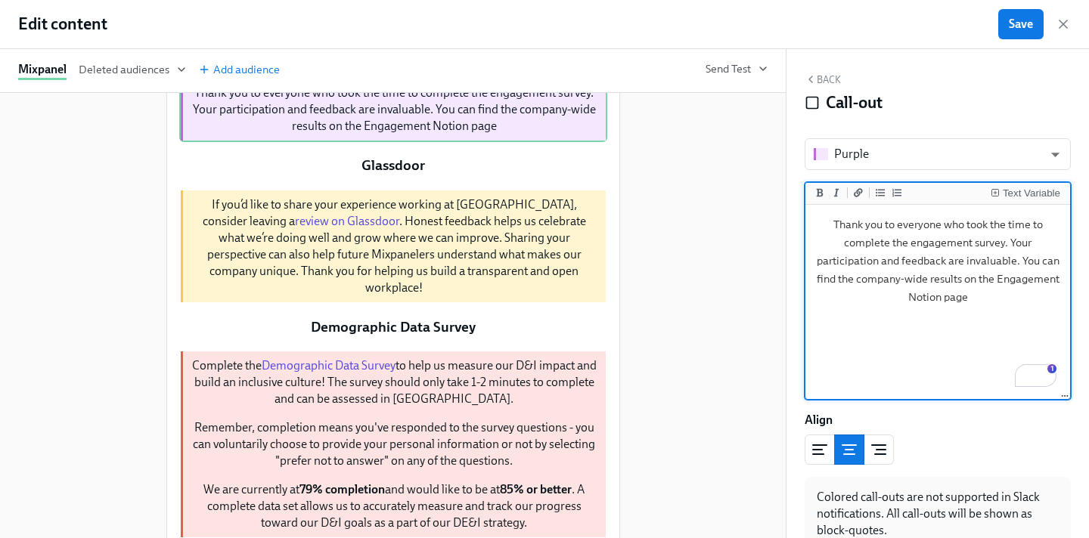
drag, startPoint x: 993, startPoint y: 276, endPoint x: 990, endPoint y: 292, distance: 16.2
click at [990, 292] on textarea "Thank you to everyone who took the time to complete the engagement survey. Your…" at bounding box center [937, 303] width 259 height 190
click at [856, 193] on icon "Add a link" at bounding box center [858, 192] width 9 height 8
click at [1002, 296] on textarea "Thank you to everyone who took the time to complete the engagement survey. Your…" at bounding box center [937, 303] width 259 height 190
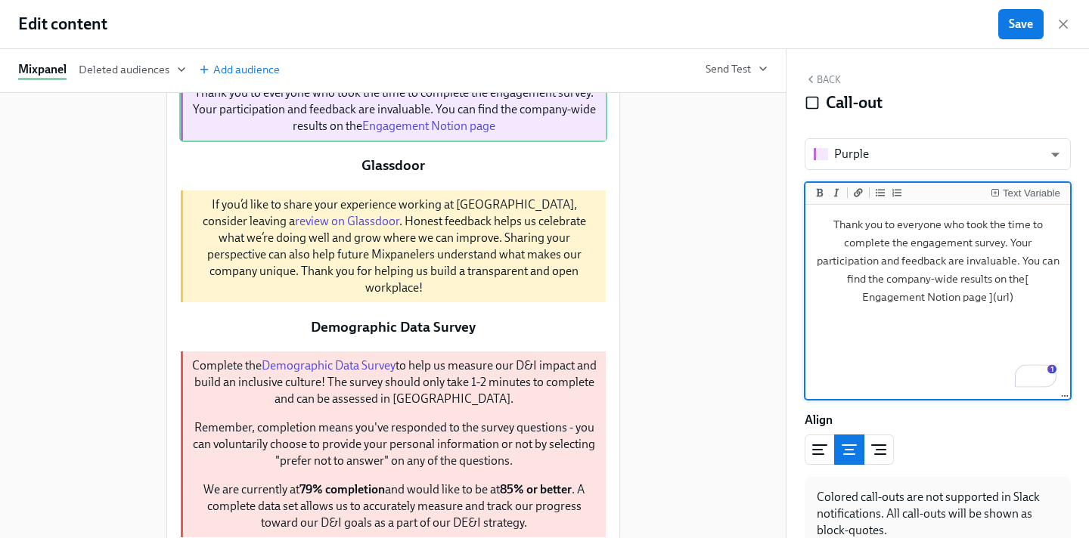
paste textarea "https://www.notion.so/mxpnl/H1-FY-26-Employee-Engagement-Survey-285e0ba92562800…"
type textarea "Thank you to everyone who took the time to complete the engagement survey. Your…"
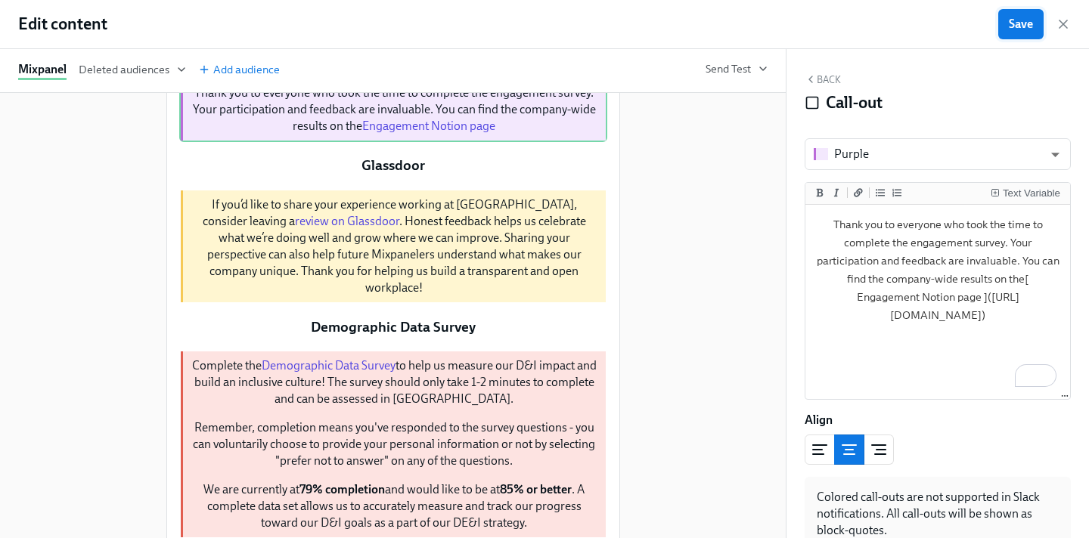
click at [1015, 25] on span "Save" at bounding box center [1021, 24] width 24 height 15
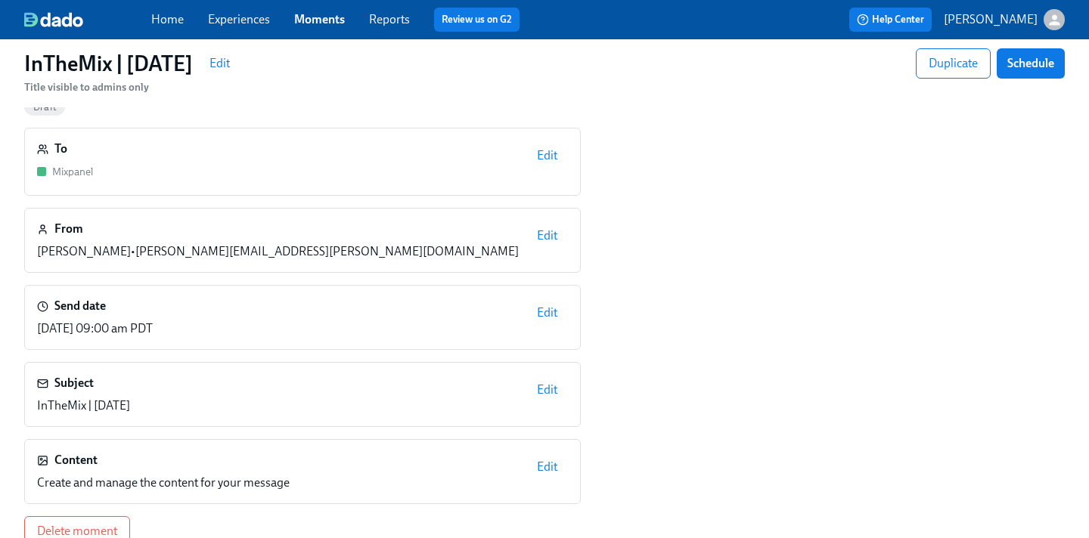
click at [547, 463] on span "Edit" at bounding box center [547, 467] width 20 height 15
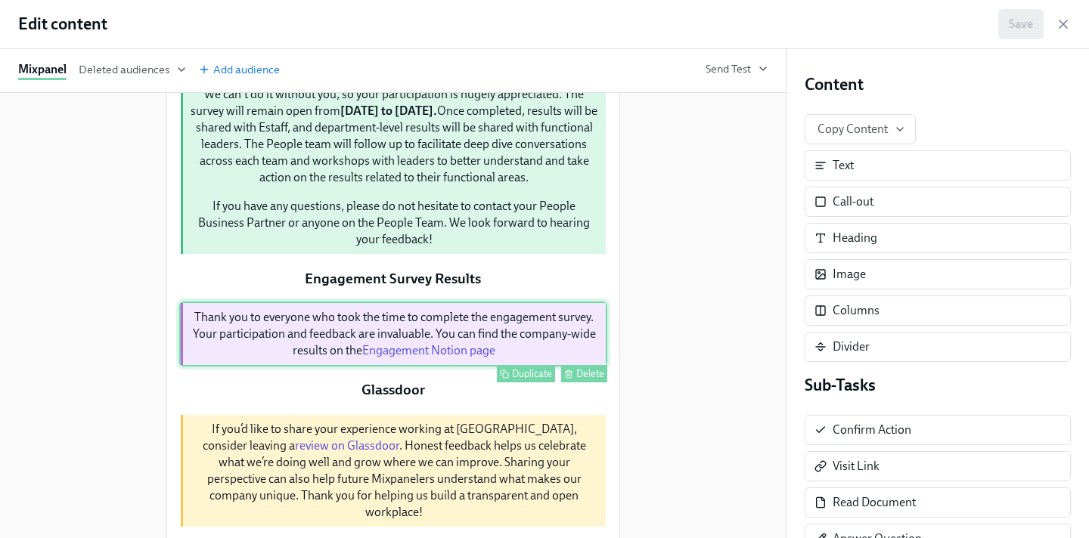
scroll to position [0, 0]
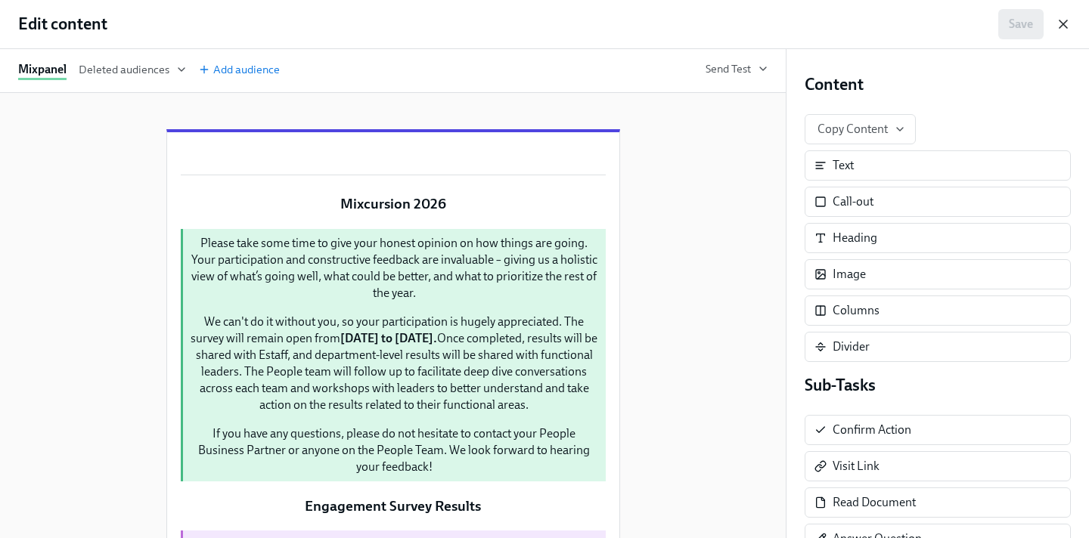
click at [1061, 24] on icon "button" at bounding box center [1062, 24] width 15 height 15
